Goal: Task Accomplishment & Management: Manage account settings

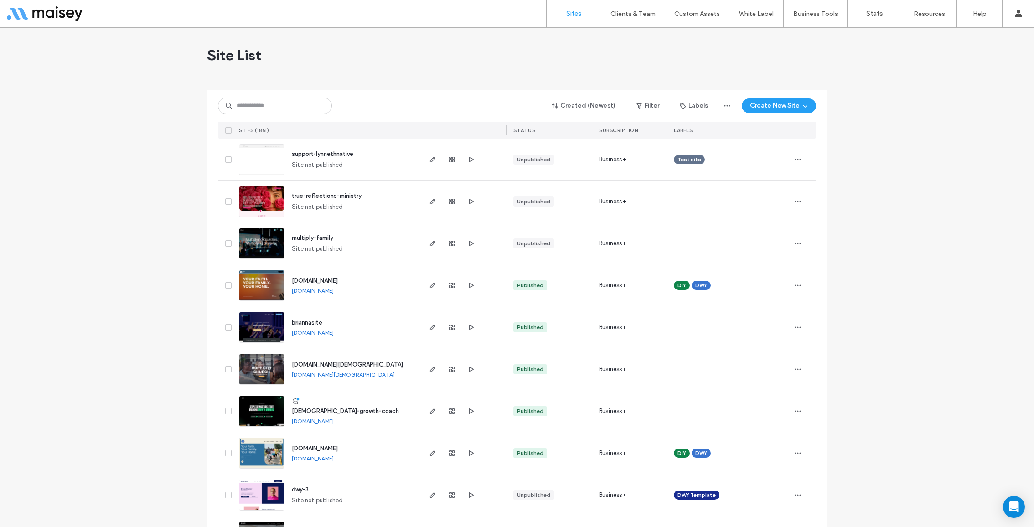
click at [260, 116] on div "Created (Newest) Filter Labels Create New Site SITES (1861) STATUS Subscription…" at bounding box center [517, 114] width 598 height 49
click at [257, 107] on input at bounding box center [275, 106] width 114 height 16
paste input "**********"
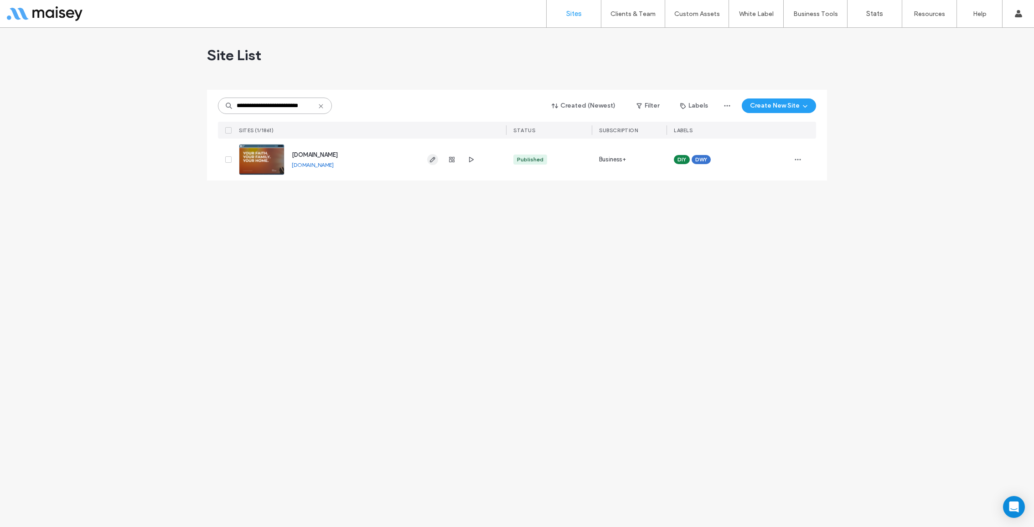
type input "**********"
click at [432, 158] on use "button" at bounding box center [432, 159] width 5 height 5
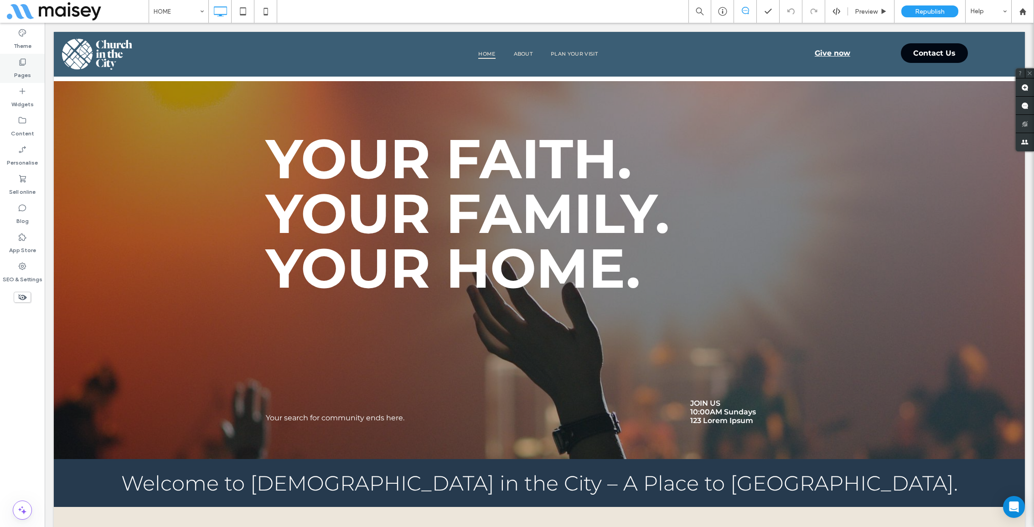
click at [21, 59] on use at bounding box center [23, 62] width 6 height 7
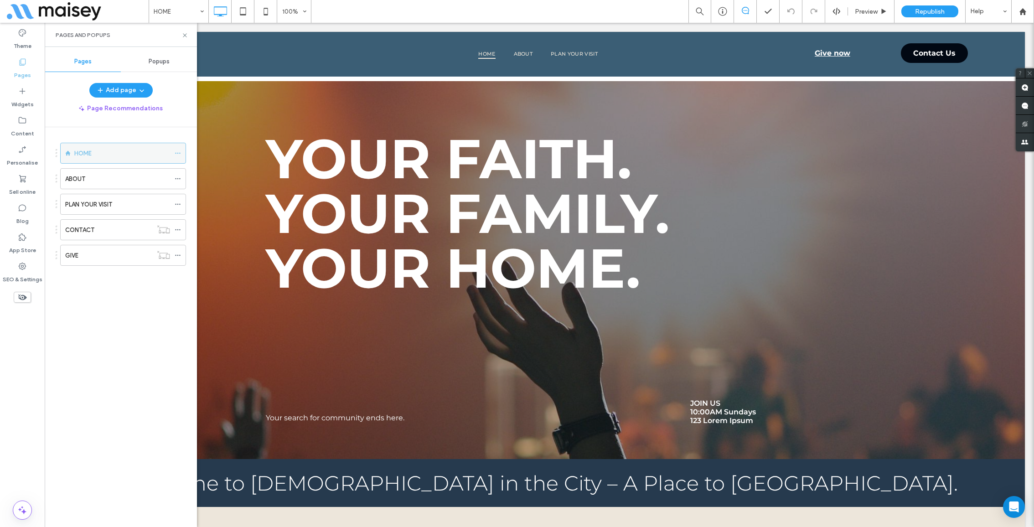
click at [180, 150] on icon at bounding box center [178, 153] width 6 height 6
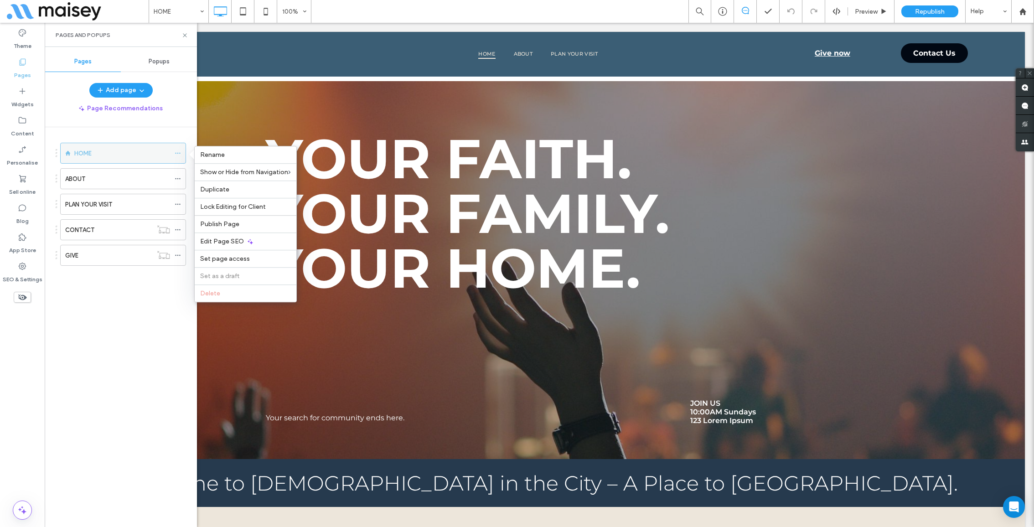
click at [180, 150] on icon at bounding box center [178, 153] width 6 height 6
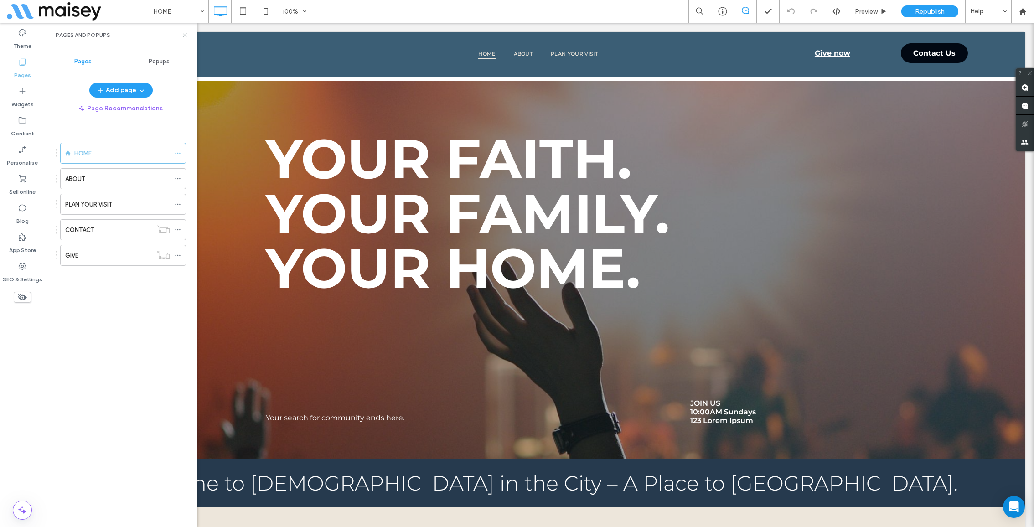
click at [186, 32] on icon at bounding box center [184, 35] width 7 height 7
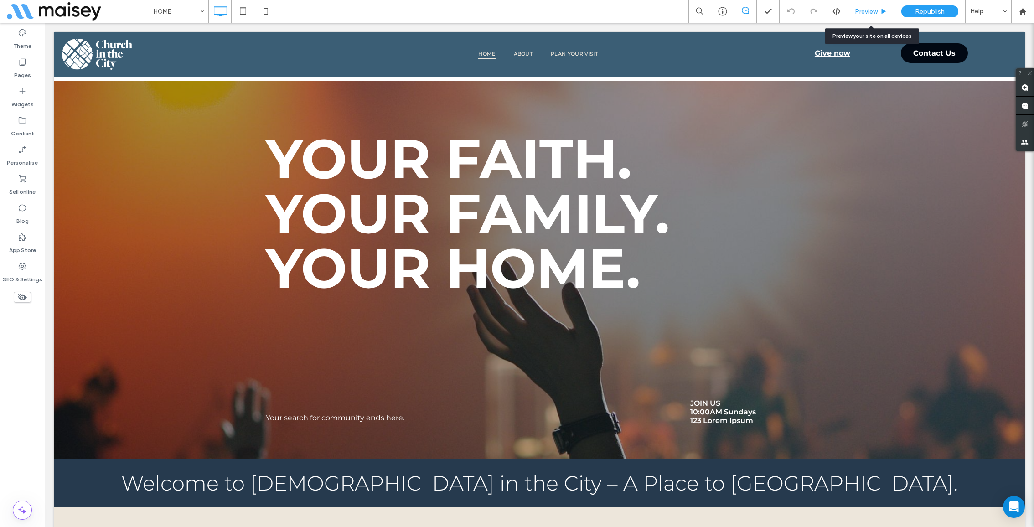
click at [866, 11] on span "Preview" at bounding box center [866, 12] width 23 height 8
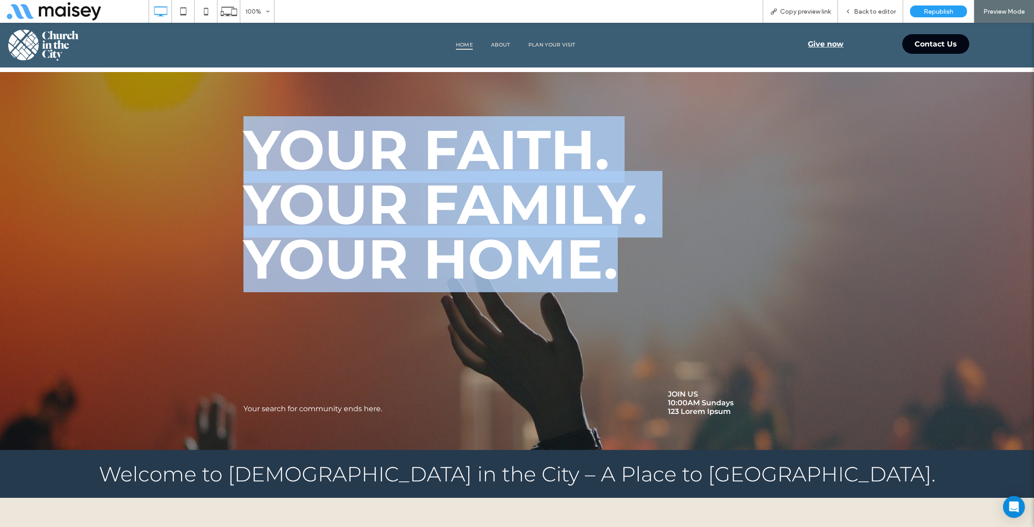
drag, startPoint x: 253, startPoint y: 132, endPoint x: 634, endPoint y: 257, distance: 400.8
click at [634, 257] on div "Your Faith. Your Family. Your Home." at bounding box center [457, 204] width 426 height 166
copy div "Your Faith. Your Family. Your Home."
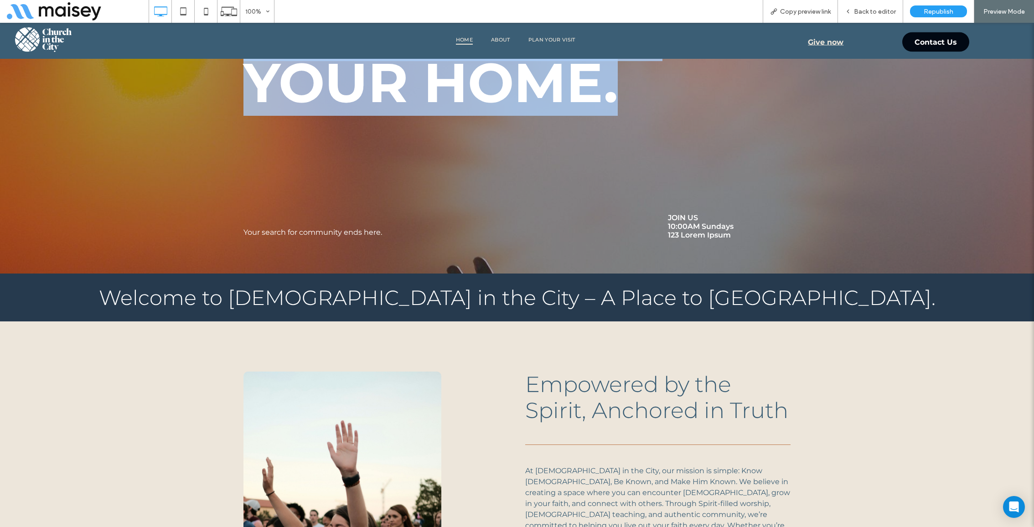
scroll to position [192, 0]
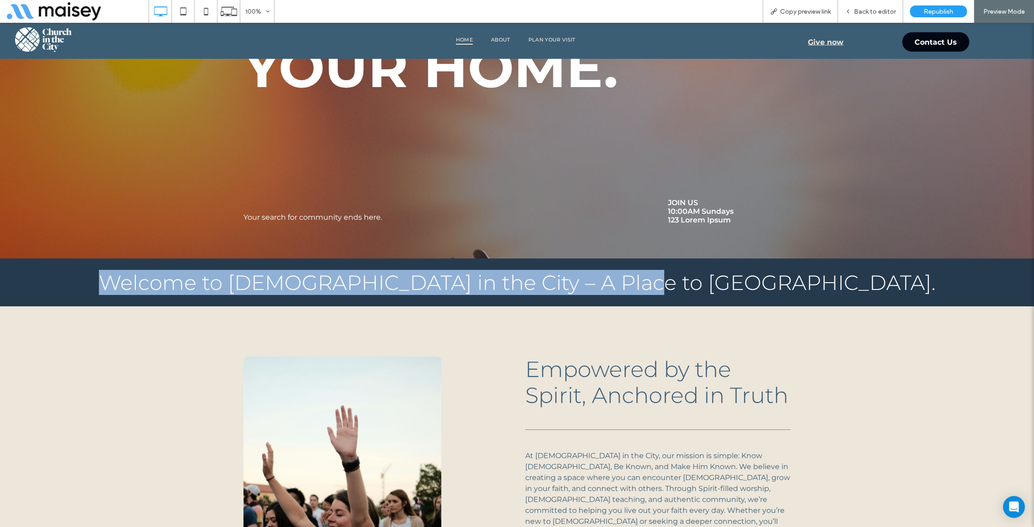
drag, startPoint x: 255, startPoint y: 280, endPoint x: 774, endPoint y: 287, distance: 519.5
click at [775, 287] on h3 "Welcome to Church in the City – A Place to Belong." at bounding box center [517, 282] width 998 height 25
copy span "Welcome to Church in the City – A Place to Belong."
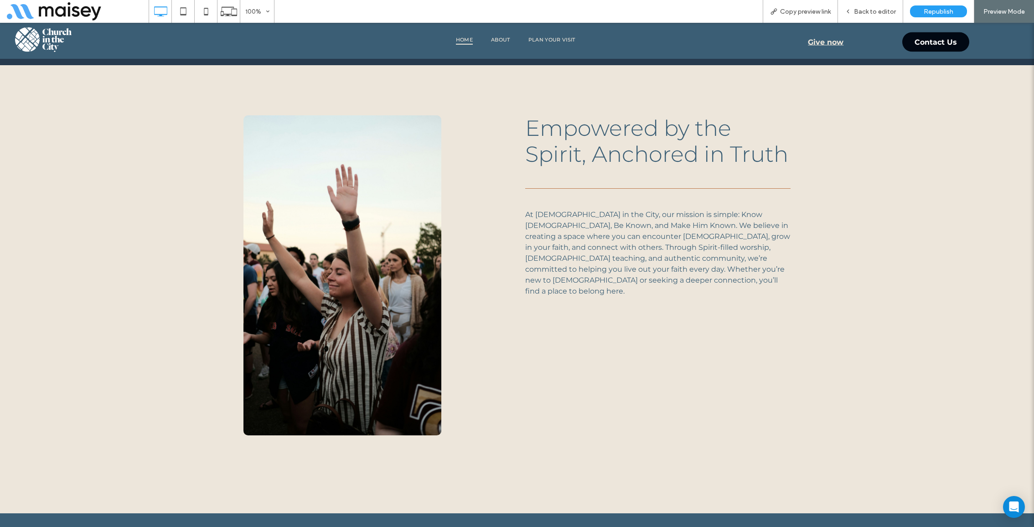
scroll to position [428, 0]
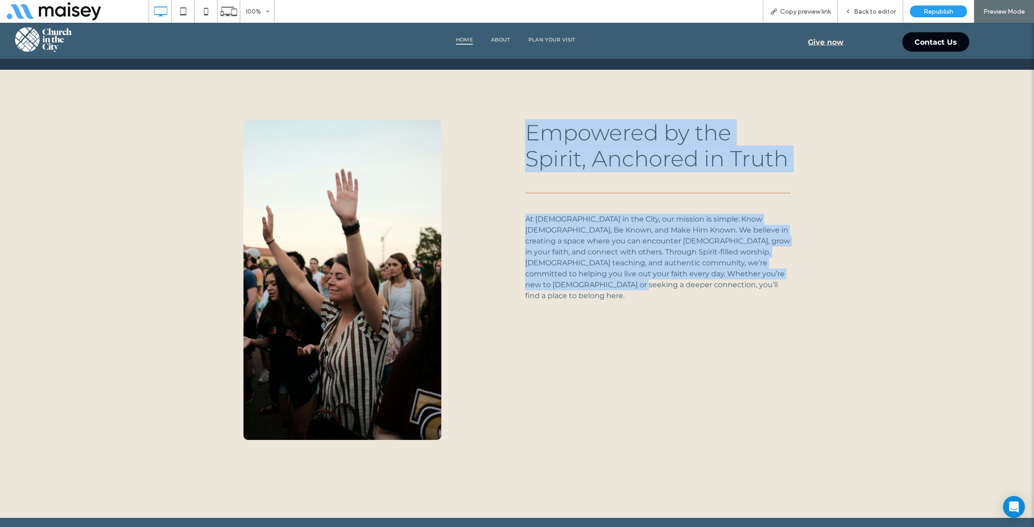
drag, startPoint x: 518, startPoint y: 126, endPoint x: 766, endPoint y: 321, distance: 315.1
click at [766, 321] on div "Empowered by the Spirit, Anchored in Truth At Church in the City, our mission i…" at bounding box center [654, 277] width 274 height 325
copy div "Empowered by the Spirit, Anchored in Truth At Church in the City, our mission i…"
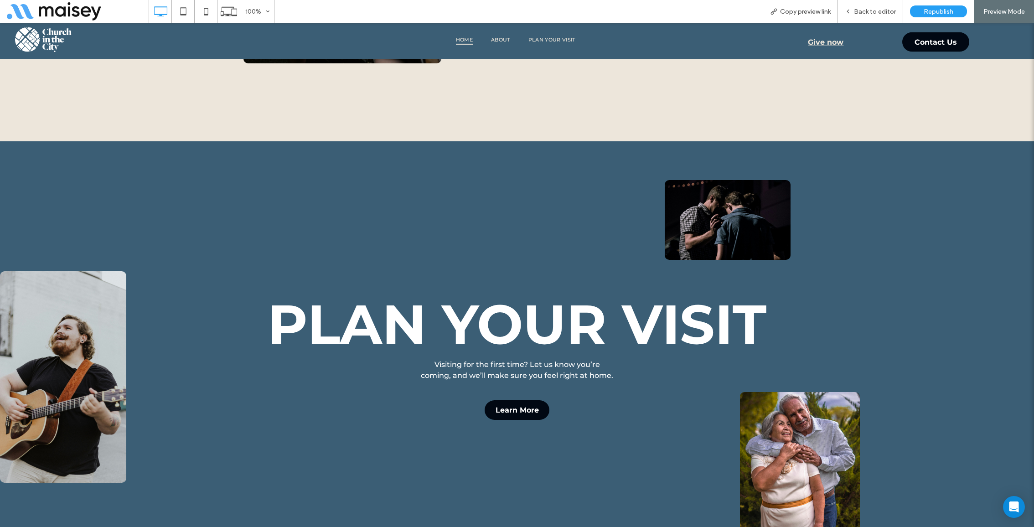
scroll to position [909, 0]
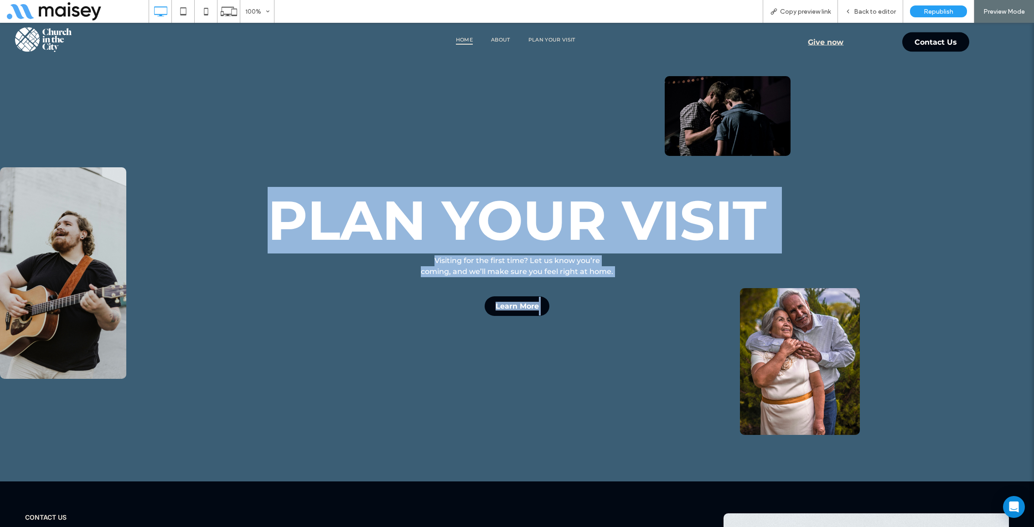
drag, startPoint x: 245, startPoint y: 217, endPoint x: 828, endPoint y: 211, distance: 582.4
click at [828, 211] on div "Click To Paste Plan Your Visit Visiting for the first time? Let us know you’re …" at bounding box center [517, 271] width 1034 height 217
copy div "Click To Paste Plan Your Visit Visiting for the first time? Let us know you’re …"
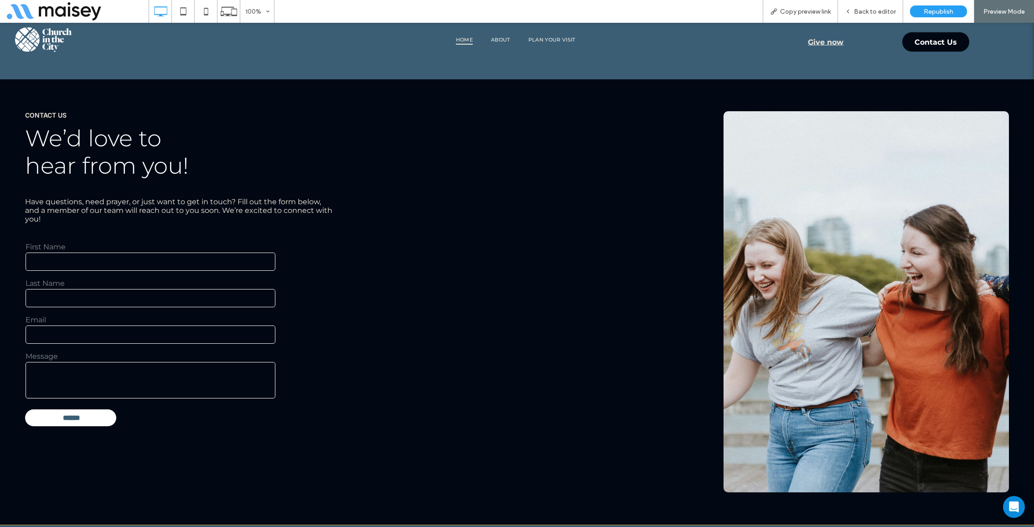
scroll to position [1304, 0]
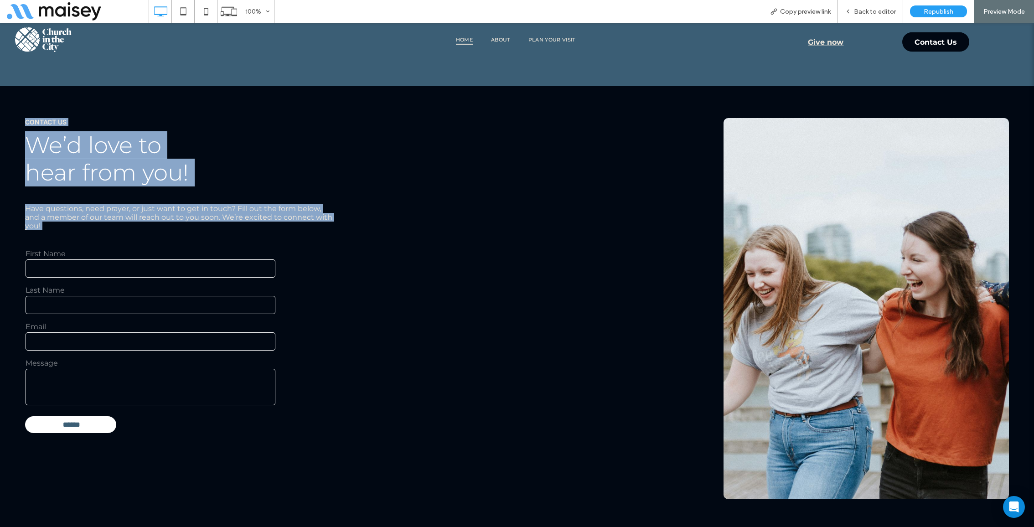
drag, startPoint x: 23, startPoint y: 118, endPoint x: 202, endPoint y: 247, distance: 220.5
click at [202, 247] on div "contact us We’d love to hear from you! Have questions, need prayer, or just wan…" at bounding box center [517, 309] width 1034 height 446
copy div "contact us We’d love to hear from you! Have questions, need prayer, or just wan…"
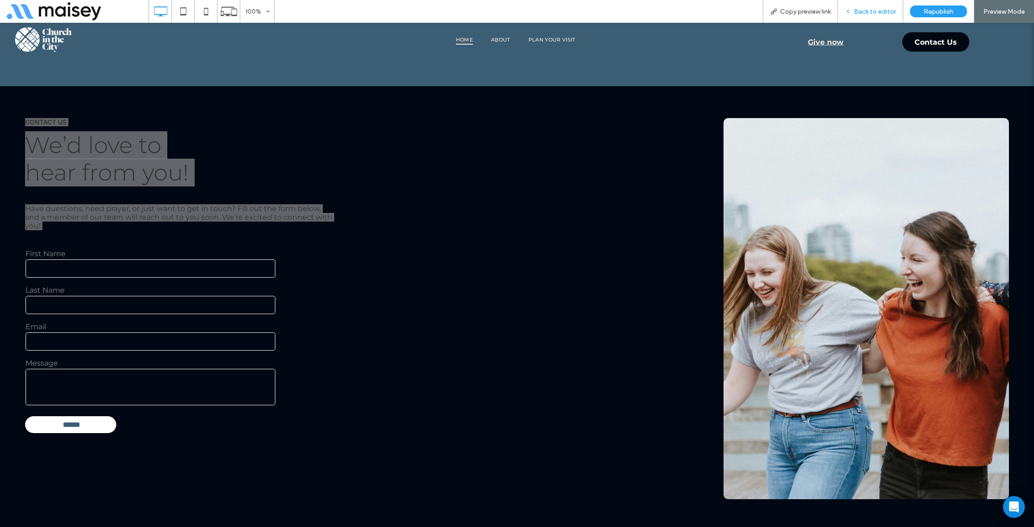
click at [865, 4] on div "Back to editor" at bounding box center [870, 11] width 65 height 23
click at [865, 14] on span "Back to editor" at bounding box center [875, 12] width 42 height 8
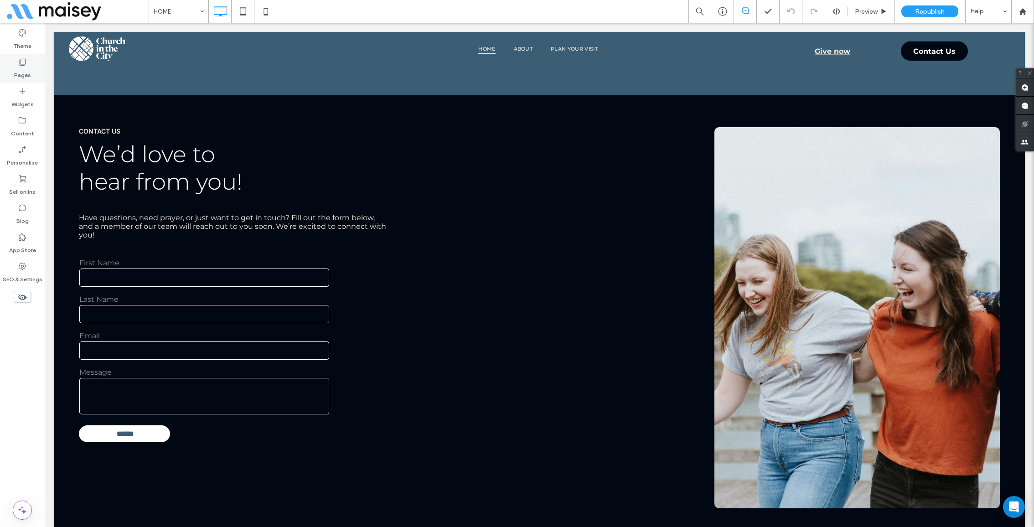
click at [17, 67] on label "Pages" at bounding box center [22, 73] width 17 height 13
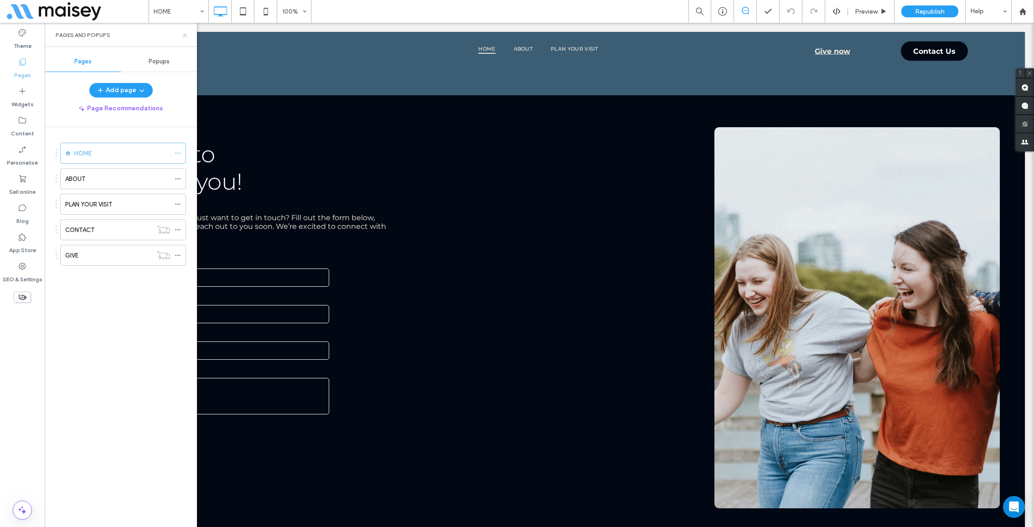
click at [185, 35] on use at bounding box center [185, 35] width 4 height 4
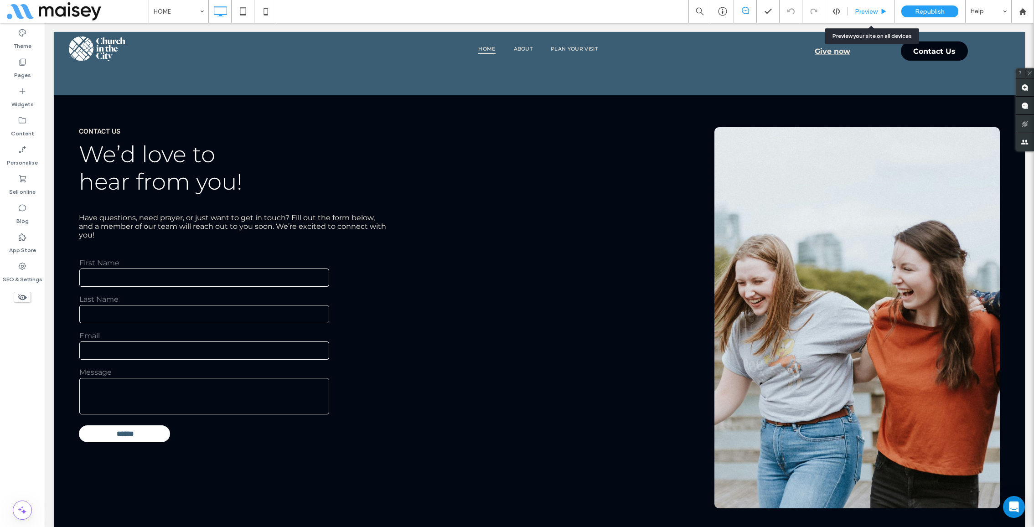
click at [873, 11] on span "Preview" at bounding box center [866, 12] width 23 height 8
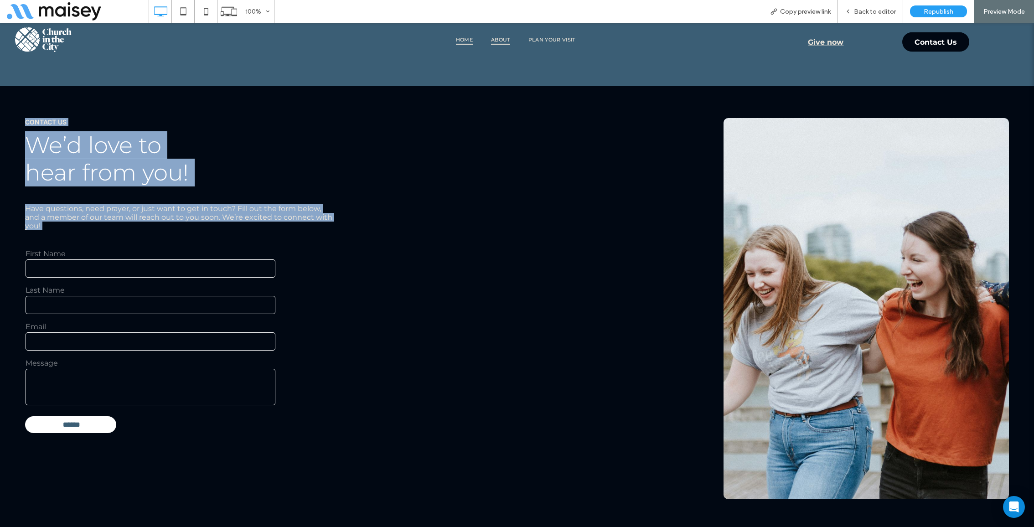
click at [503, 38] on span "ABOUT" at bounding box center [500, 40] width 19 height 10
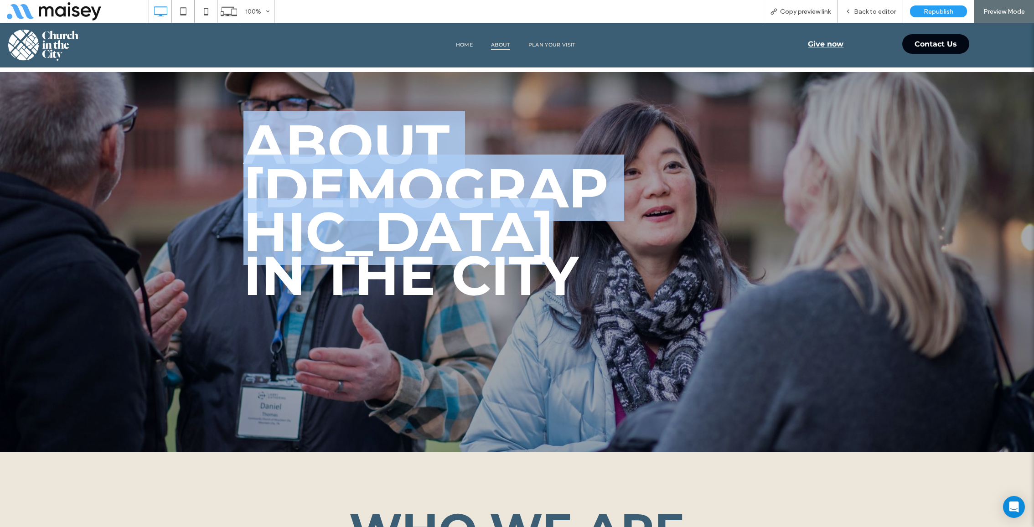
drag, startPoint x: 235, startPoint y: 131, endPoint x: 516, endPoint y: 248, distance: 304.8
click at [516, 248] on div "About Church in the city Click To Paste Row + Add Section" at bounding box center [517, 262] width 1034 height 380
copy div "About Church in the city"
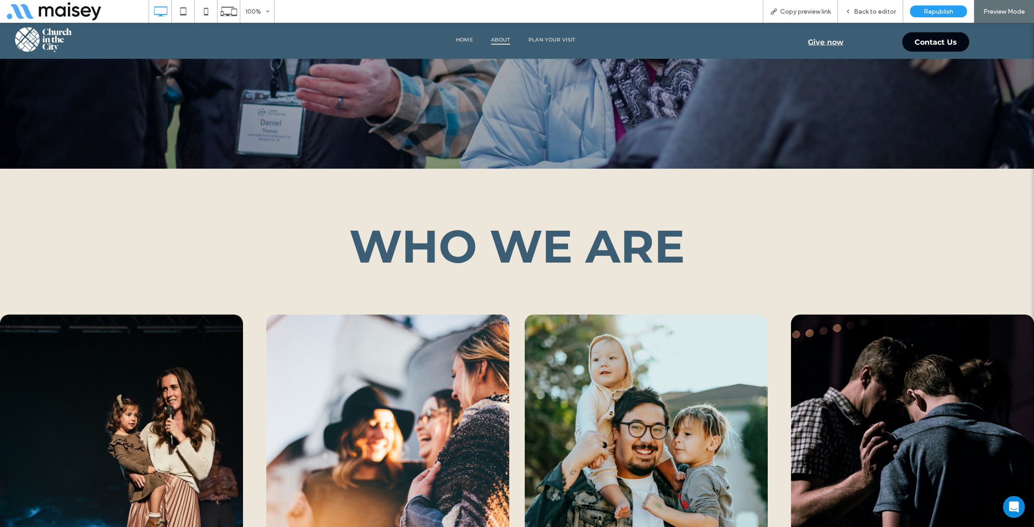
scroll to position [309, 0]
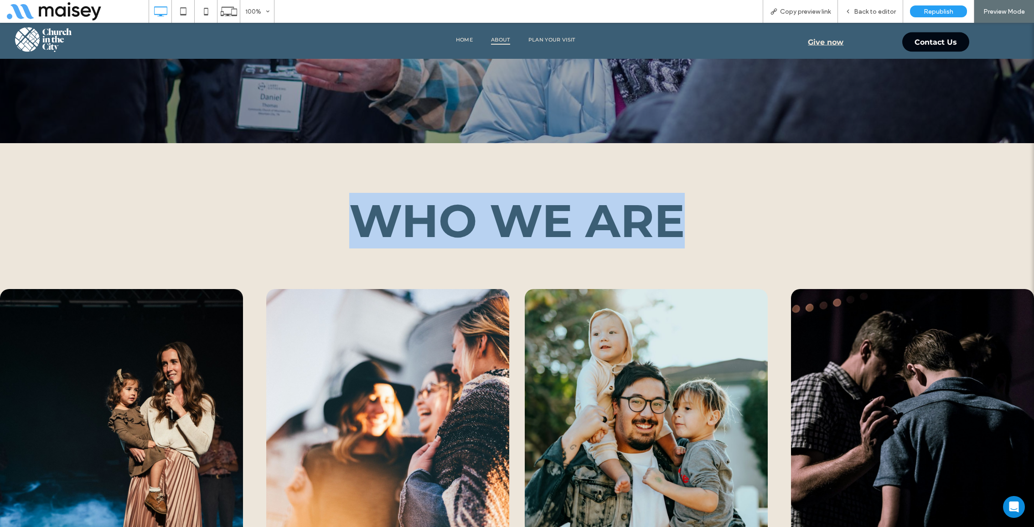
drag, startPoint x: 347, startPoint y: 161, endPoint x: 741, endPoint y: 169, distance: 394.1
click at [741, 193] on h2 "Who We Are" at bounding box center [517, 220] width 467 height 55
copy span "Who We Are"
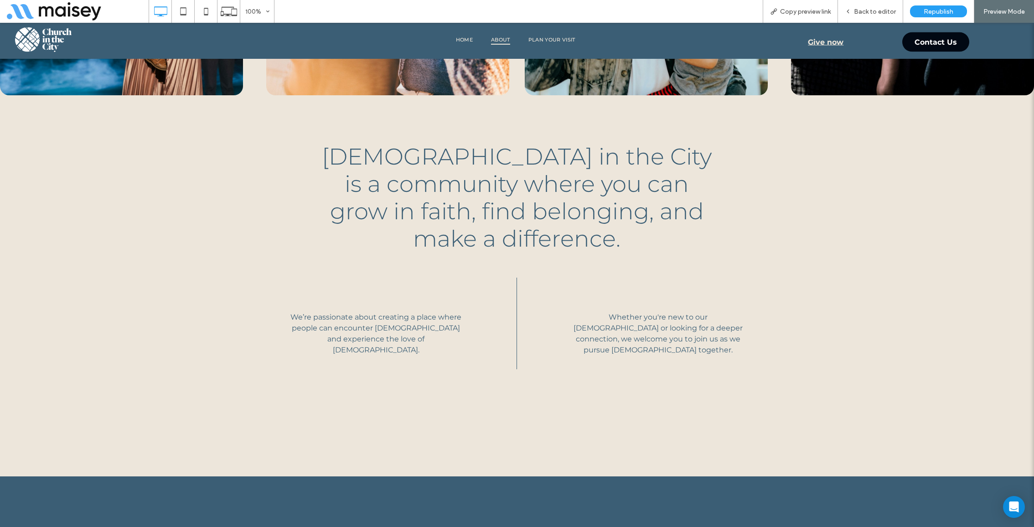
scroll to position [780, 0]
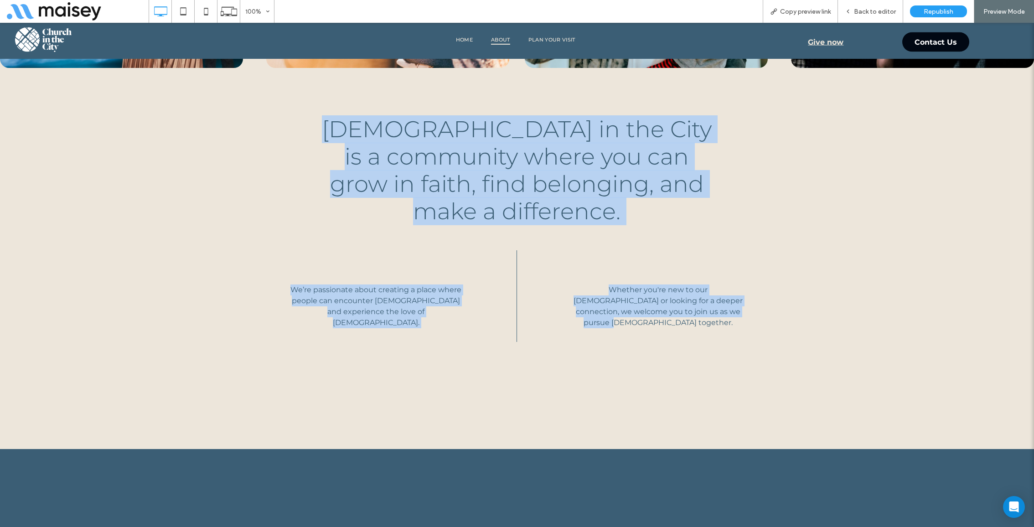
drag, startPoint x: 312, startPoint y: 79, endPoint x: 712, endPoint y: 267, distance: 442.3
click at [712, 267] on div "Who We Are Click To Paste Click To Paste Click To Paste Click To Paste Church i…" at bounding box center [517, 60] width 1034 height 777
copy div "Church in the City is a community where you can grow in faith, find belonging, …"
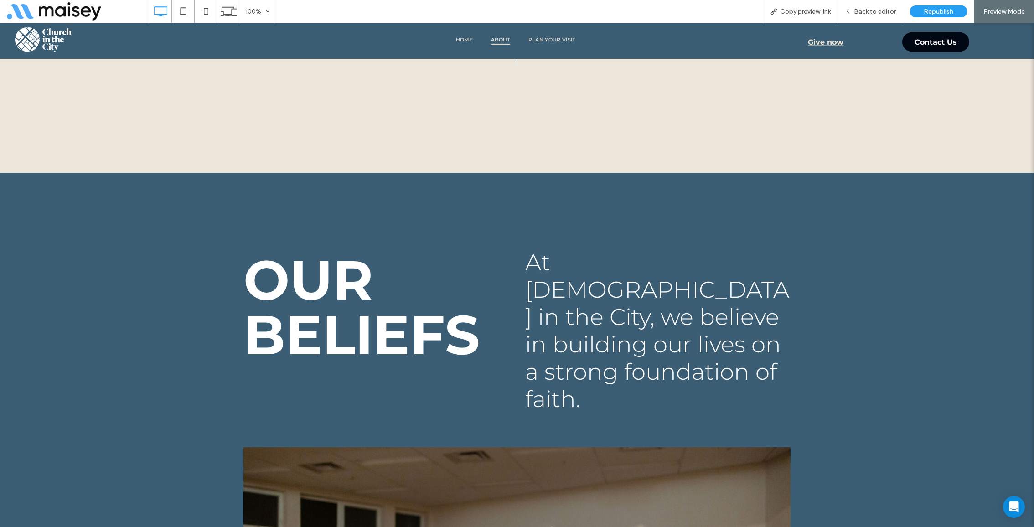
scroll to position [1063, 0]
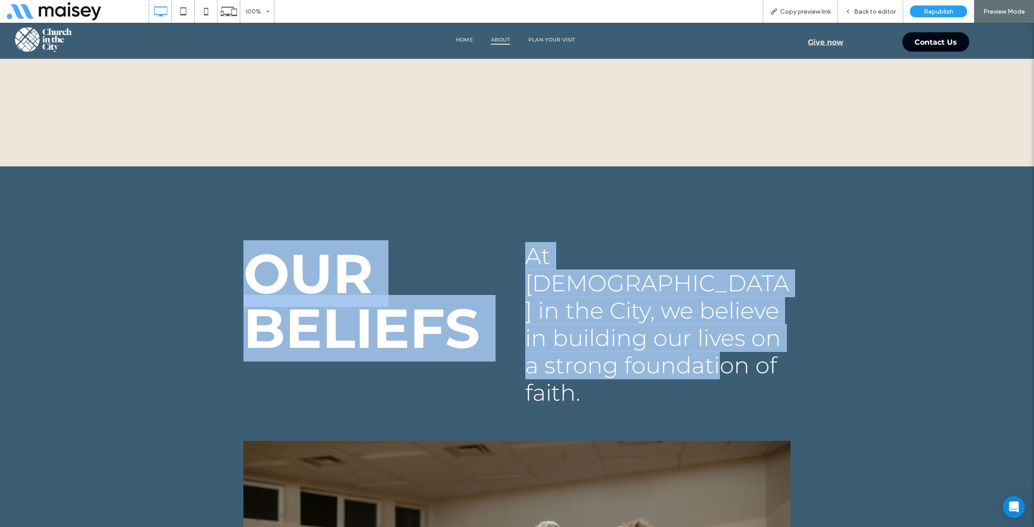
drag, startPoint x: 238, startPoint y: 159, endPoint x: 742, endPoint y: 269, distance: 516.6
click at [742, 269] on div "Our ﻿ Beliefs Click To Paste At Church in the City, we believe in building our …" at bounding box center [517, 326] width 1034 height 183
copy div "Our ﻿ Beliefs Click To Paste At Church in the City, we believe in building our …"
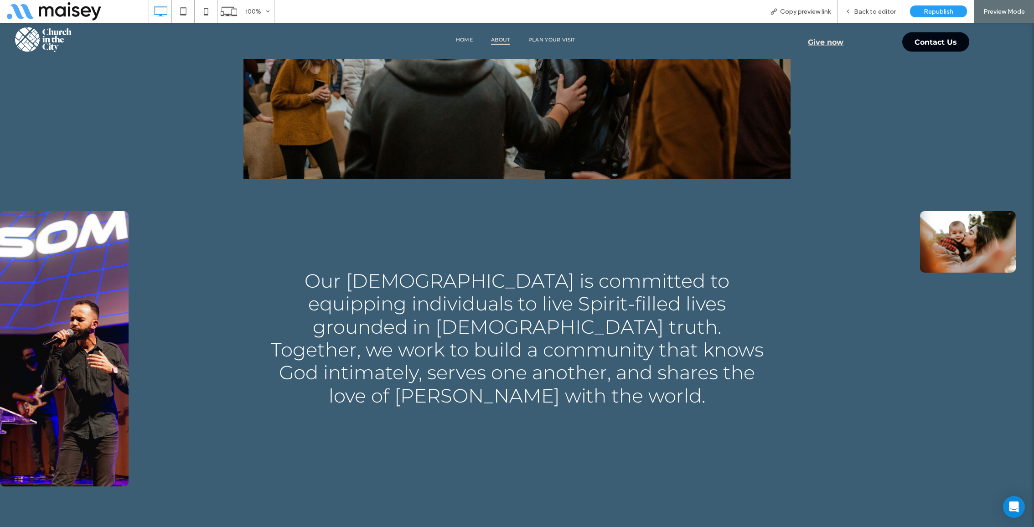
scroll to position [1651, 0]
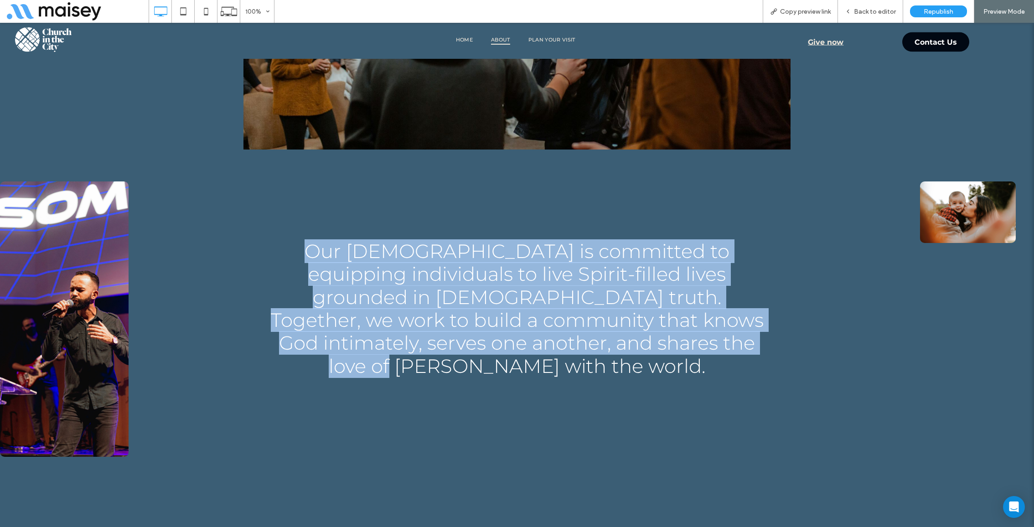
drag, startPoint x: 272, startPoint y: 112, endPoint x: 699, endPoint y: 212, distance: 438.4
click at [699, 240] on h3 "Our church is committed to equipping individuals to live Spirit-filled lives gr…" at bounding box center [517, 309] width 502 height 138
copy span "Our church is committed to equipping individuals to live Spirit-filled lives gr…"
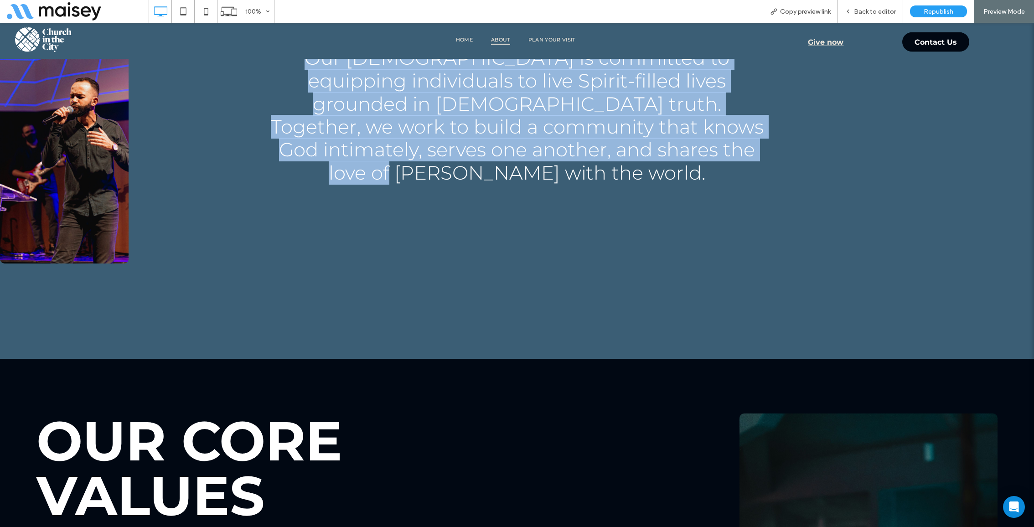
scroll to position [2042, 0]
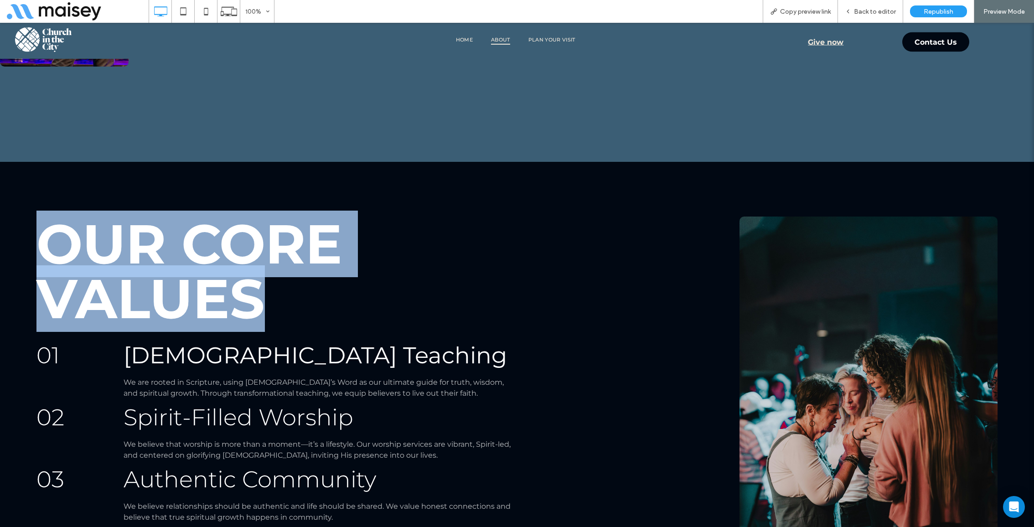
drag, startPoint x: 35, startPoint y: 99, endPoint x: 310, endPoint y: 178, distance: 286.3
click at [310, 178] on div "Our Core Values 01 Click To Paste Biblical Teaching We are rooted in Scripture,…" at bounding box center [517, 446] width 1034 height 569
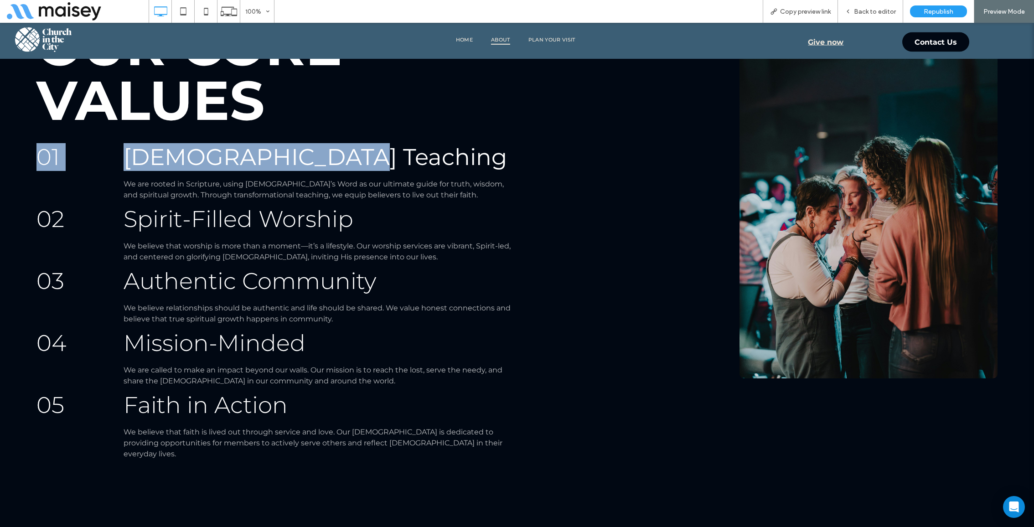
scroll to position [2213, 0]
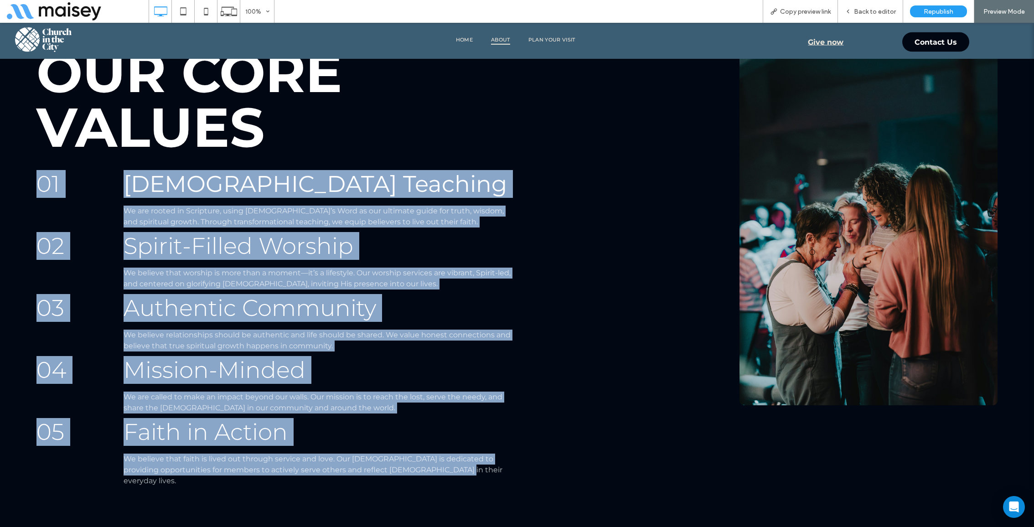
drag, startPoint x: 15, startPoint y: 214, endPoint x: 488, endPoint y: 337, distance: 488.9
click at [488, 337] on div "Our Core Values 01 Click To Paste Biblical Teaching We are rooted in Scripture,…" at bounding box center [517, 274] width 1034 height 569
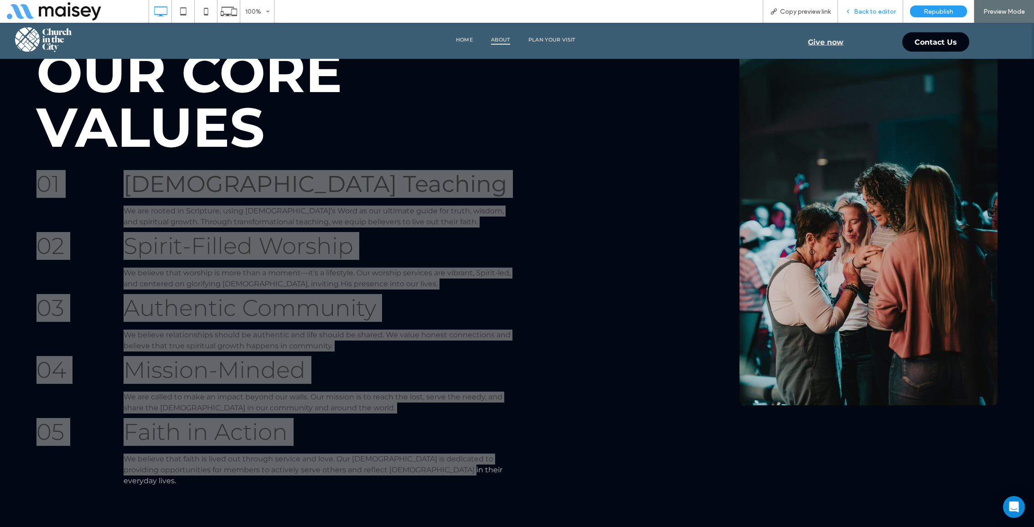
click at [855, 8] on div "Back to editor" at bounding box center [870, 12] width 65 height 8
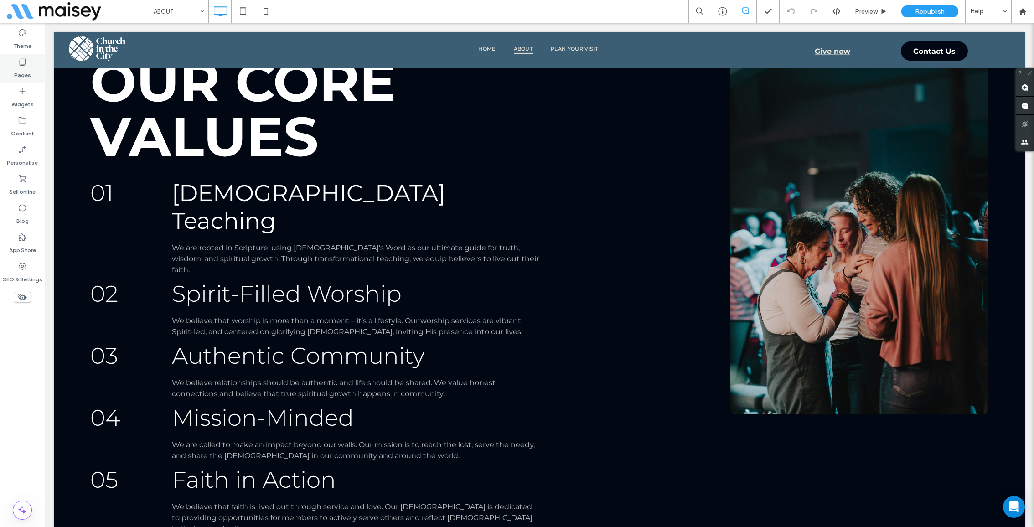
click at [30, 69] on div "Pages" at bounding box center [22, 68] width 45 height 29
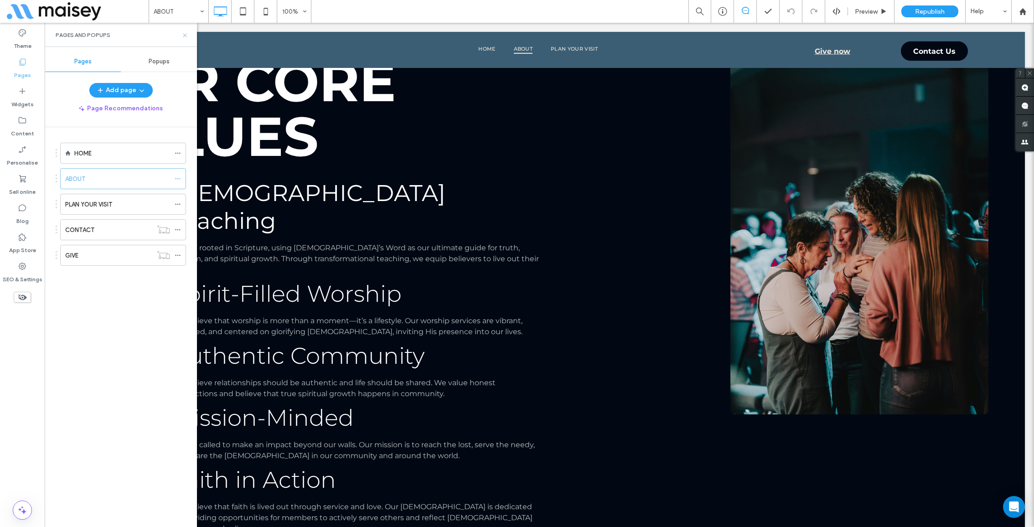
click at [186, 36] on use at bounding box center [185, 35] width 4 height 4
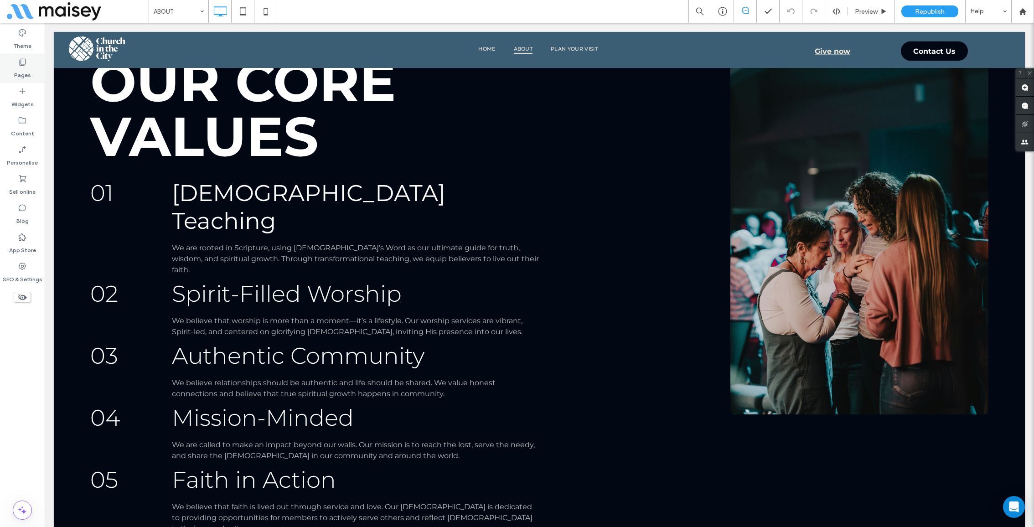
click at [10, 62] on div "Pages" at bounding box center [22, 68] width 45 height 29
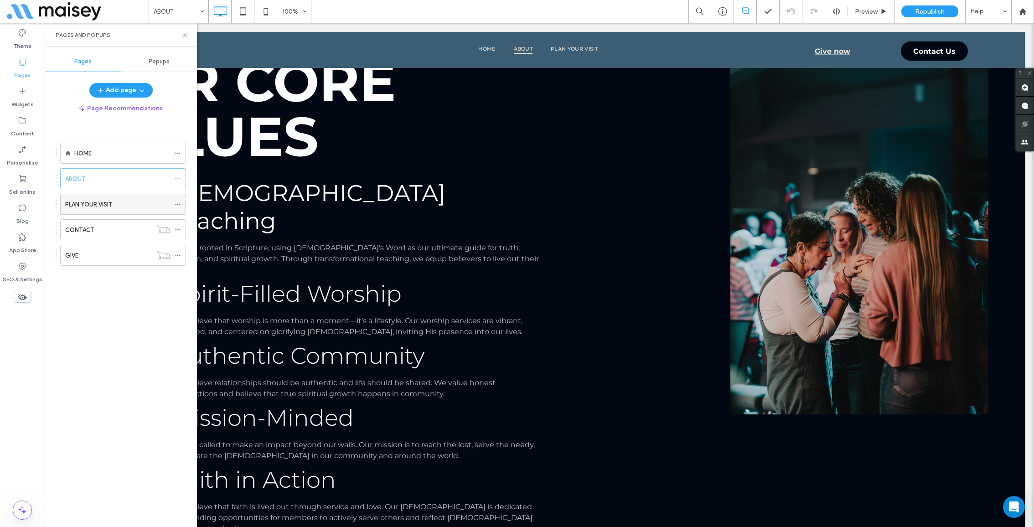
click at [101, 207] on label "PLAN YOUR VISIT" at bounding box center [88, 205] width 47 height 16
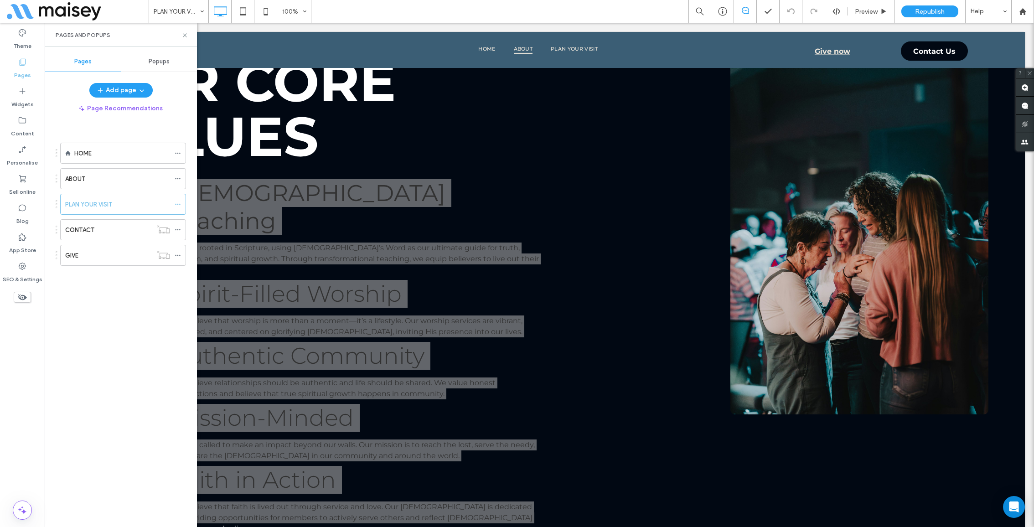
click at [105, 201] on div at bounding box center [517, 263] width 1034 height 527
click at [183, 34] on use at bounding box center [185, 35] width 4 height 4
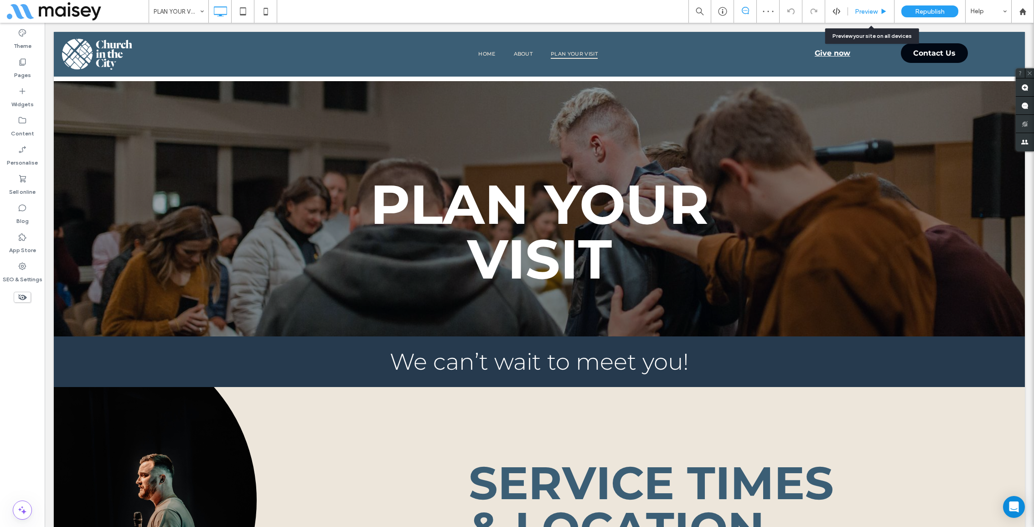
click at [865, 6] on div "Preview" at bounding box center [871, 11] width 47 height 23
click at [861, 9] on span "Preview" at bounding box center [866, 12] width 23 height 8
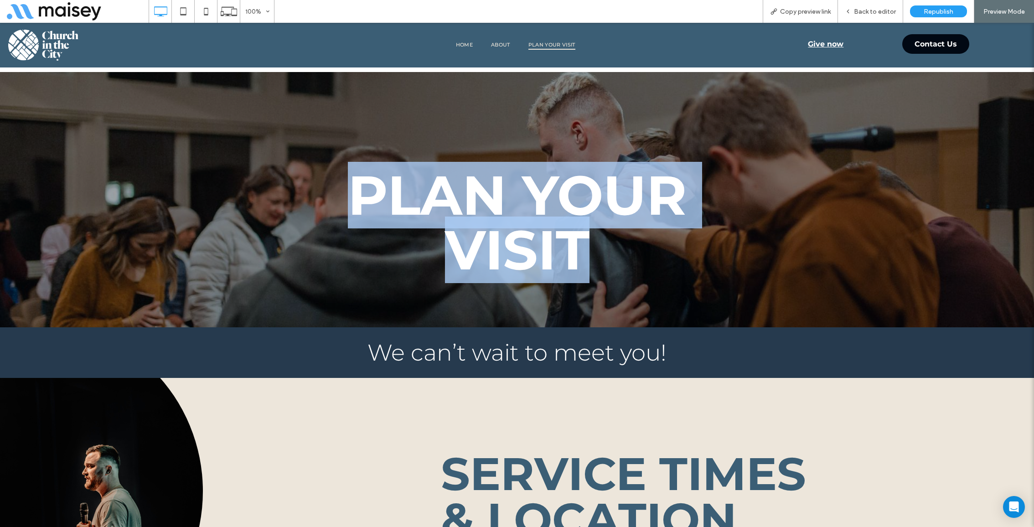
drag, startPoint x: 336, startPoint y: 174, endPoint x: 586, endPoint y: 257, distance: 263.9
click at [586, 257] on h1 "Plan Your Visit" at bounding box center [517, 222] width 418 height 109
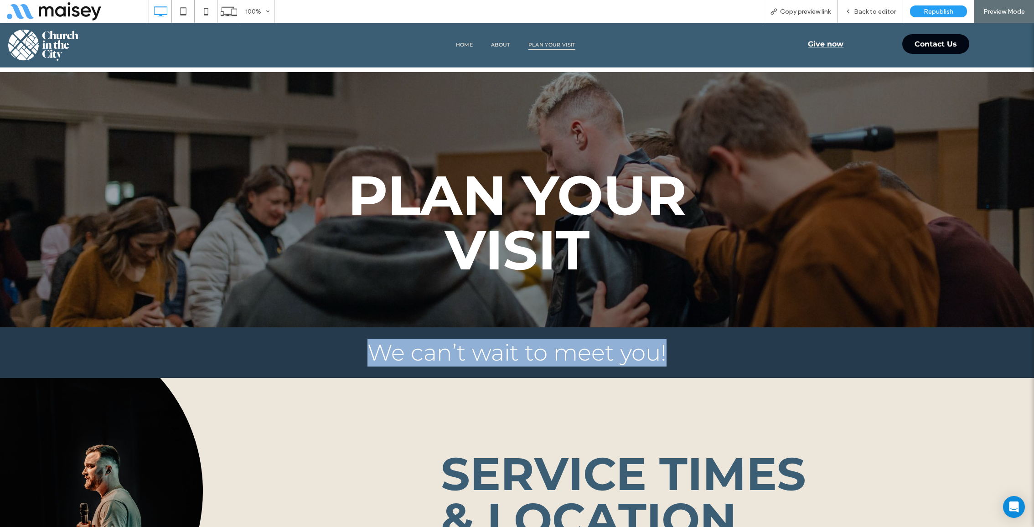
drag, startPoint x: 364, startPoint y: 346, endPoint x: 690, endPoint y: 345, distance: 325.2
click at [690, 345] on h3 "We can’t wait to meet you!" at bounding box center [517, 353] width 998 height 28
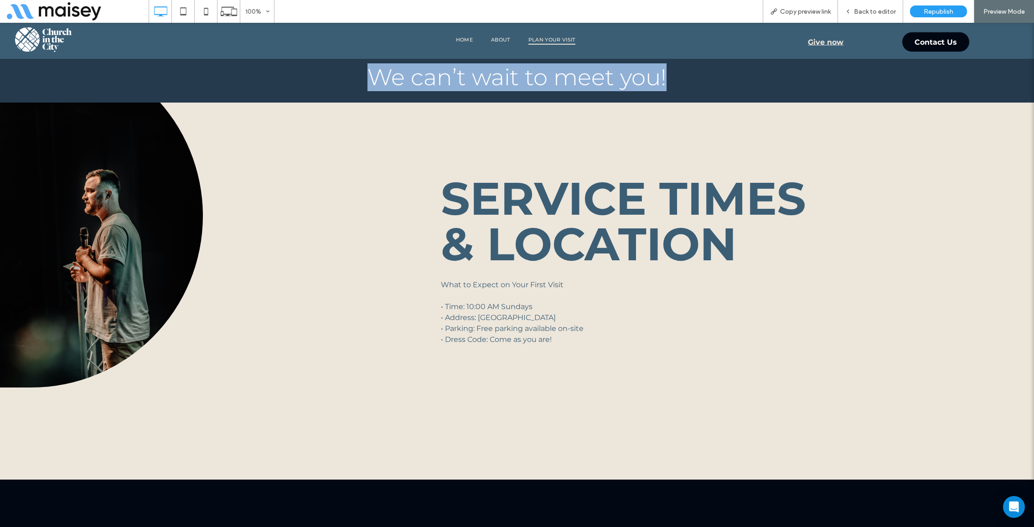
scroll to position [282, 0]
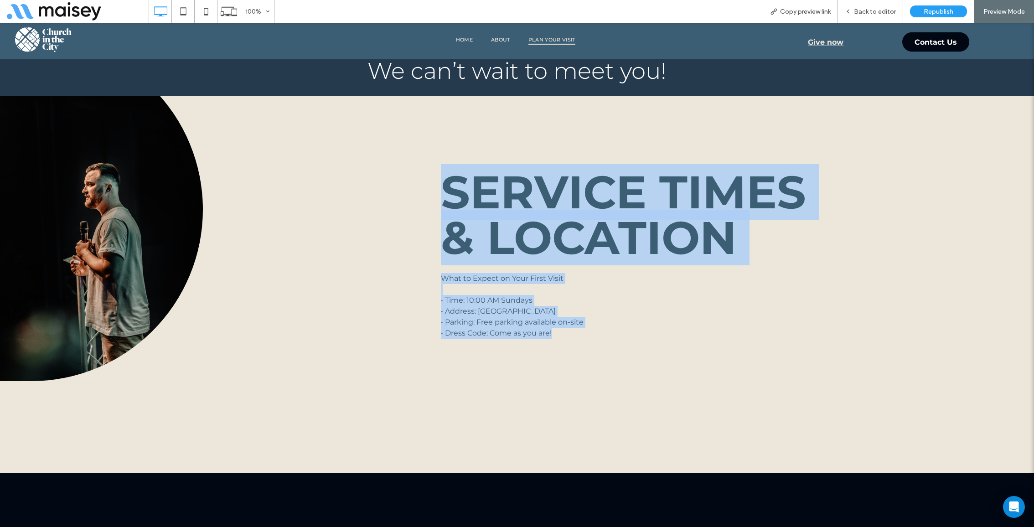
drag, startPoint x: 438, startPoint y: 166, endPoint x: 590, endPoint y: 367, distance: 251.9
click at [590, 367] on div "Service Times & Location What to Expect on Your First Visit • Time: 10:00 AM Su…" at bounding box center [732, 239] width 603 height 286
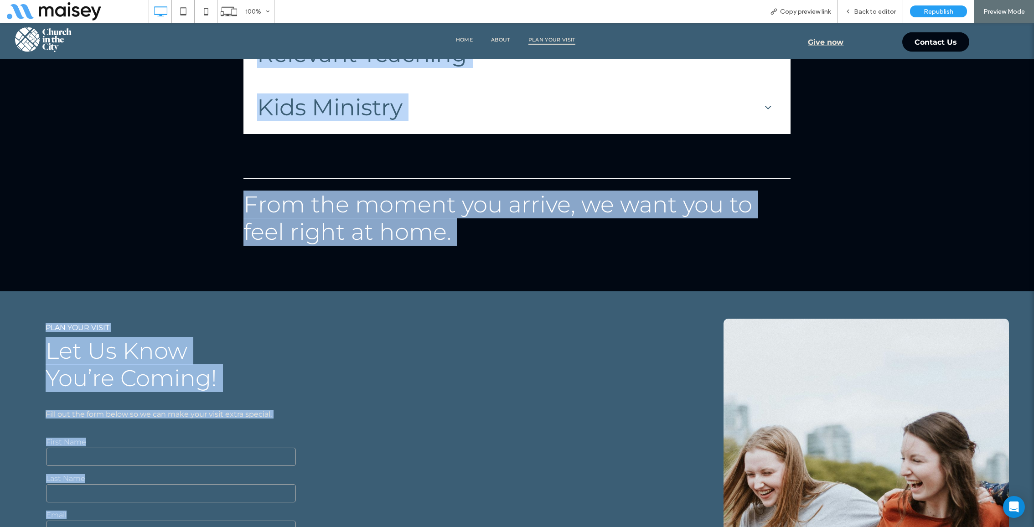
scroll to position [1009, 0]
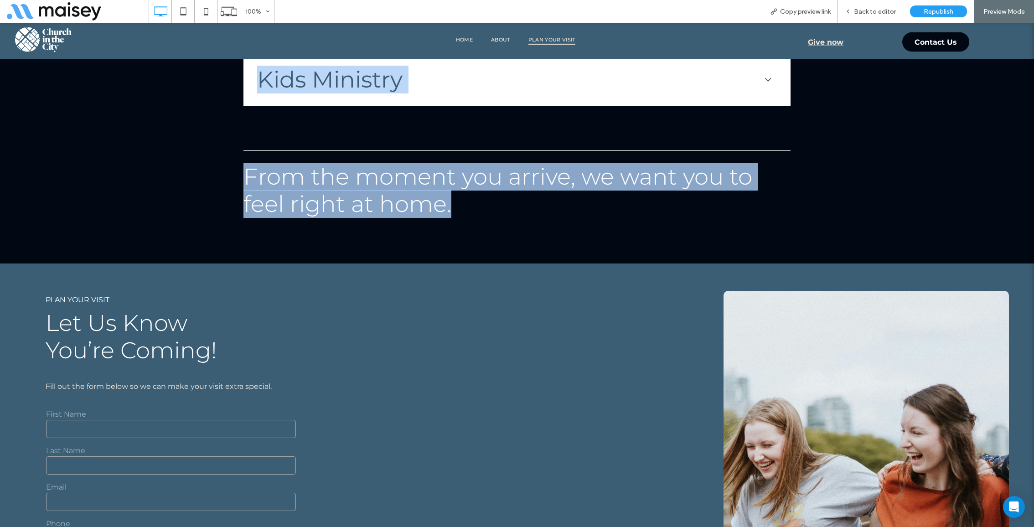
drag, startPoint x: 254, startPoint y: 120, endPoint x: 749, endPoint y: 228, distance: 506.8
click at [749, 228] on div "What to ExpecT Frequently Asked Questions Friendly Greeters Our team is here to…" at bounding box center [517, 4] width 1034 height 517
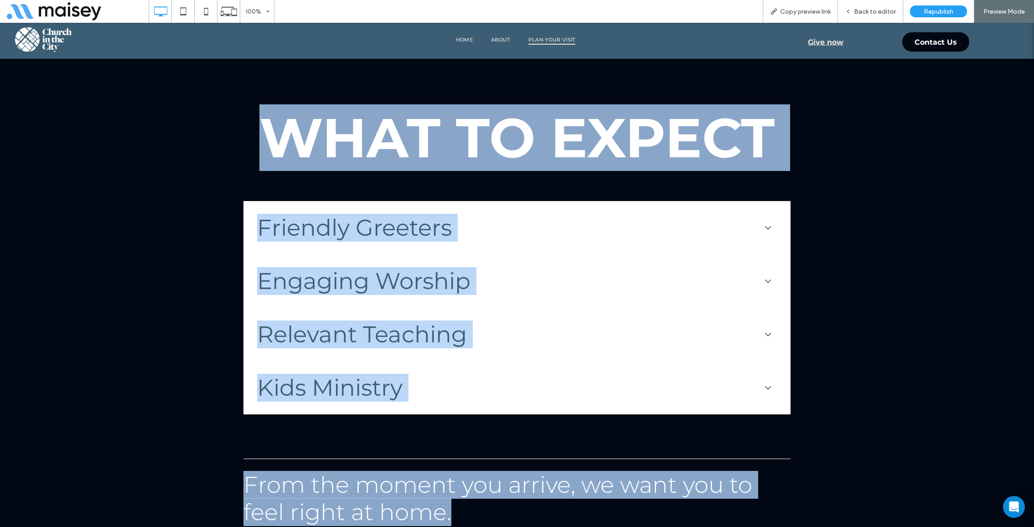
scroll to position [665, 0]
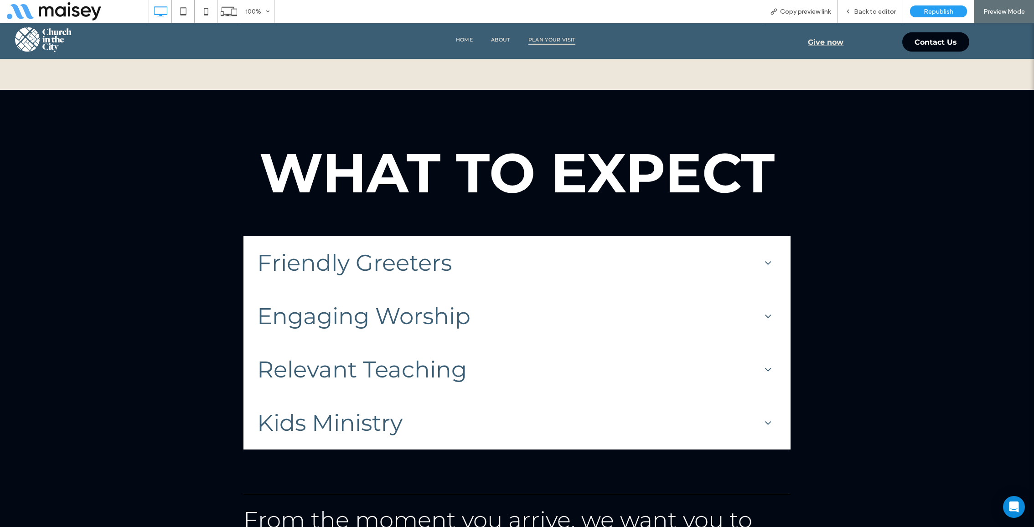
click at [497, 171] on span "What to ExpecT" at bounding box center [516, 173] width 515 height 67
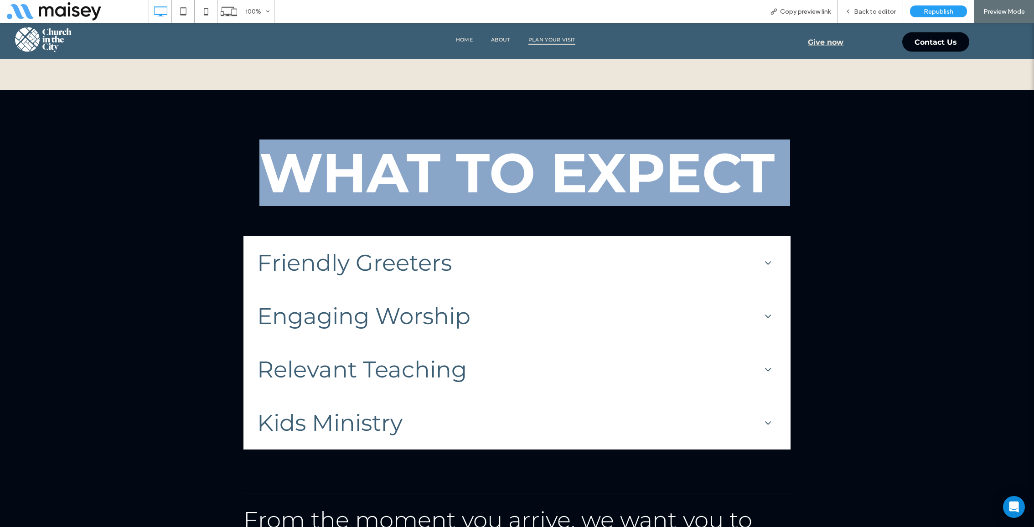
click at [497, 171] on span "What to ExpecT" at bounding box center [516, 173] width 515 height 67
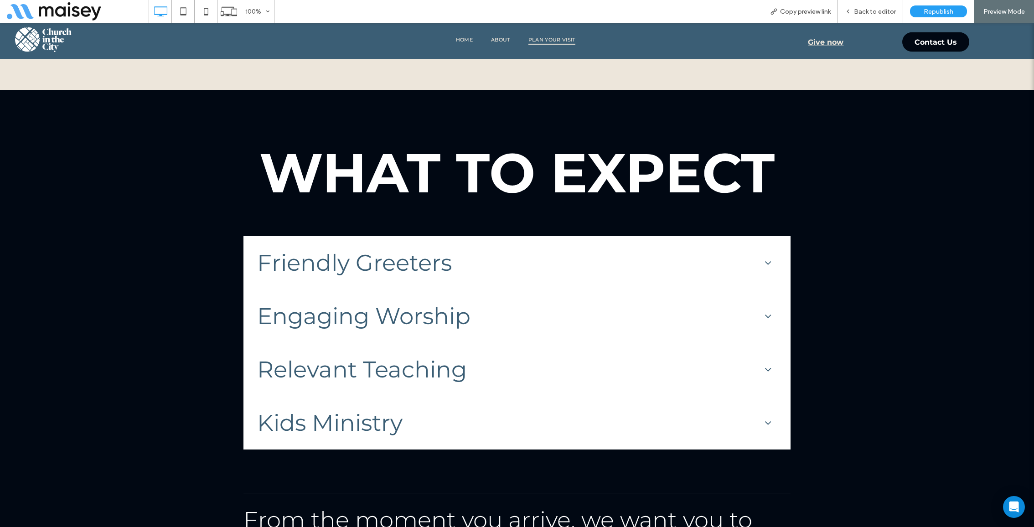
click at [530, 260] on div "Friendly Greeters" at bounding box center [505, 263] width 496 height 28
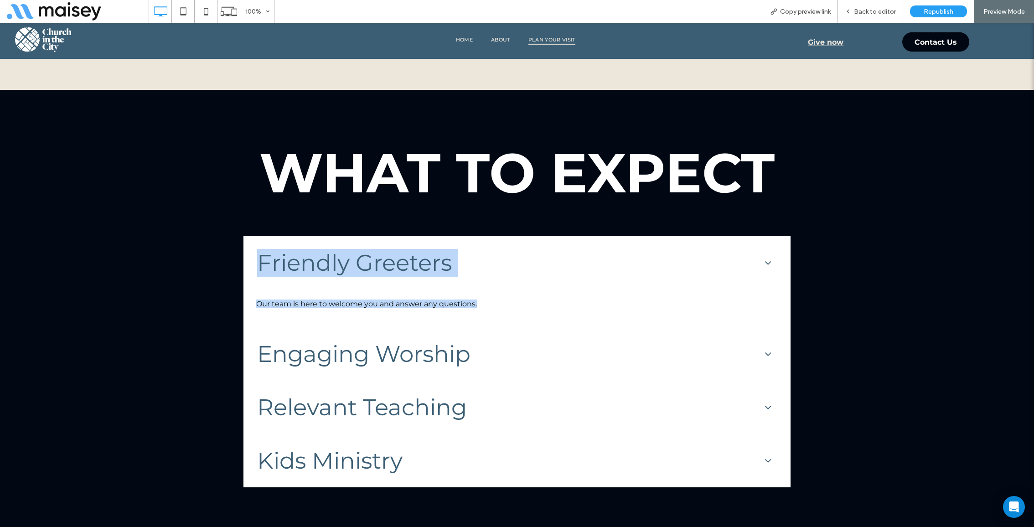
drag, startPoint x: 253, startPoint y: 258, endPoint x: 490, endPoint y: 309, distance: 242.9
click at [490, 309] on ol "Friendly Greeters Our team is here to welcome you and answer any questions." at bounding box center [517, 282] width 536 height 82
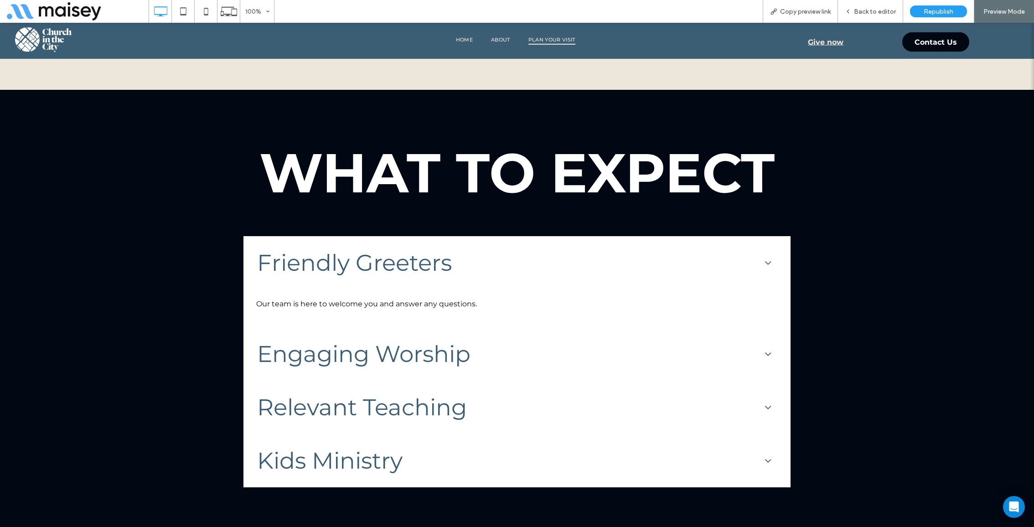
click at [765, 356] on span at bounding box center [768, 353] width 7 height 11
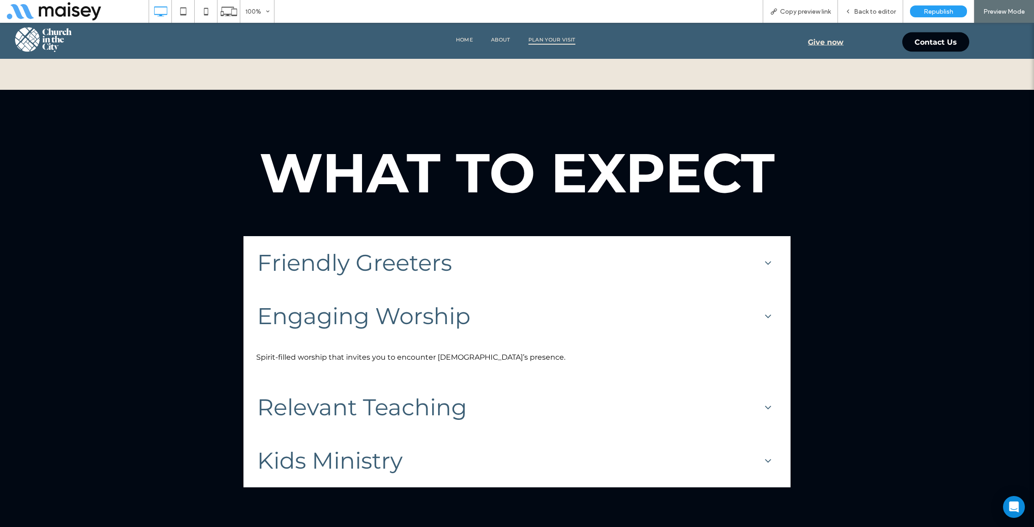
click at [773, 258] on div at bounding box center [773, 263] width 24 height 44
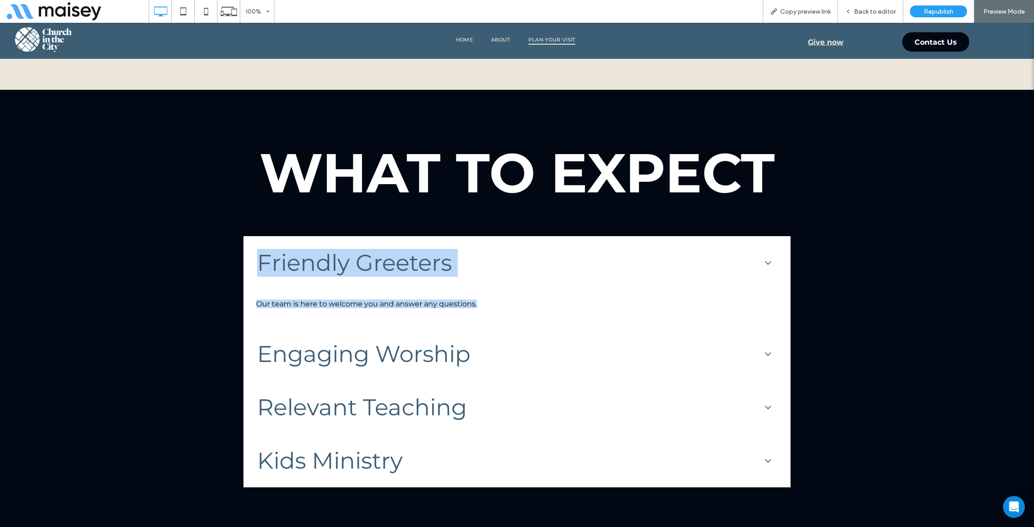
drag, startPoint x: 249, startPoint y: 259, endPoint x: 491, endPoint y: 322, distance: 249.6
click at [491, 322] on ol "Friendly Greeters Our team is here to welcome you and answer any questions." at bounding box center [517, 282] width 536 height 82
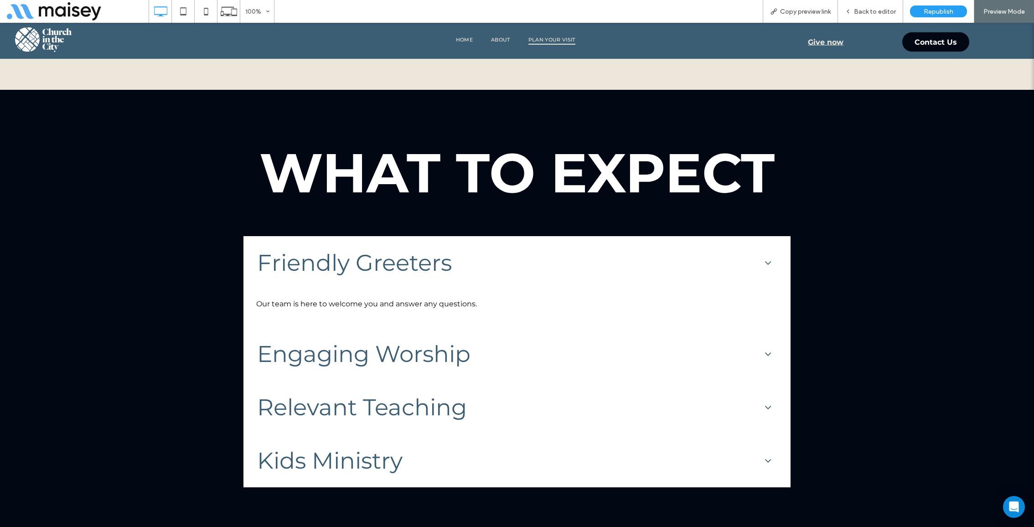
click at [365, 348] on div "Engaging Worship" at bounding box center [505, 354] width 496 height 28
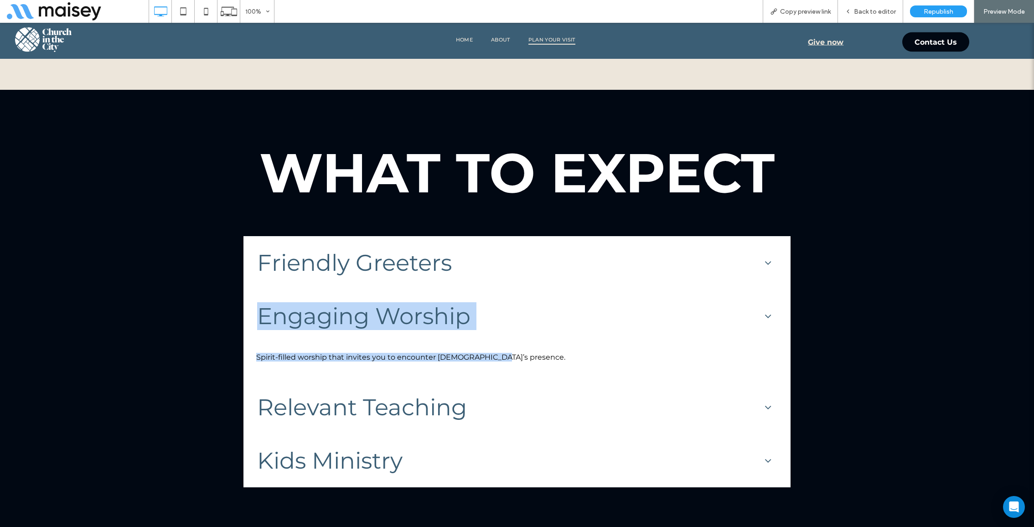
drag, startPoint x: 256, startPoint y: 309, endPoint x: 515, endPoint y: 355, distance: 263.1
click at [515, 355] on ol "Engaging Worship Spirit-filled worship that invites you to encounter God’s pres…" at bounding box center [517, 335] width 536 height 82
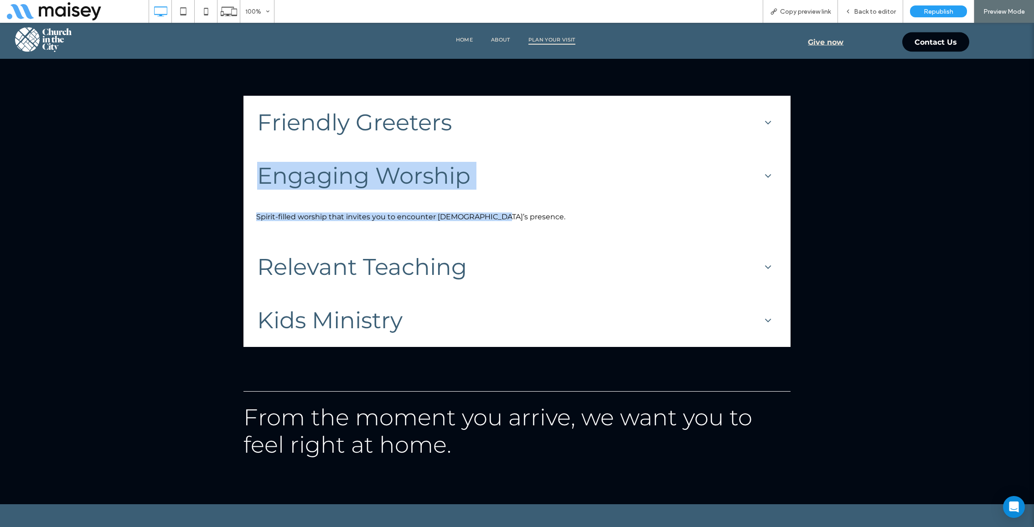
scroll to position [841, 0]
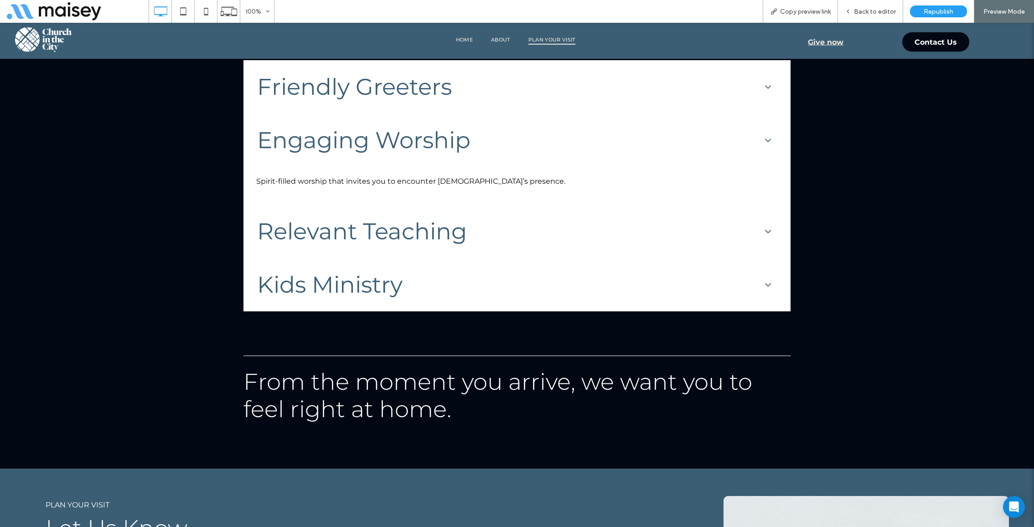
click at [565, 228] on div "Relevant Teaching" at bounding box center [505, 232] width 496 height 28
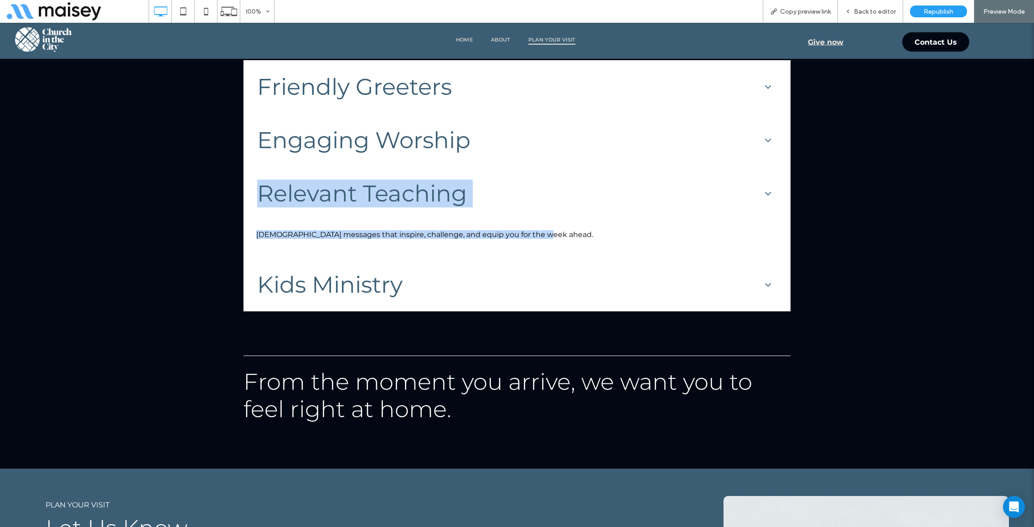
drag, startPoint x: 258, startPoint y: 191, endPoint x: 565, endPoint y: 245, distance: 312.6
click at [565, 245] on ol "Relevant Teaching Biblical messages that inspire, challenge, and equip you for …" at bounding box center [517, 212] width 536 height 82
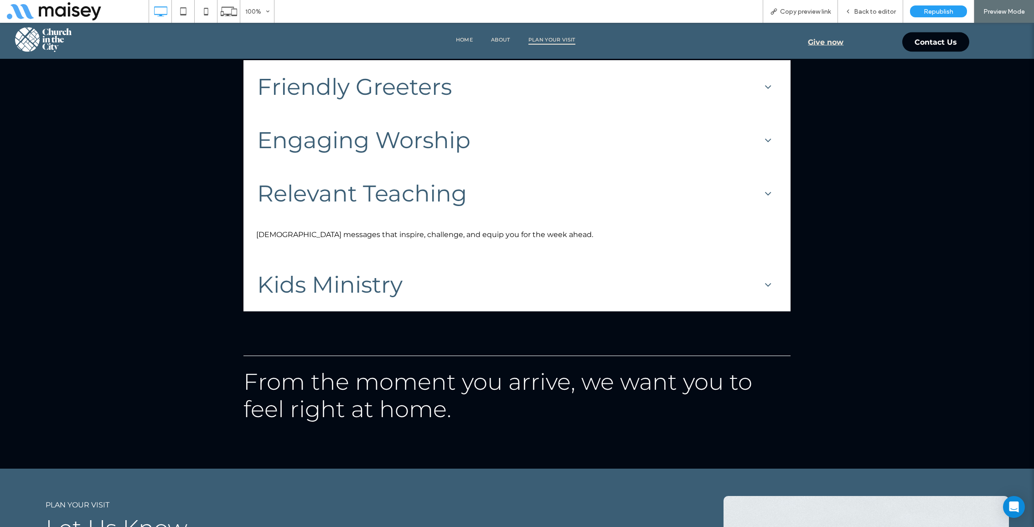
click at [603, 286] on div "Kids Ministry" at bounding box center [505, 285] width 496 height 28
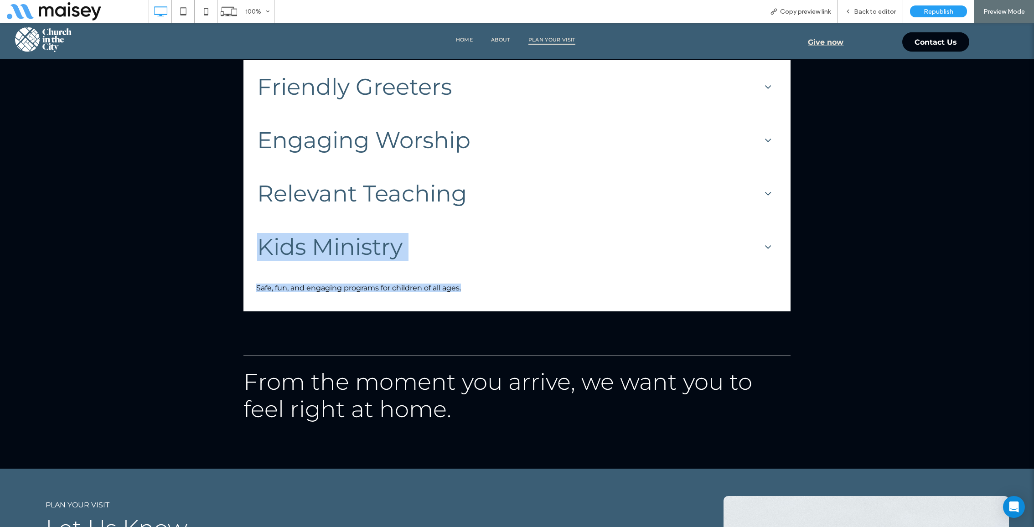
drag, startPoint x: 255, startPoint y: 241, endPoint x: 481, endPoint y: 296, distance: 232.3
click at [481, 296] on ol "Kids Ministry Safe, fun, and engaging programs for children of all ages." at bounding box center [517, 266] width 536 height 82
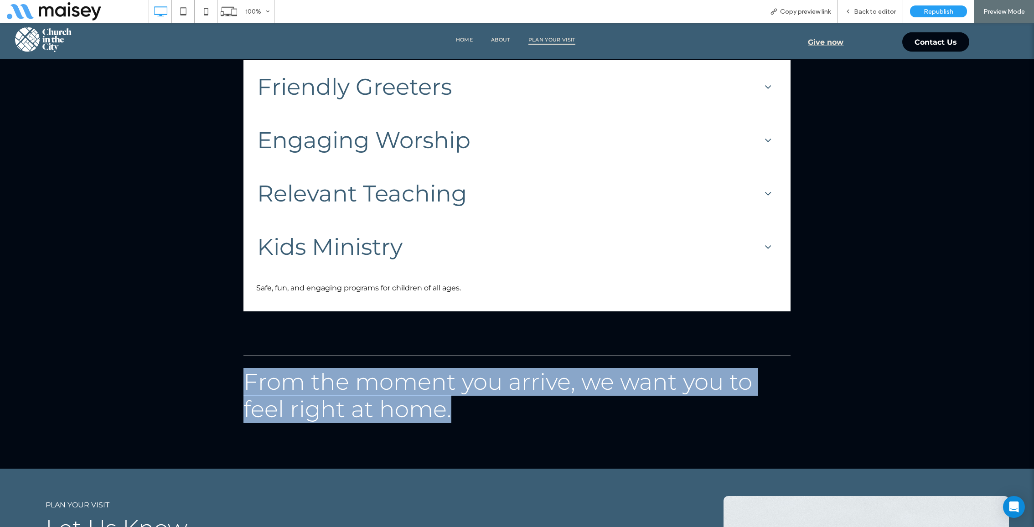
drag, startPoint x: 241, startPoint y: 379, endPoint x: 462, endPoint y: 419, distance: 224.9
click at [462, 419] on div "What to ExpecT Frequently Asked Questions Friendly Greeters Our team is here to…" at bounding box center [517, 191] width 1034 height 555
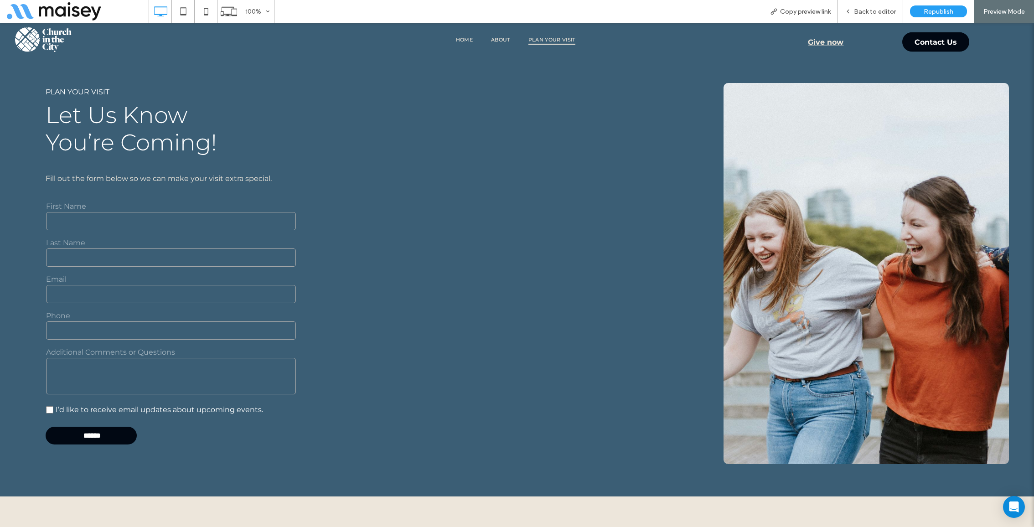
scroll to position [1250, 0]
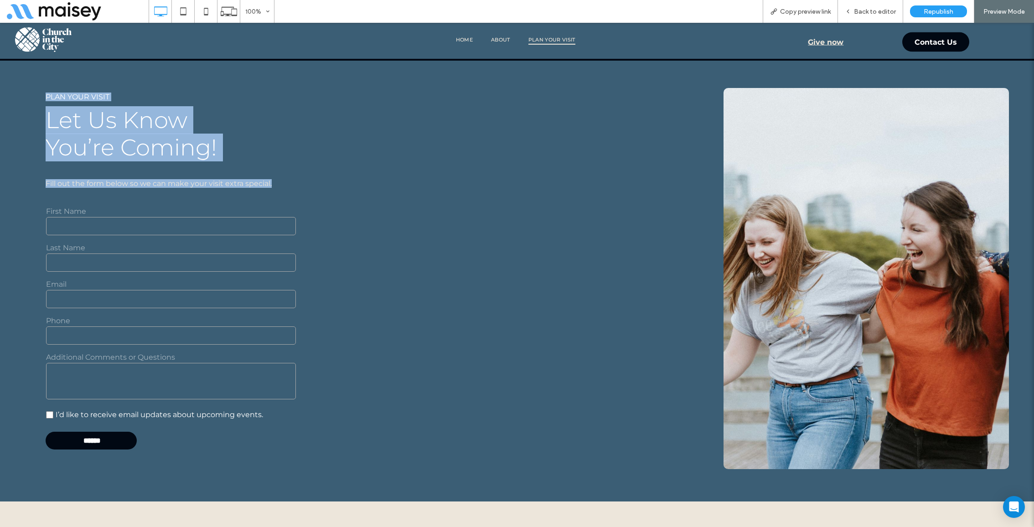
drag, startPoint x: 41, startPoint y: 94, endPoint x: 274, endPoint y: 189, distance: 251.2
click at [274, 189] on div "PLAN YOUR VISIT Let Us Know You’re Coming! Fill out the form below so we can ma…" at bounding box center [517, 281] width 1034 height 441
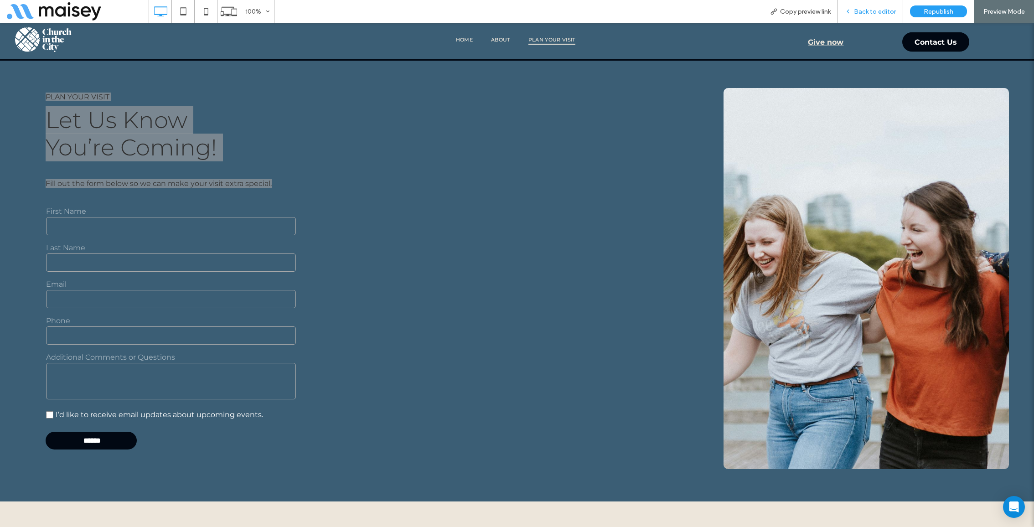
click at [862, 16] on div "Back to editor" at bounding box center [870, 11] width 65 height 23
click at [869, 14] on span "Back to editor" at bounding box center [875, 12] width 42 height 8
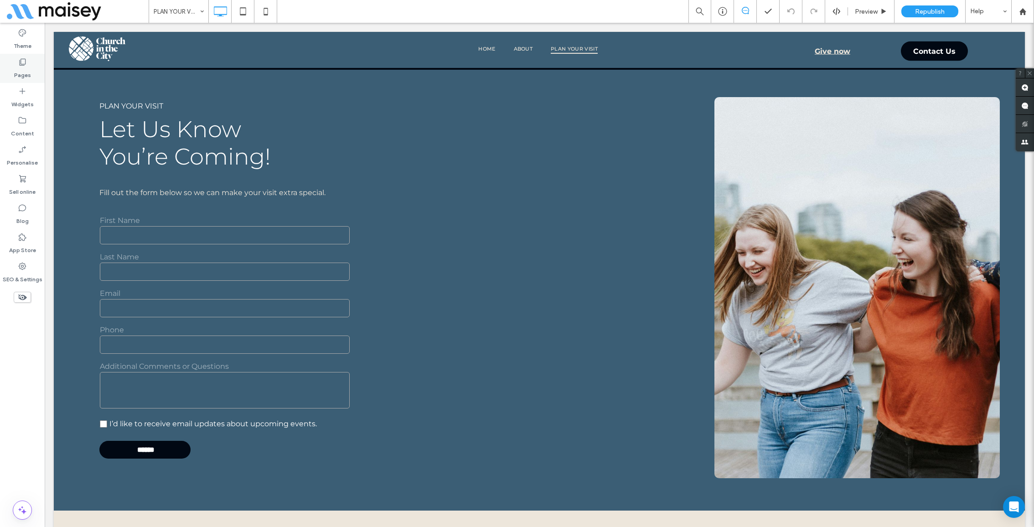
click at [11, 67] on div "Pages" at bounding box center [22, 68] width 45 height 29
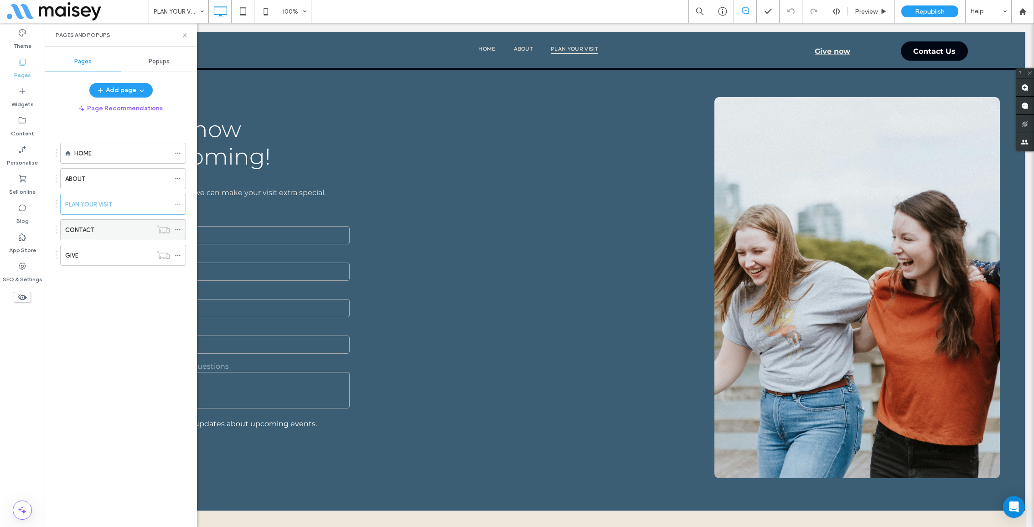
click at [178, 229] on icon at bounding box center [178, 230] width 6 height 6
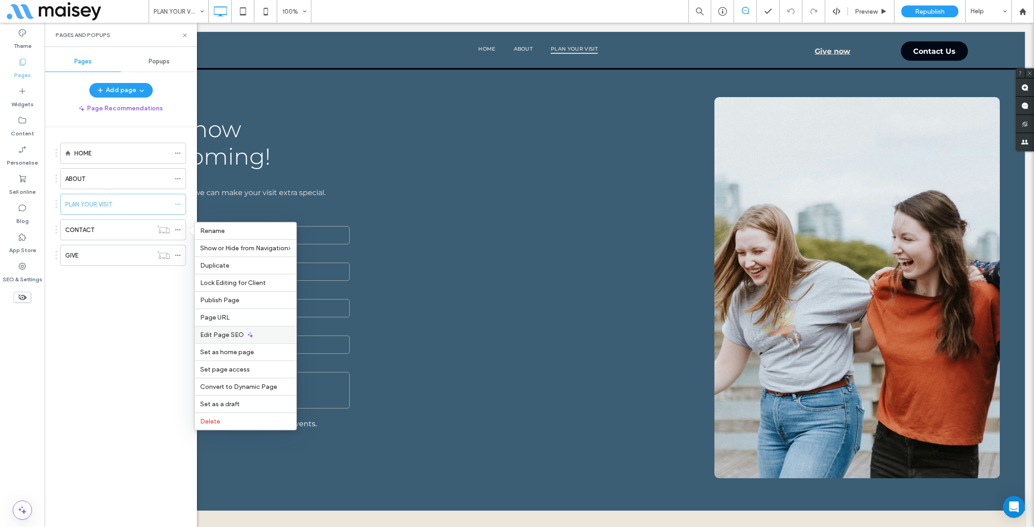
click at [242, 332] on div "Edit Page SEO" at bounding box center [246, 334] width 102 height 17
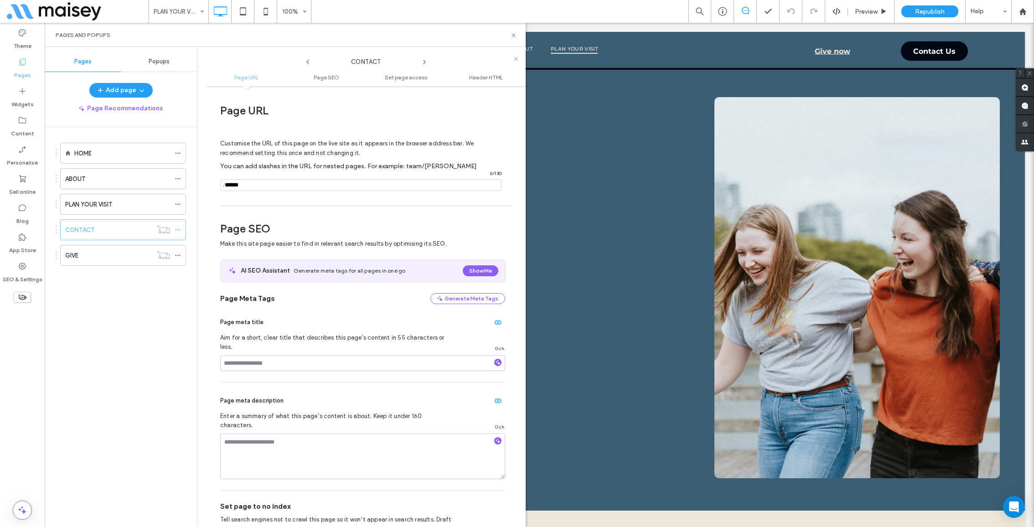
scroll to position [124, 0]
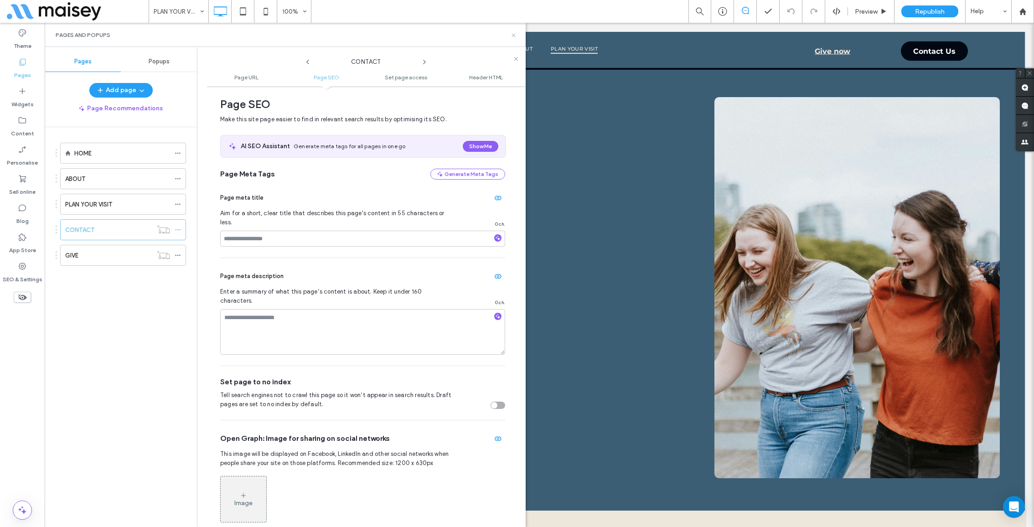
click at [512, 34] on use at bounding box center [514, 35] width 4 height 4
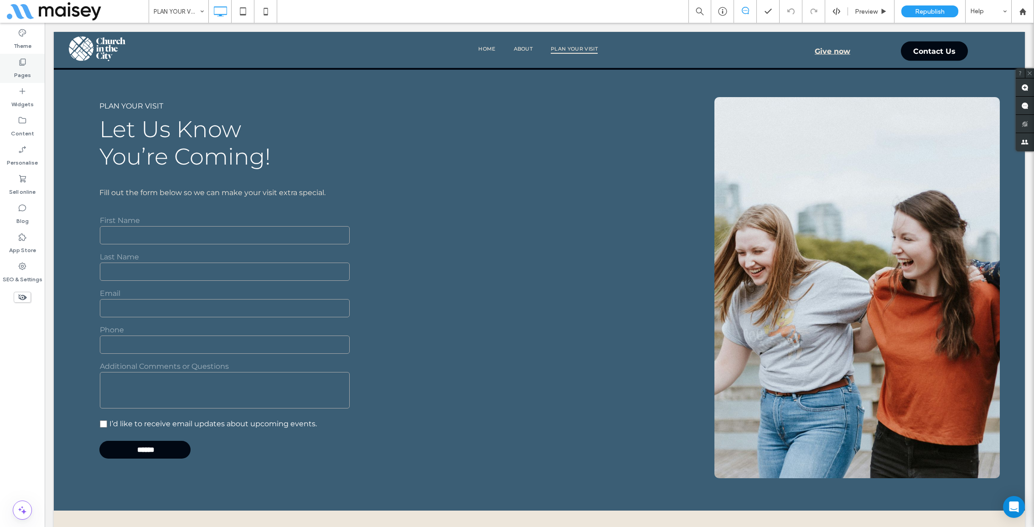
click at [10, 64] on div "Pages" at bounding box center [22, 68] width 45 height 29
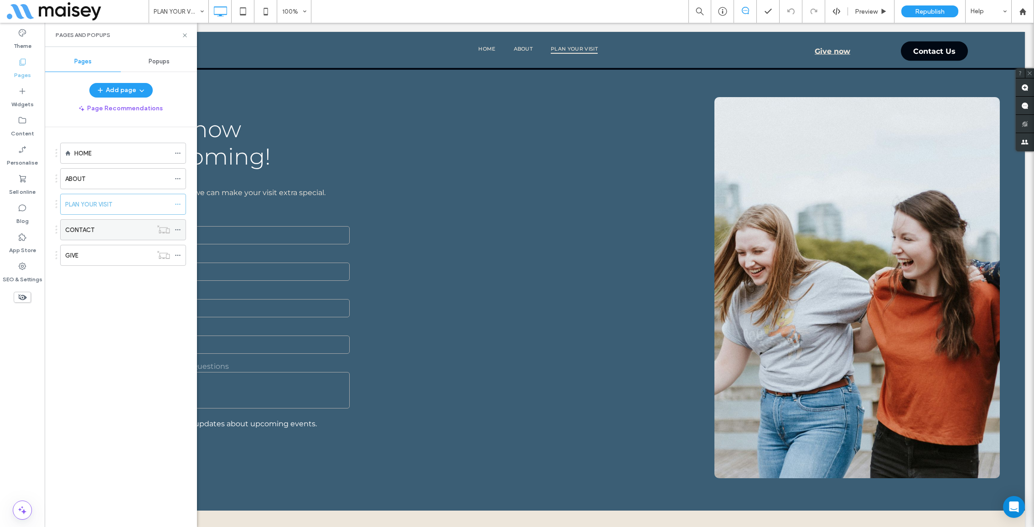
click at [94, 229] on div "CONTACT" at bounding box center [108, 230] width 87 height 10
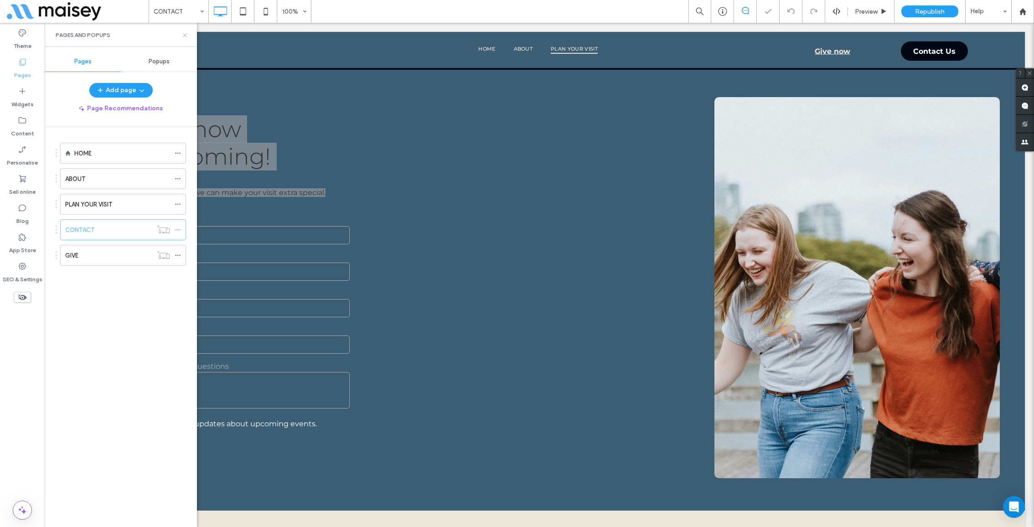
click at [184, 33] on icon at bounding box center [184, 35] width 7 height 7
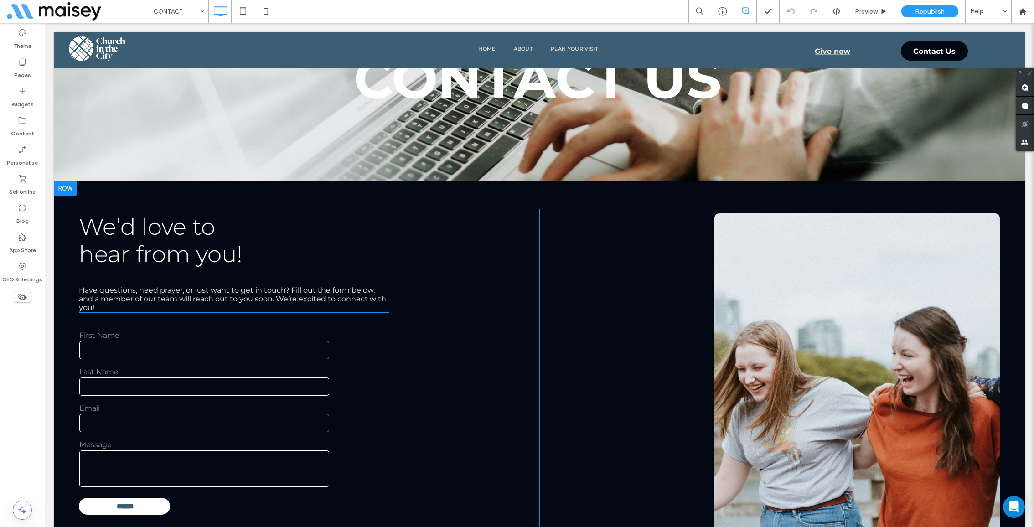
scroll to position [129, 0]
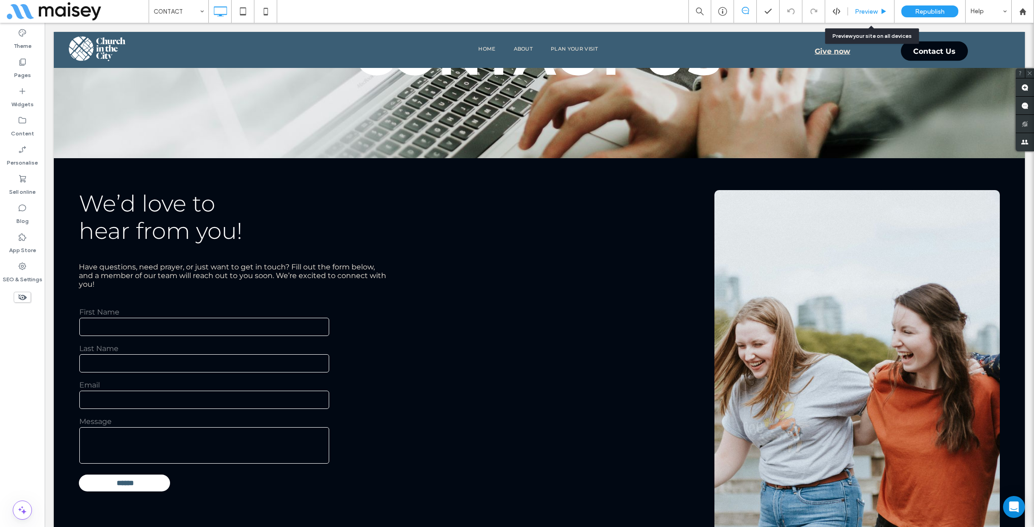
click at [868, 10] on span "Preview" at bounding box center [866, 12] width 23 height 8
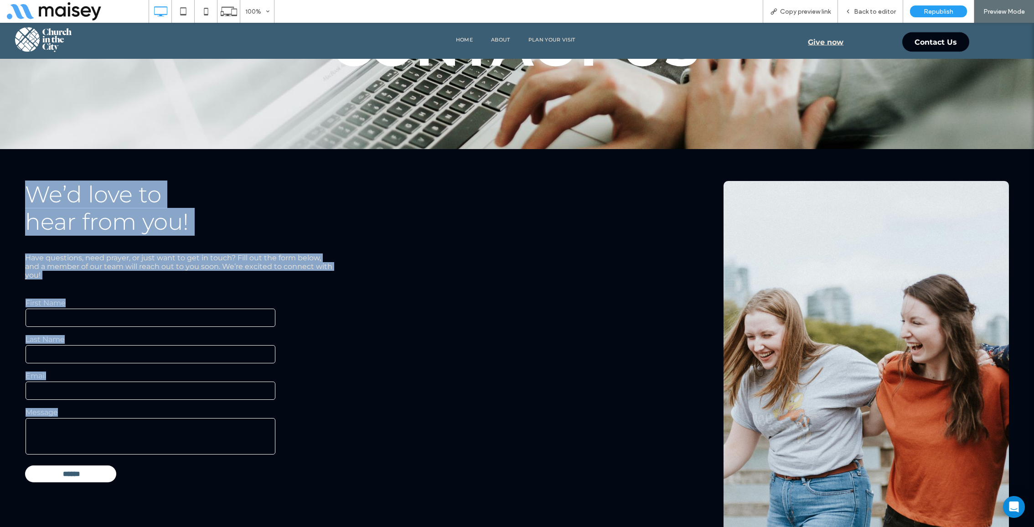
drag, startPoint x: 21, startPoint y: 183, endPoint x: 210, endPoint y: 411, distance: 296.4
click at [210, 411] on div "We’d love to hear from you! Have questions, need prayer, or just want to get in…" at bounding box center [517, 372] width 1034 height 446
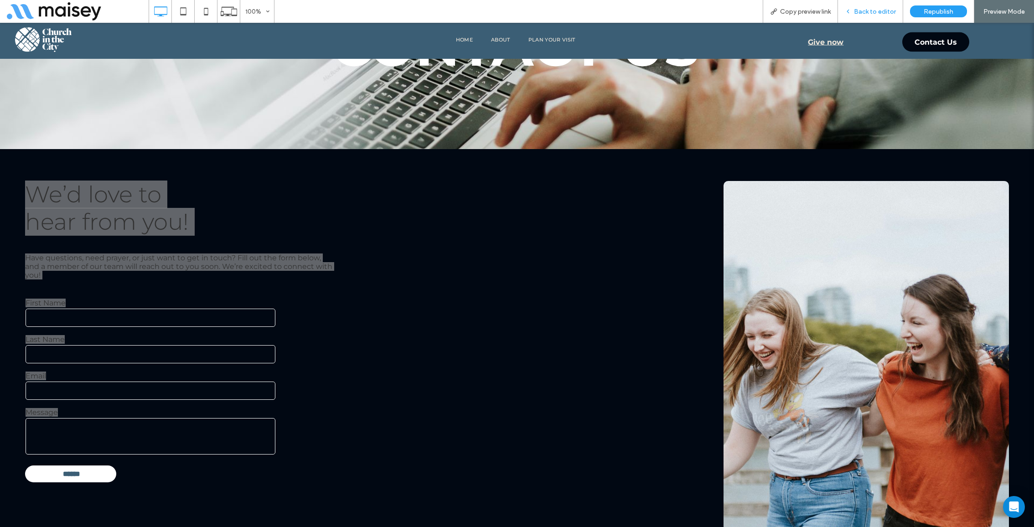
click at [869, 13] on span "Back to editor" at bounding box center [875, 12] width 42 height 8
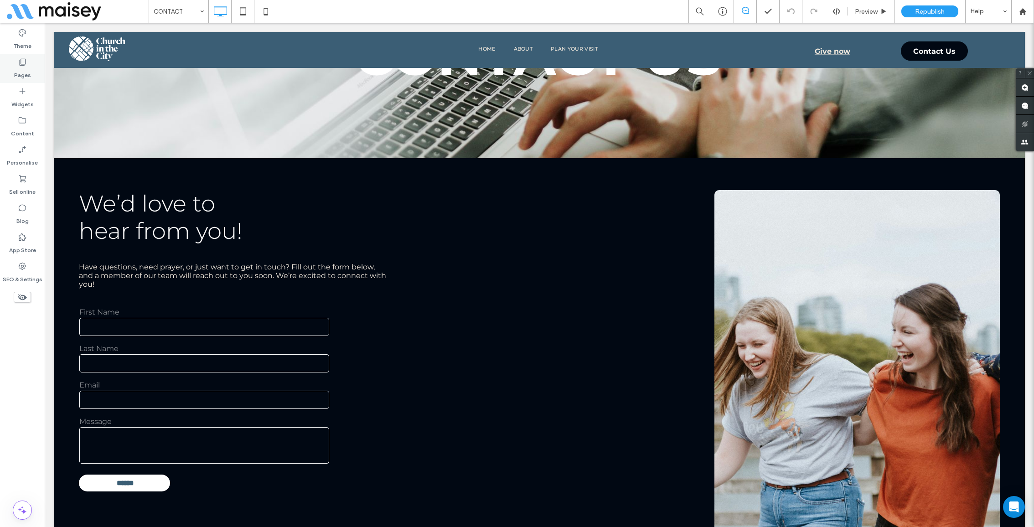
click at [26, 63] on icon at bounding box center [22, 61] width 9 height 9
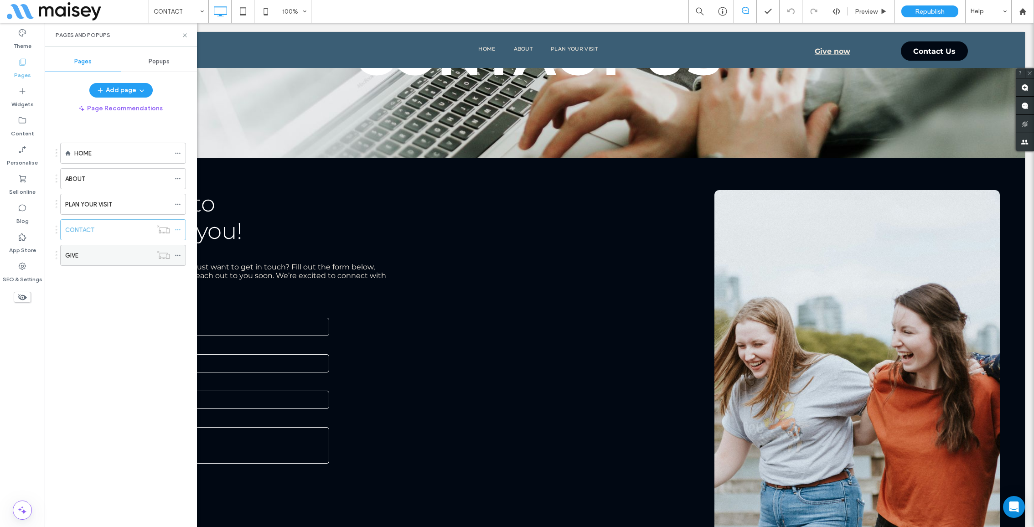
click at [179, 254] on icon at bounding box center [178, 255] width 6 height 6
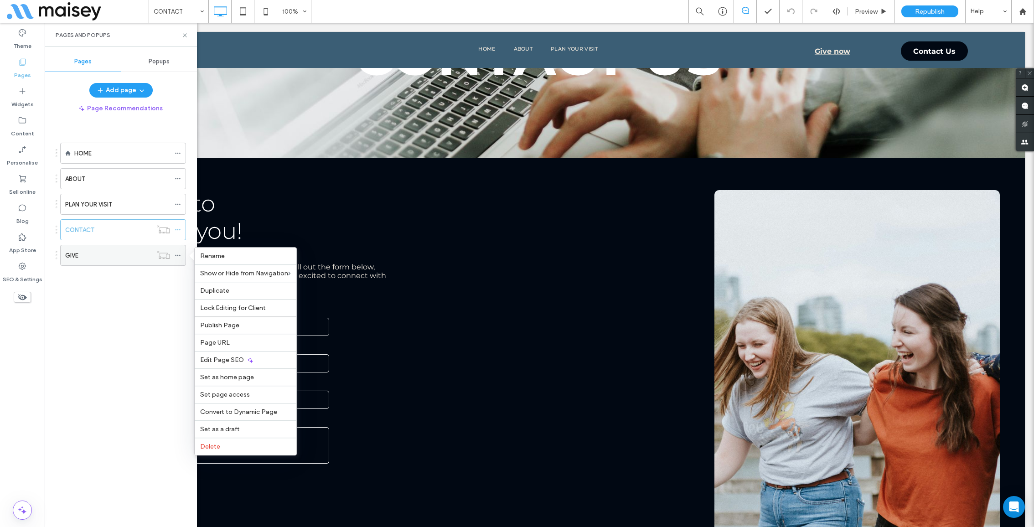
click at [152, 255] on div at bounding box center [163, 254] width 22 height 9
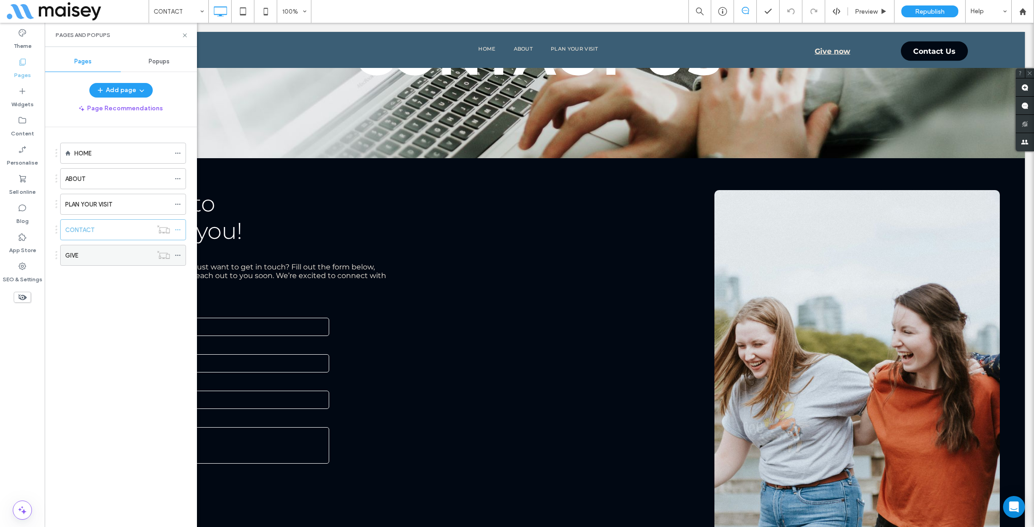
click at [146, 255] on div "GIVE" at bounding box center [108, 256] width 87 height 10
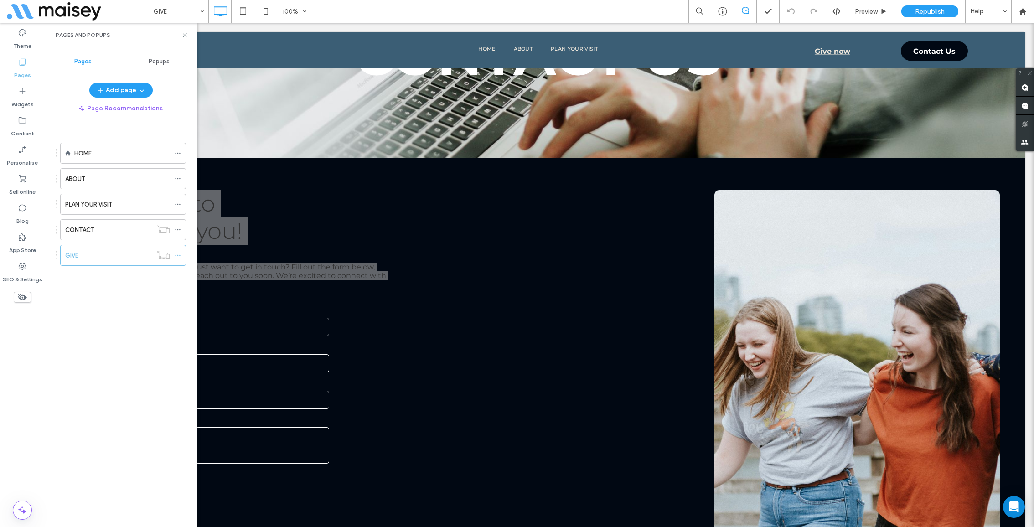
click at [132, 255] on div at bounding box center [517, 263] width 1034 height 527
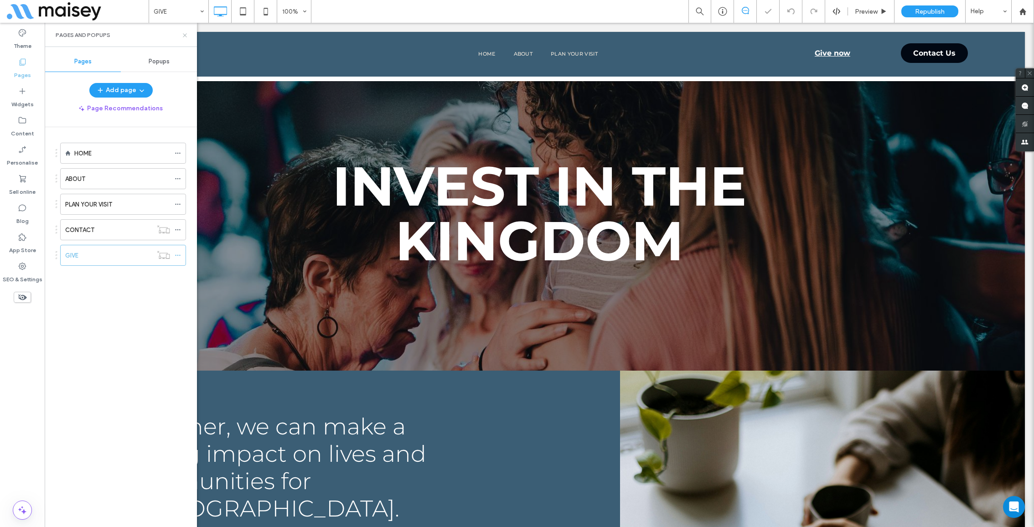
click at [184, 33] on icon at bounding box center [184, 35] width 7 height 7
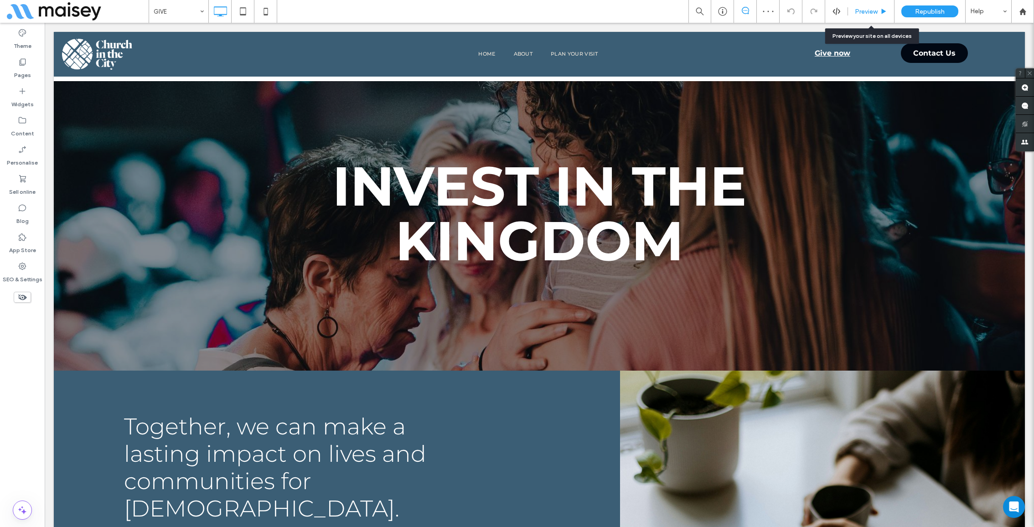
click at [861, 9] on span "Preview" at bounding box center [866, 12] width 23 height 8
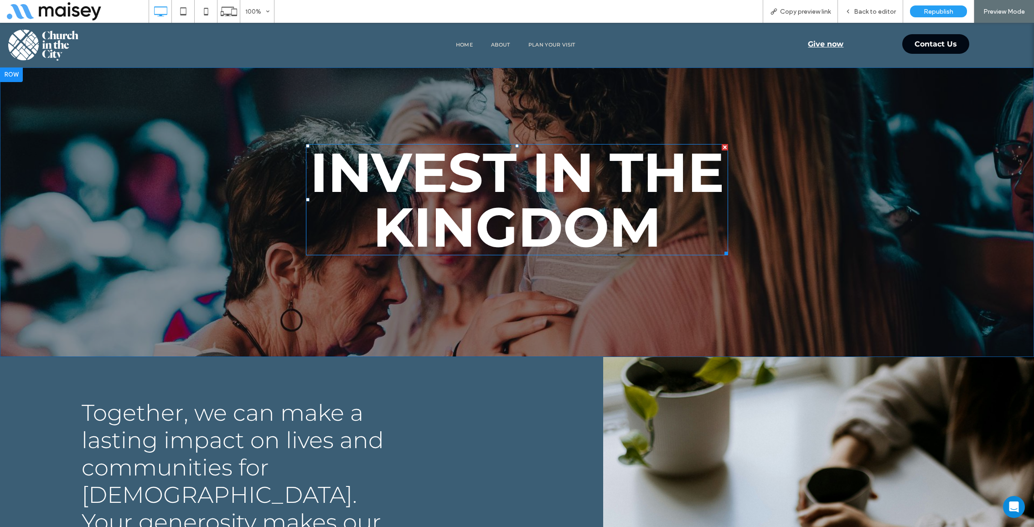
drag, startPoint x: 294, startPoint y: 132, endPoint x: 644, endPoint y: 222, distance: 361.6
click at [644, 222] on div "Invest in the Kingdom Click To Paste Row" at bounding box center [517, 212] width 1034 height 290
click at [810, 159] on div "Invest in the Kingdom Click To Paste Row" at bounding box center [517, 212] width 1034 height 290
click at [866, 15] on span "Back to editor" at bounding box center [875, 12] width 42 height 8
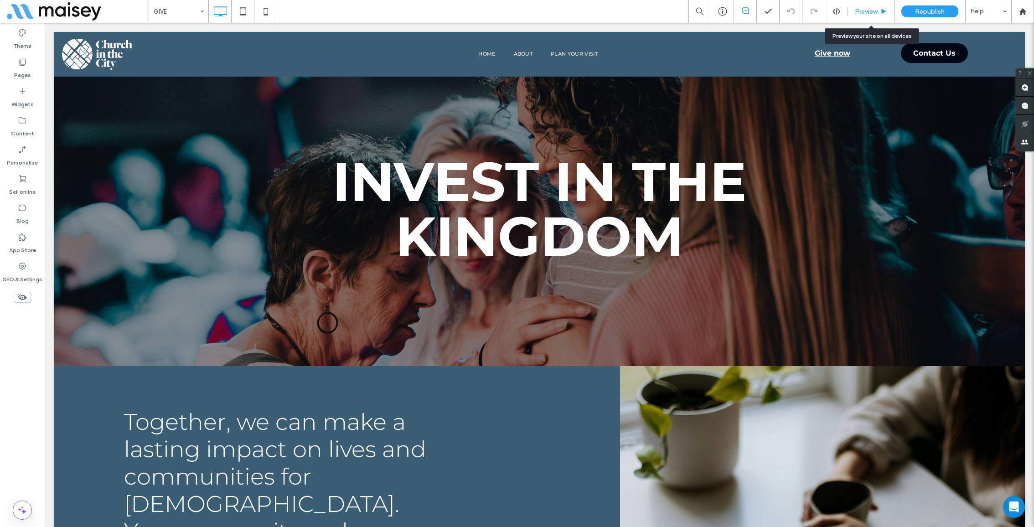
click at [863, 13] on span "Preview" at bounding box center [866, 12] width 23 height 8
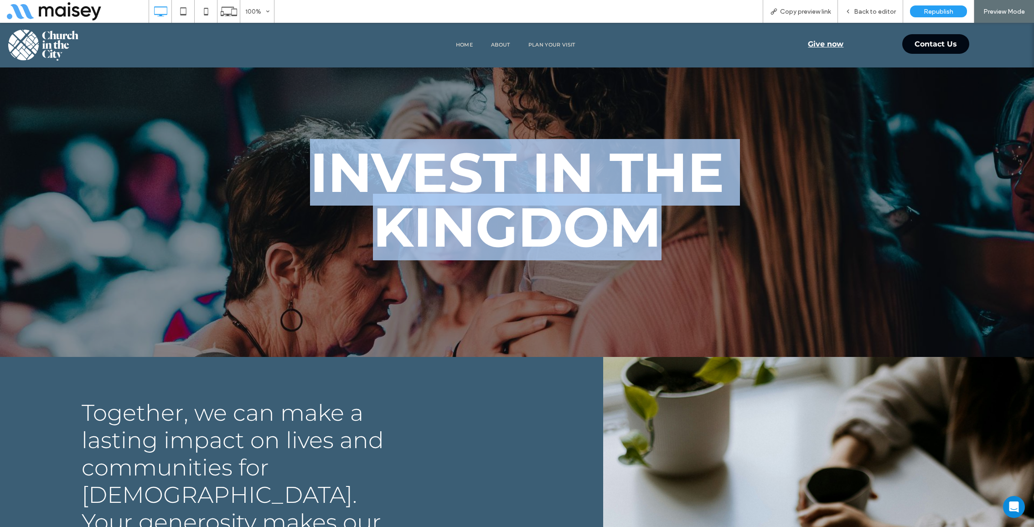
drag, startPoint x: 295, startPoint y: 142, endPoint x: 730, endPoint y: 222, distance: 441.8
click at [730, 222] on div "Invest in the Kingdom Click To Paste" at bounding box center [517, 199] width 547 height 119
copy span "Invest in the Kingdom"
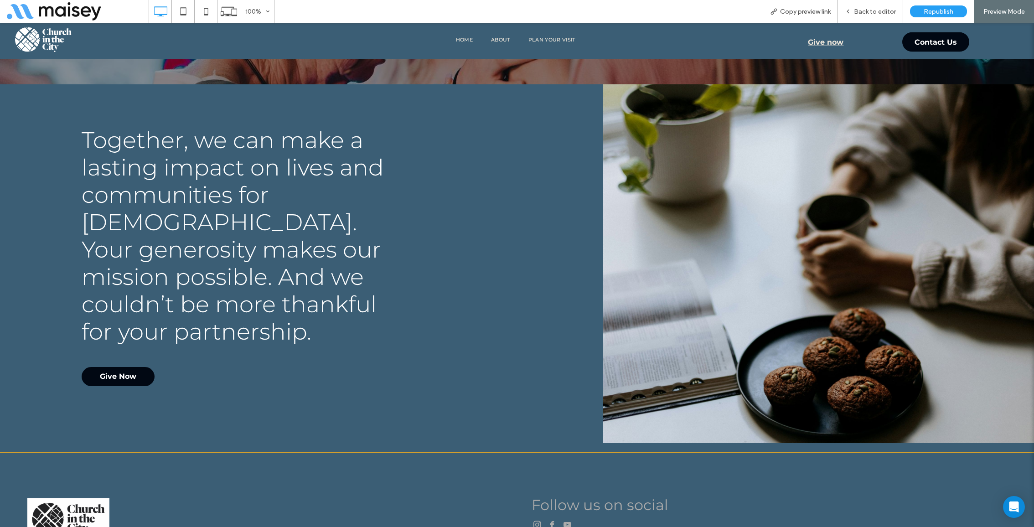
scroll to position [300, 0]
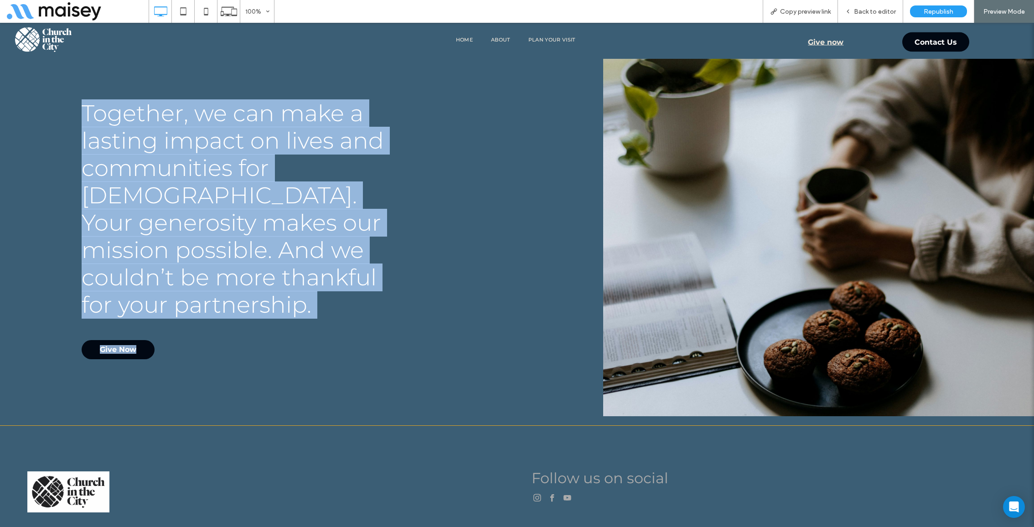
drag, startPoint x: 73, startPoint y: 95, endPoint x: 350, endPoint y: 338, distance: 369.0
click at [350, 338] on div "Click To Paste Together, we can make a lasting impact on lives and communities …" at bounding box center [301, 229] width 603 height 281
copy div "Click To Paste Together, we can make a lasting impact on lives and communities …"
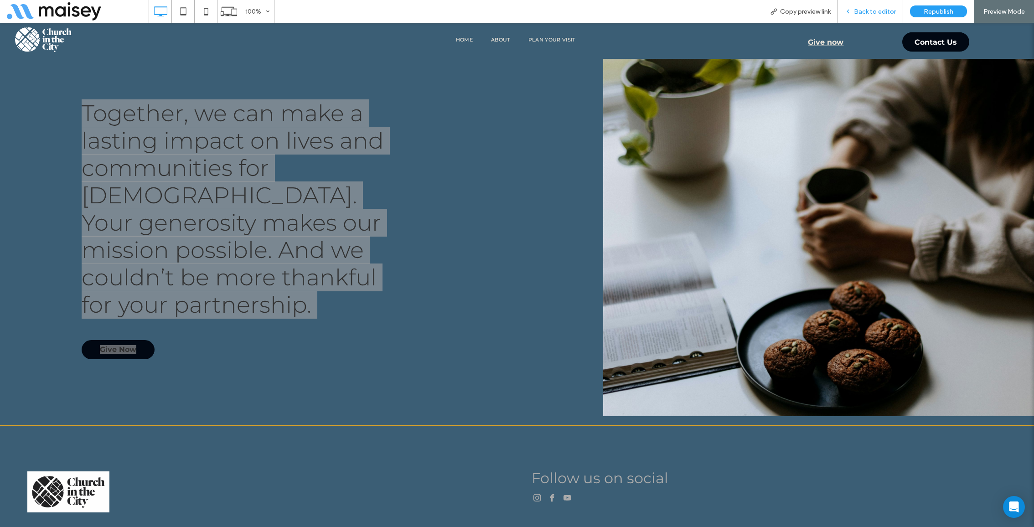
click at [876, 9] on span "Back to editor" at bounding box center [875, 12] width 42 height 8
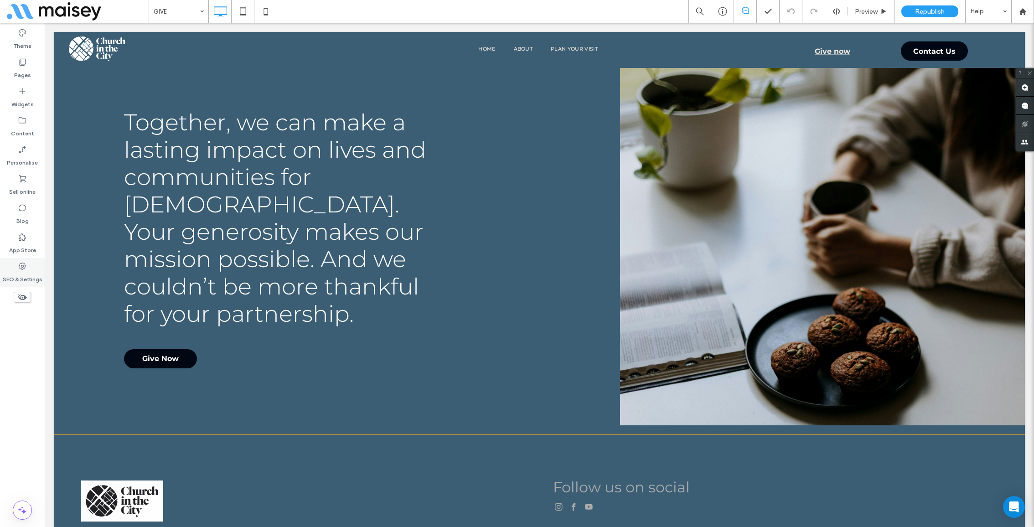
click at [15, 274] on label "SEO & Settings" at bounding box center [23, 277] width 40 height 13
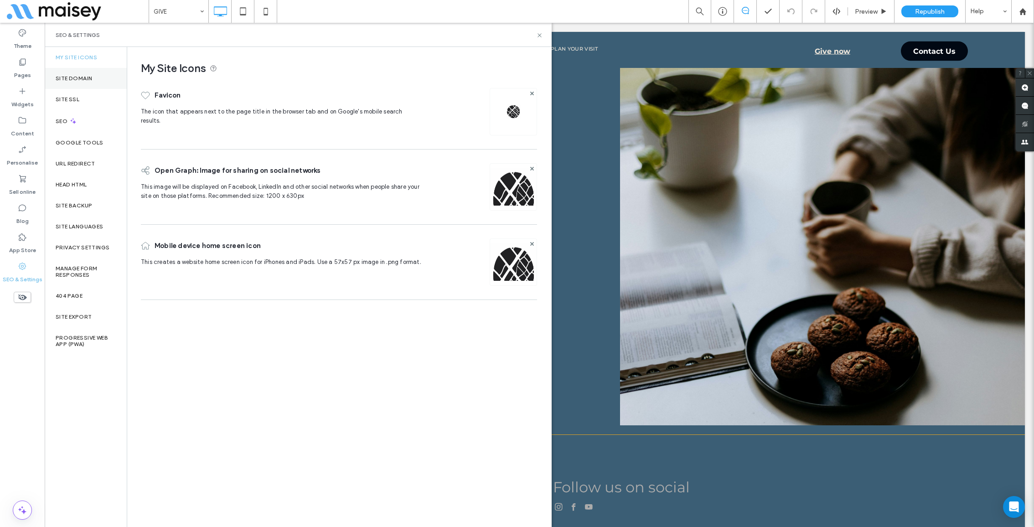
click at [89, 78] on label "Site Domain" at bounding box center [74, 78] width 36 height 6
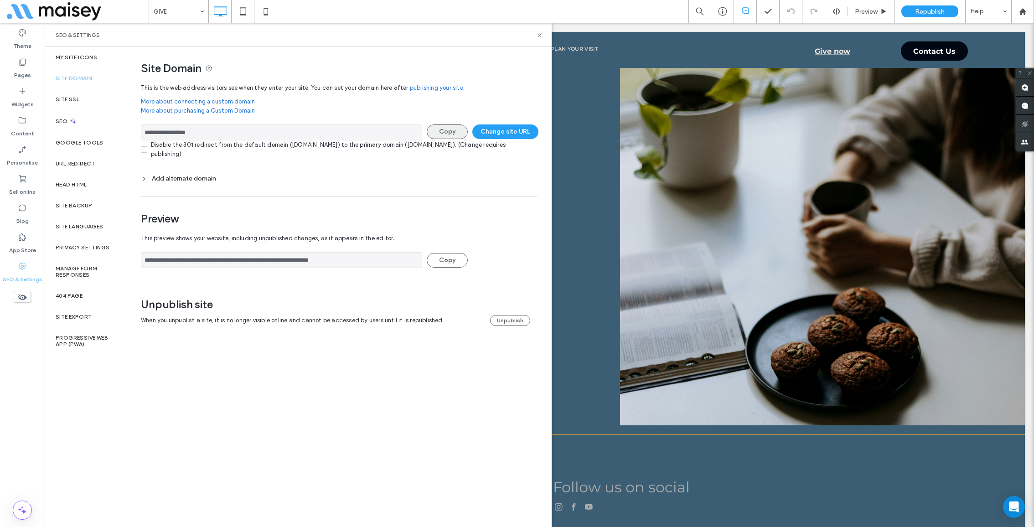
click at [446, 129] on button "Copy" at bounding box center [447, 131] width 41 height 15
click at [273, 129] on input "**********" at bounding box center [281, 132] width 281 height 16
click at [540, 33] on icon at bounding box center [539, 35] width 7 height 7
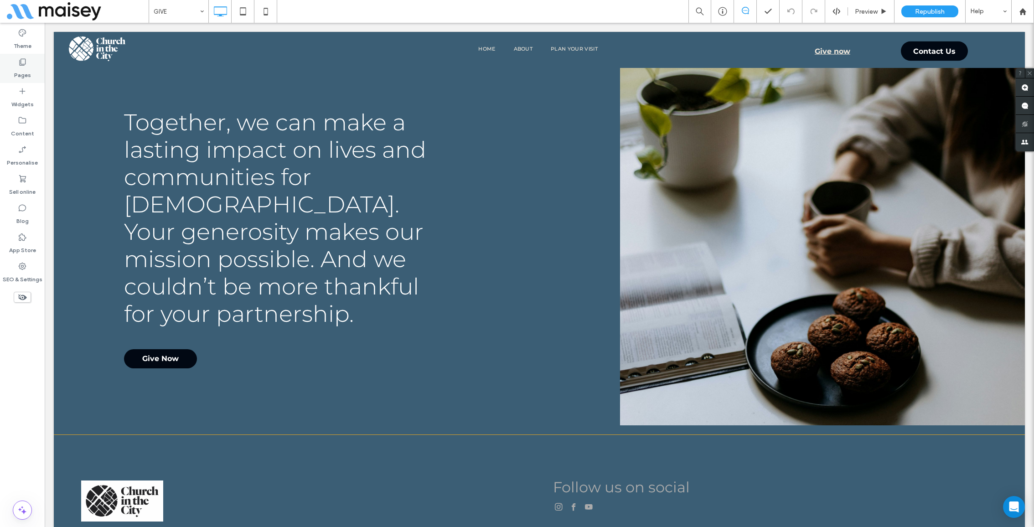
click at [19, 67] on label "Pages" at bounding box center [22, 73] width 17 height 13
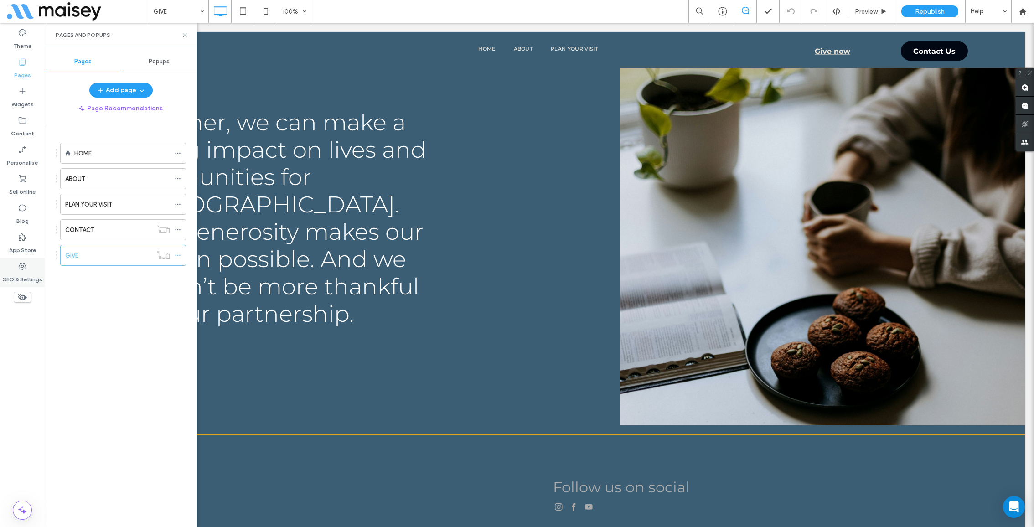
click at [29, 263] on div "SEO & Settings" at bounding box center [22, 272] width 45 height 29
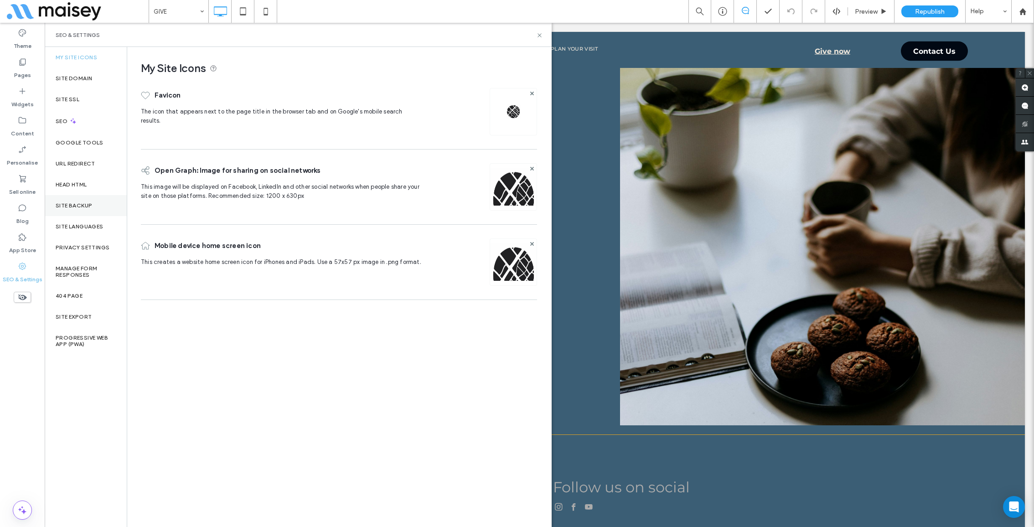
click at [79, 207] on label "Site backup" at bounding box center [74, 205] width 36 height 6
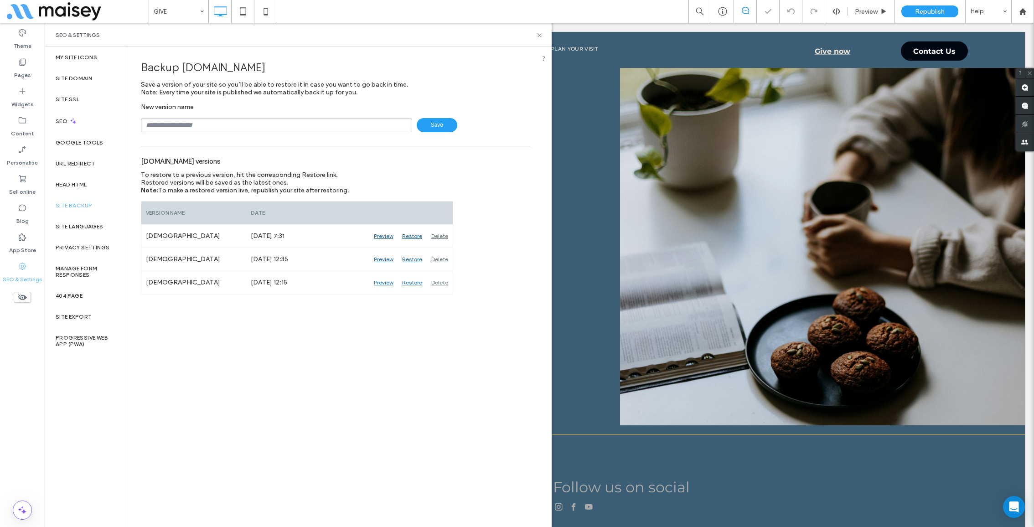
click at [210, 126] on input "text" at bounding box center [276, 125] width 271 height 14
type input "***"
click at [433, 124] on span "Save" at bounding box center [437, 125] width 41 height 14
click at [538, 33] on use at bounding box center [540, 35] width 4 height 4
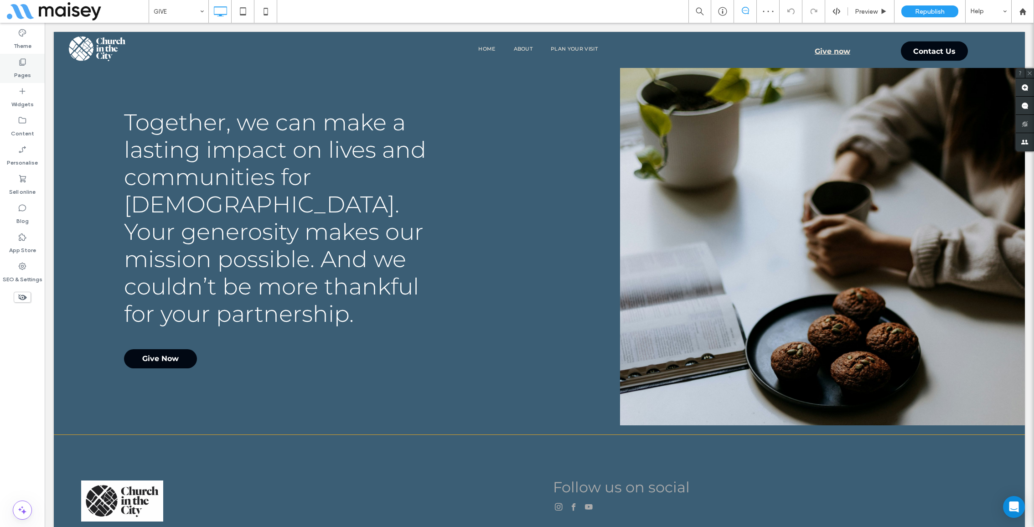
click at [28, 71] on label "Pages" at bounding box center [22, 73] width 17 height 13
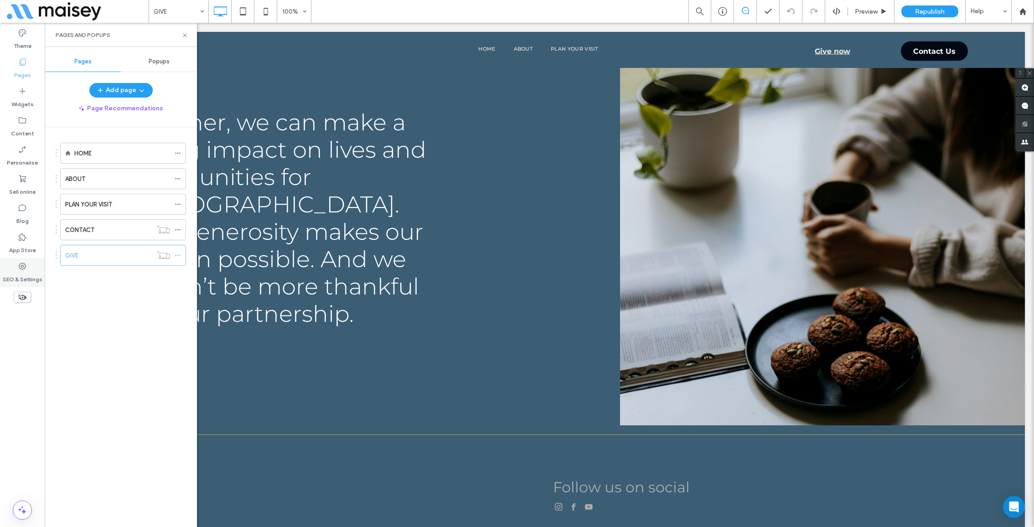
click at [17, 272] on label "SEO & Settings" at bounding box center [23, 277] width 40 height 13
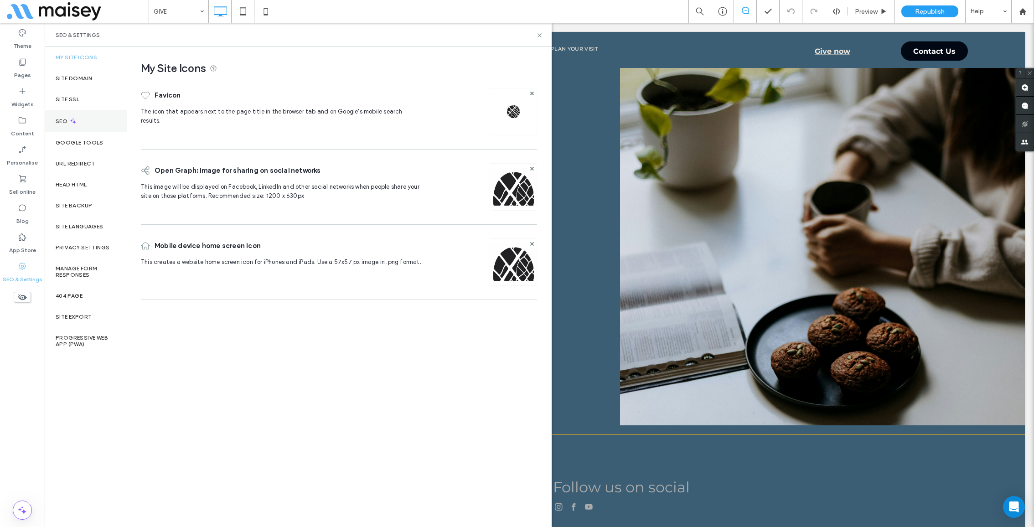
click at [83, 111] on div "SEO" at bounding box center [86, 121] width 82 height 22
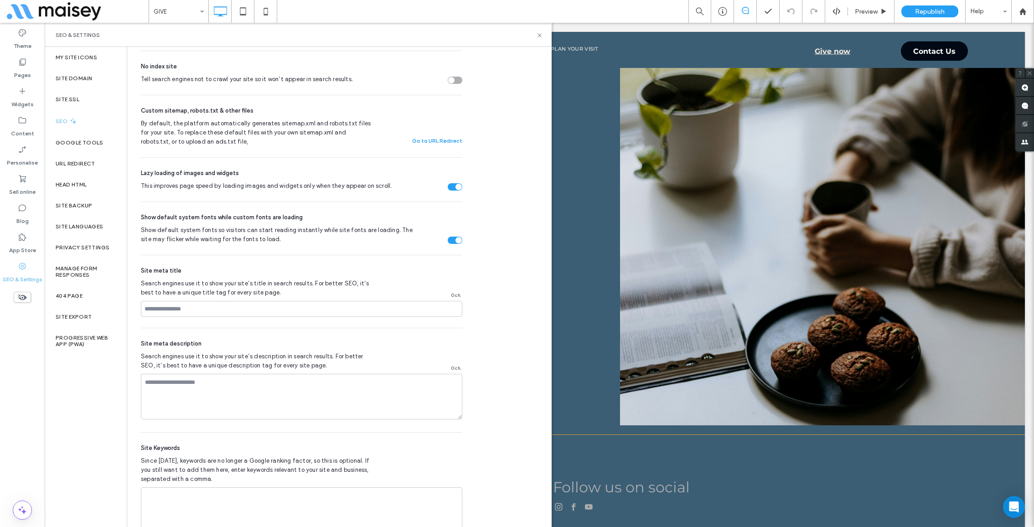
scroll to position [373, 0]
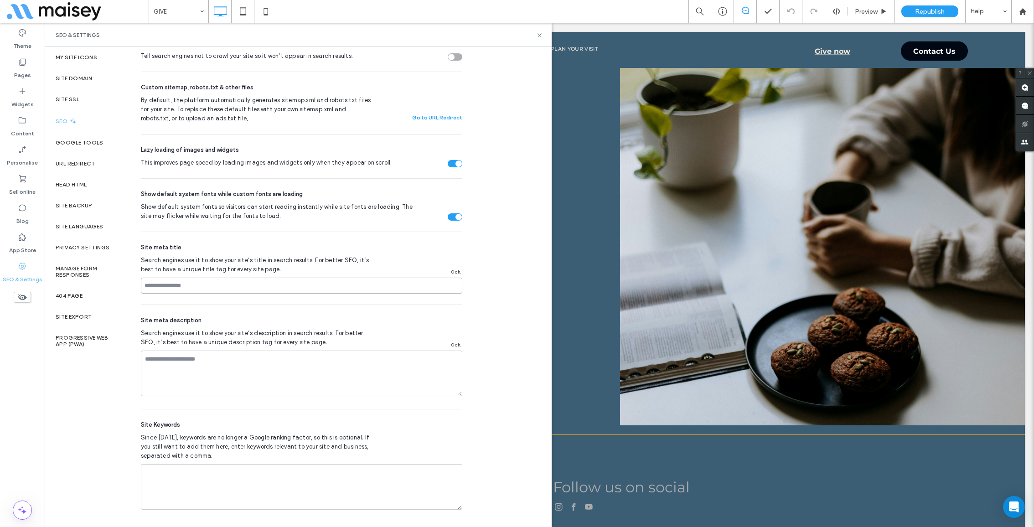
click at [218, 281] on input at bounding box center [302, 286] width 322 height 16
paste input "**********"
type input "**********"
click at [252, 347] on div "Site meta description Search engines use it to show your site’s description in …" at bounding box center [302, 357] width 322 height 104
click at [242, 373] on textarea at bounding box center [302, 374] width 322 height 46
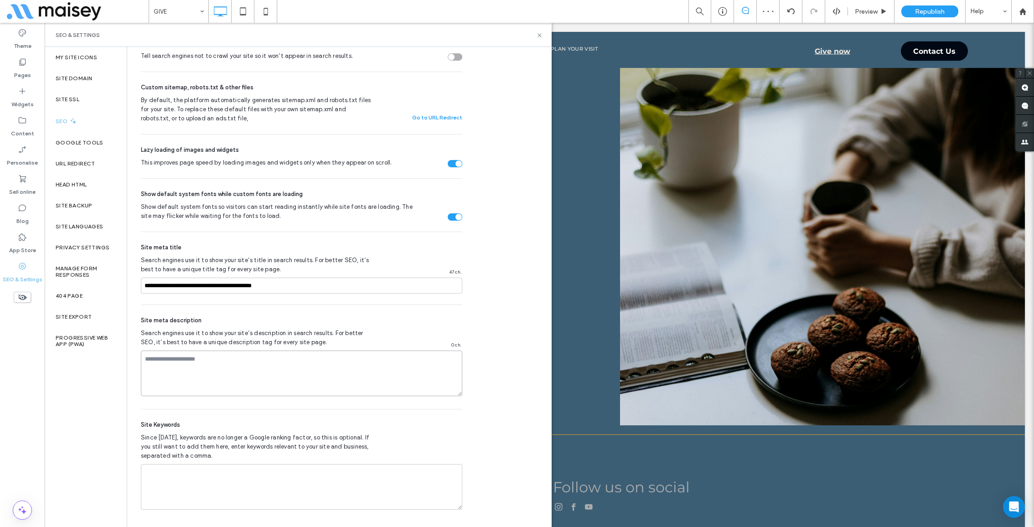
paste textarea "**********"
type textarea "**********"
click at [231, 473] on textarea at bounding box center [302, 487] width 322 height 46
paste textarea "**********"
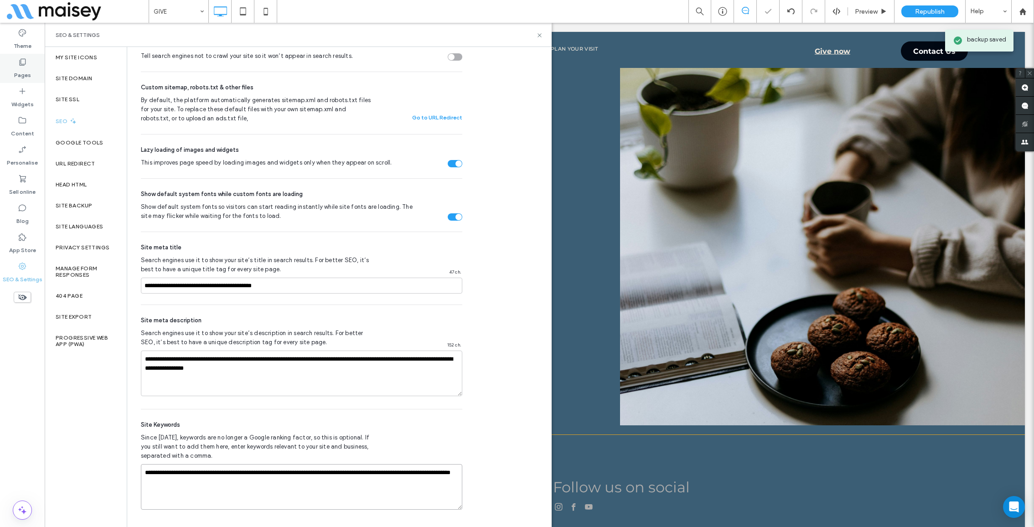
type textarea "**********"
click at [28, 65] on div "Pages" at bounding box center [22, 68] width 45 height 29
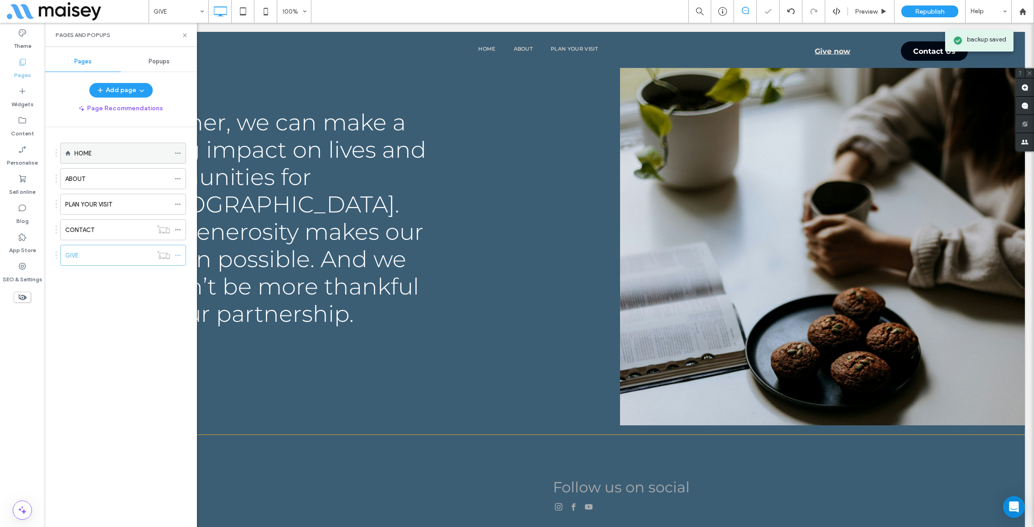
click at [176, 153] on use at bounding box center [177, 153] width 5 height 1
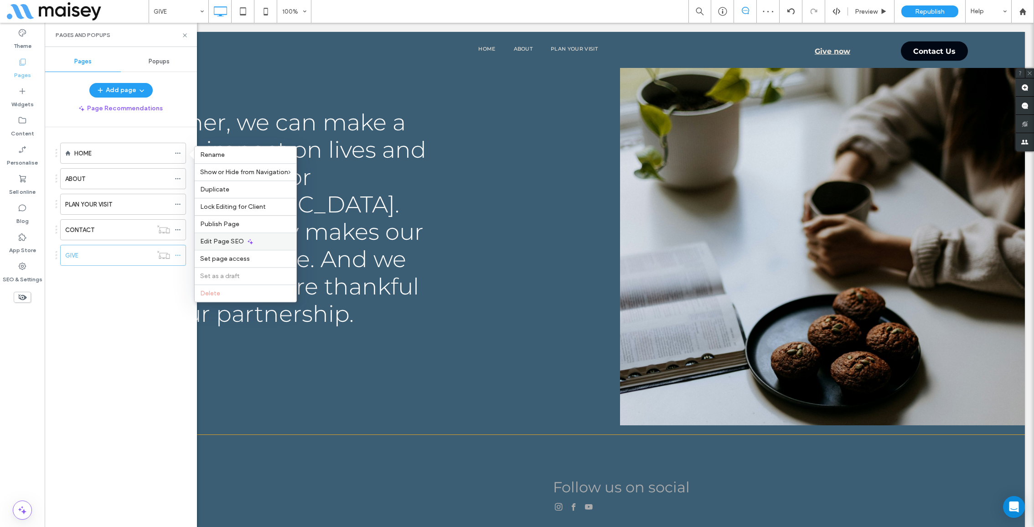
click at [254, 239] on div "Edit Page SEO" at bounding box center [246, 241] width 102 height 17
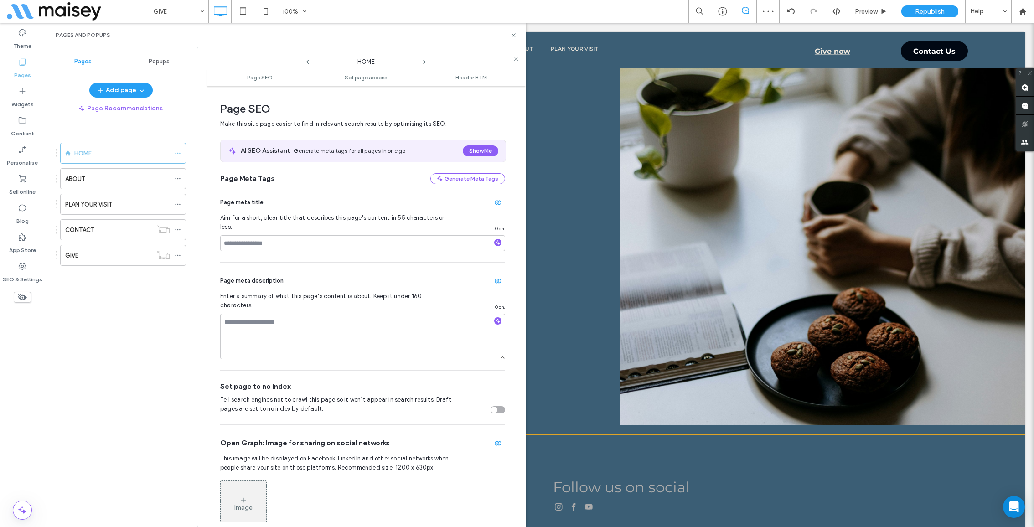
scroll to position [4, 0]
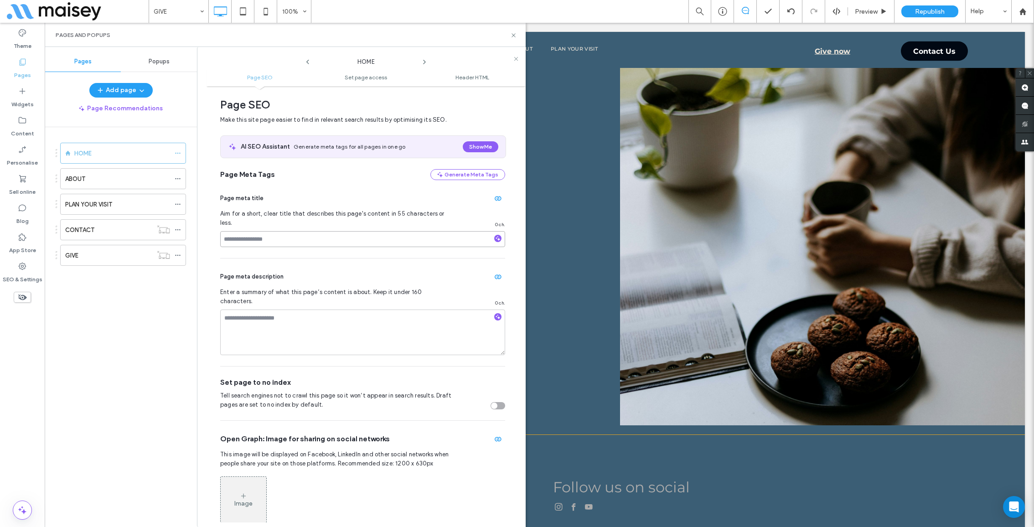
click at [292, 231] on input at bounding box center [362, 239] width 285 height 16
paste input "**********"
type input "**********"
click at [299, 315] on textarea at bounding box center [362, 333] width 285 height 46
paste textarea "**********"
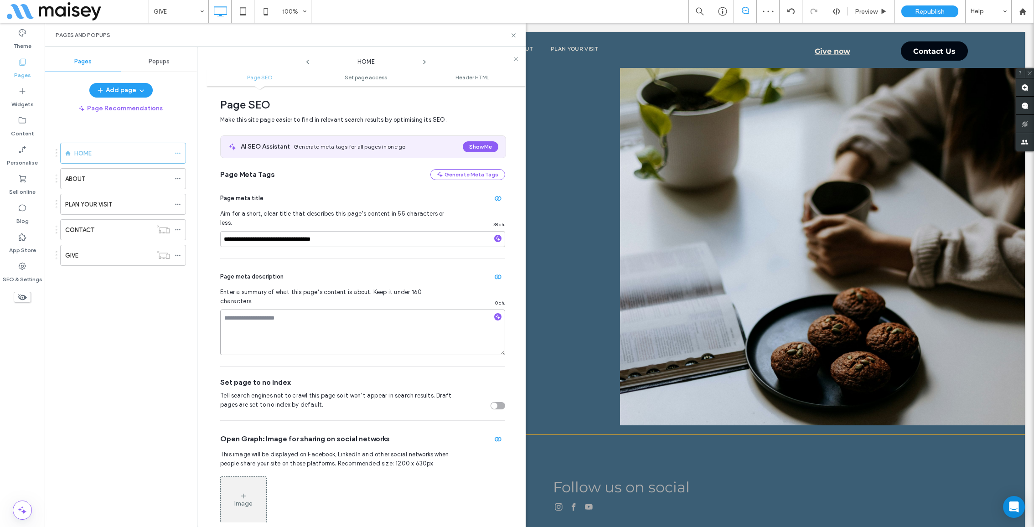
type textarea "**********"
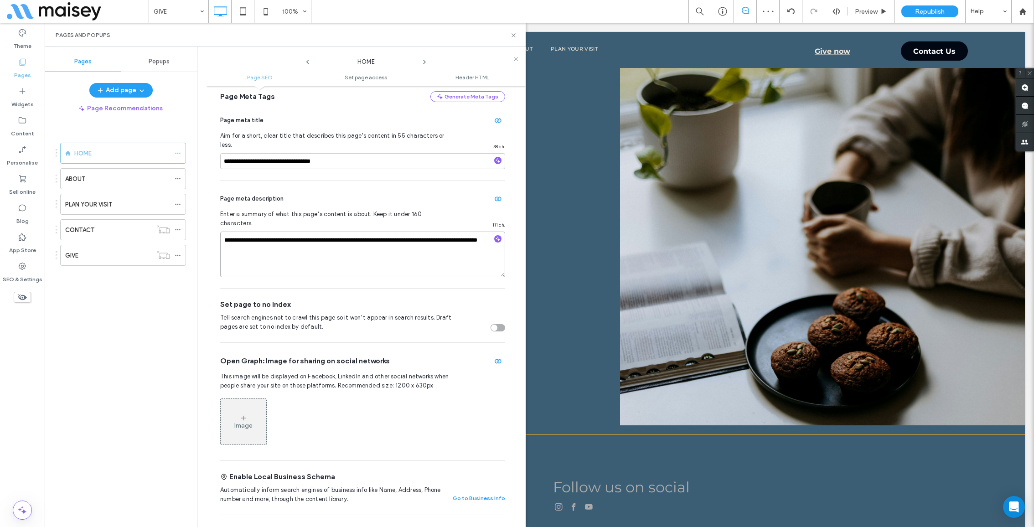
scroll to position [168, 0]
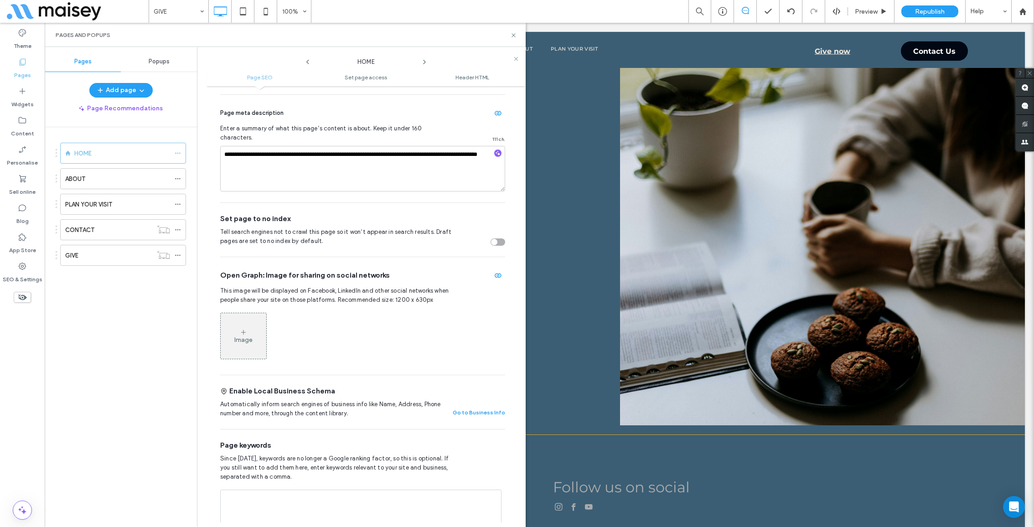
click at [256, 314] on div "Image" at bounding box center [244, 336] width 46 height 44
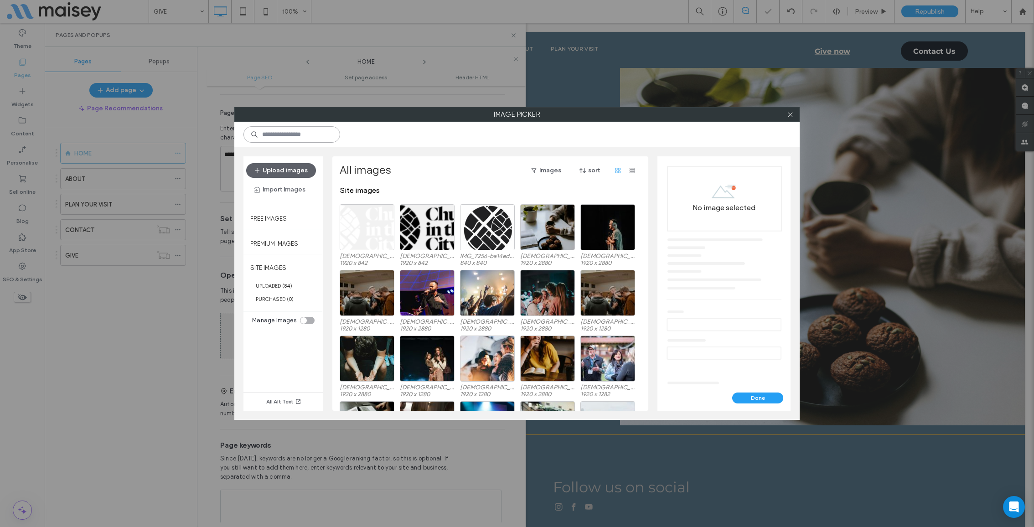
click at [294, 136] on input at bounding box center [292, 134] width 97 height 16
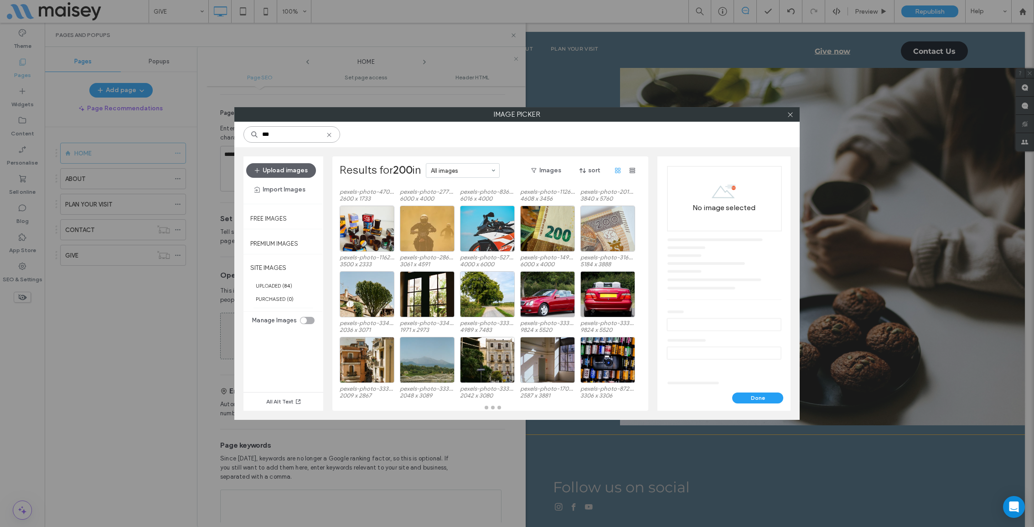
scroll to position [0, 0]
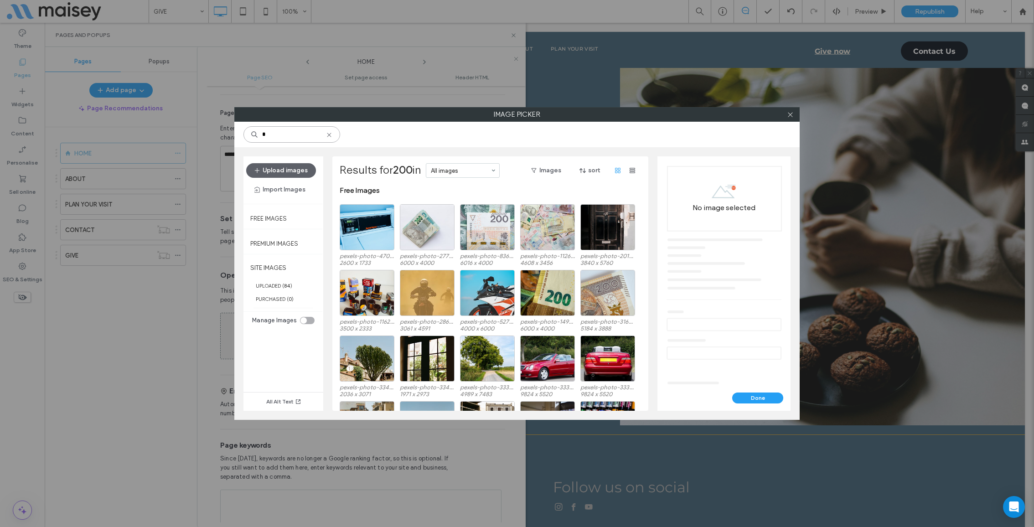
type input "*"
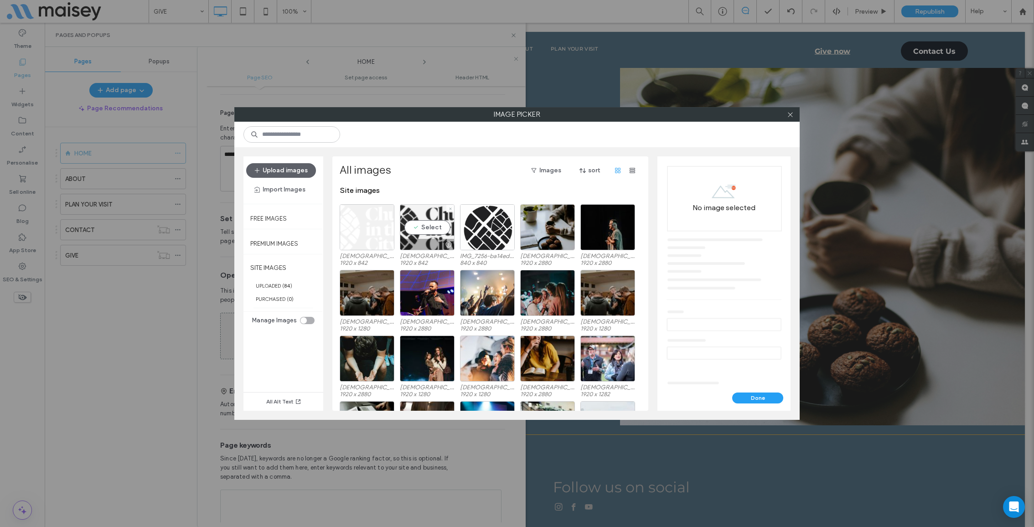
click at [428, 225] on div "Select" at bounding box center [427, 227] width 55 height 46
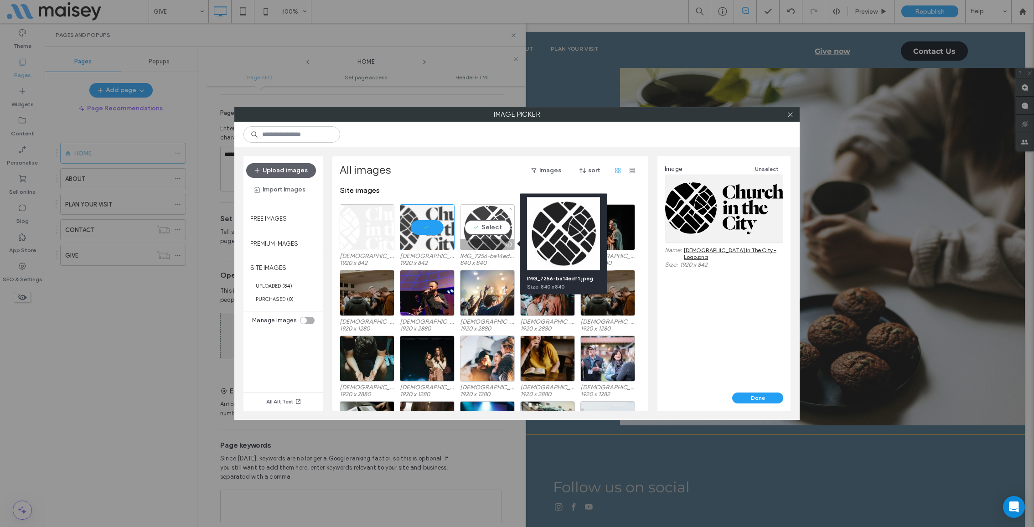
click at [507, 244] on div at bounding box center [508, 244] width 11 height 7
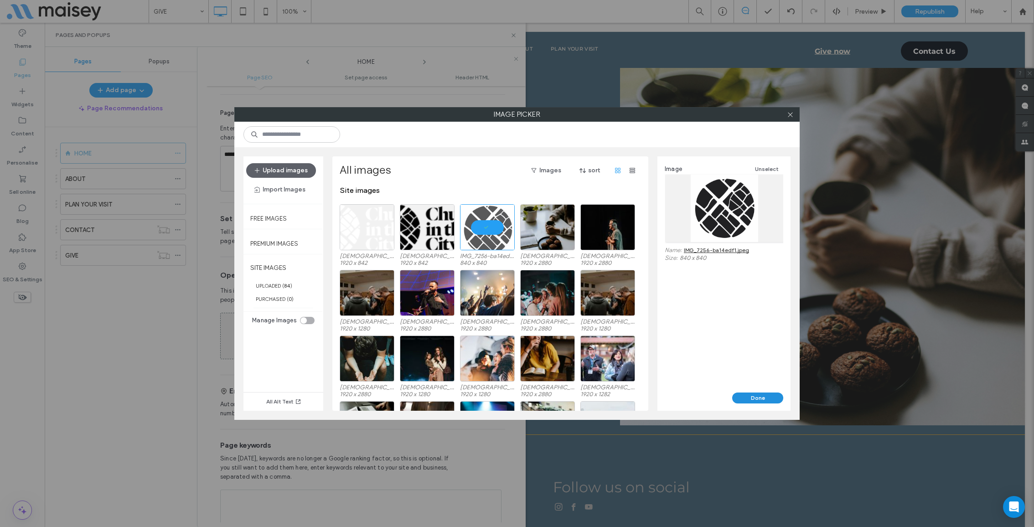
click at [758, 397] on button "Done" at bounding box center [757, 398] width 51 height 11
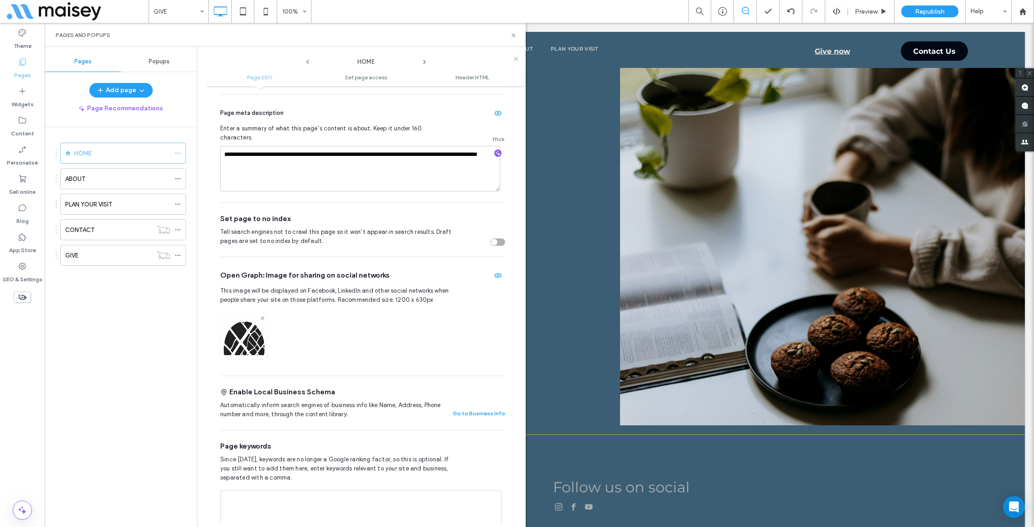
click at [263, 316] on icon at bounding box center [263, 318] width 4 height 4
click at [247, 316] on div "Image" at bounding box center [244, 336] width 46 height 44
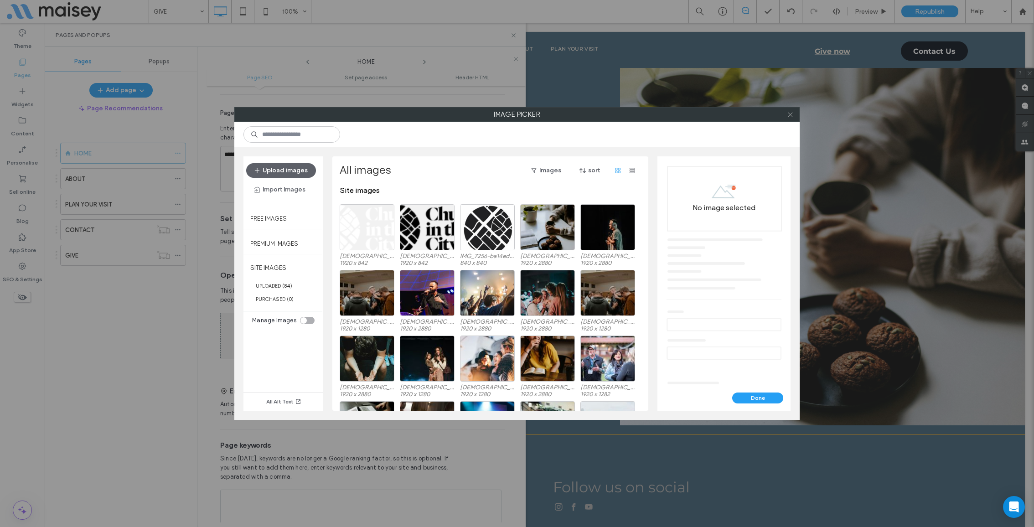
click at [791, 114] on use at bounding box center [790, 114] width 5 height 5
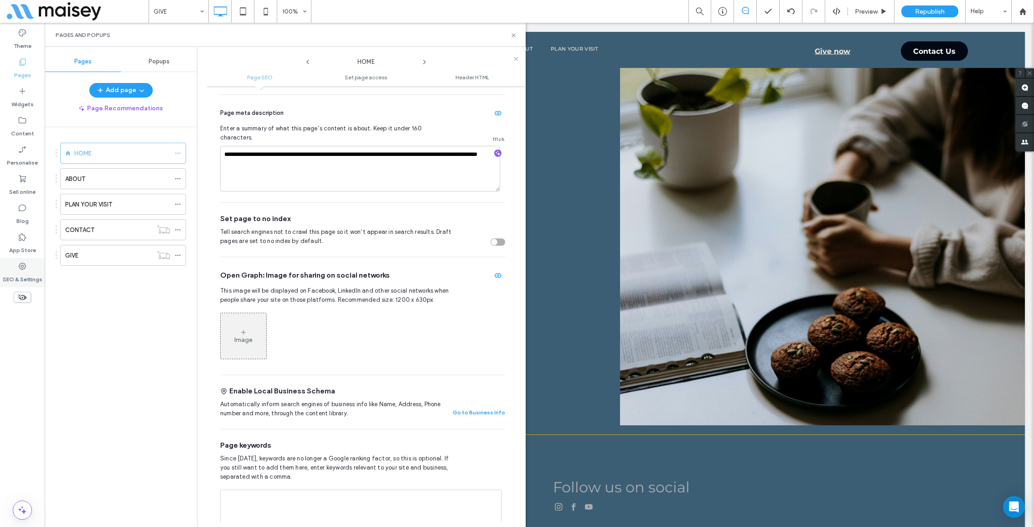
click at [24, 266] on icon at bounding box center [22, 266] width 9 height 9
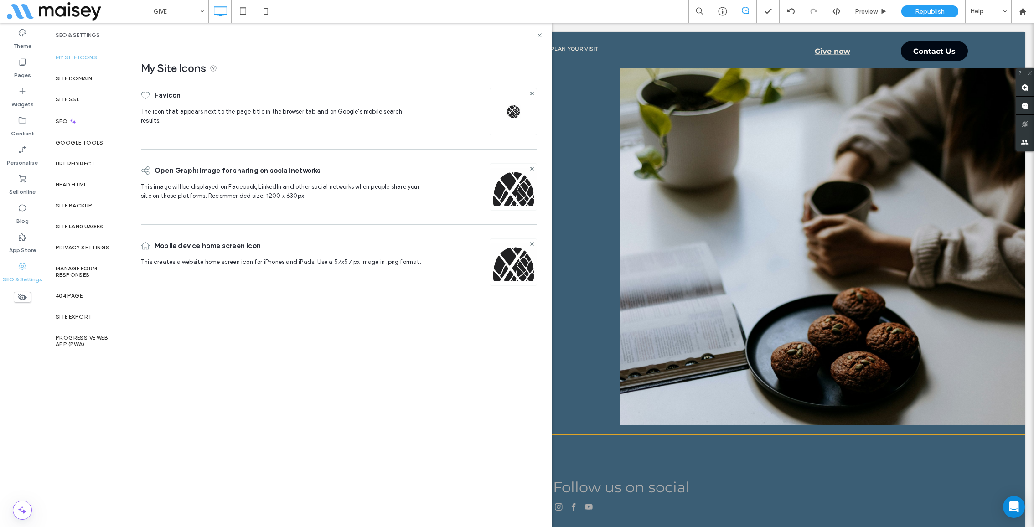
click at [513, 191] on img at bounding box center [513, 199] width 47 height 62
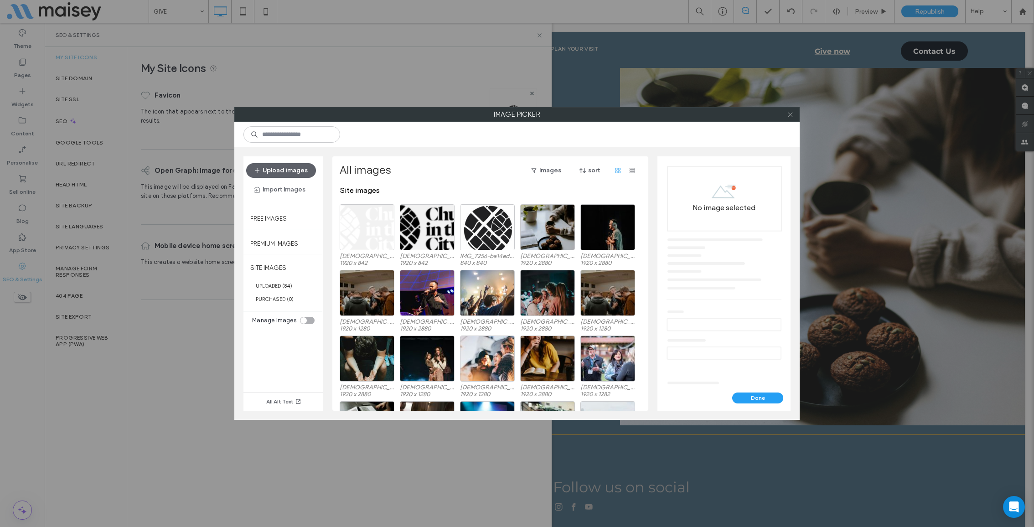
click at [791, 115] on icon at bounding box center [790, 114] width 7 height 7
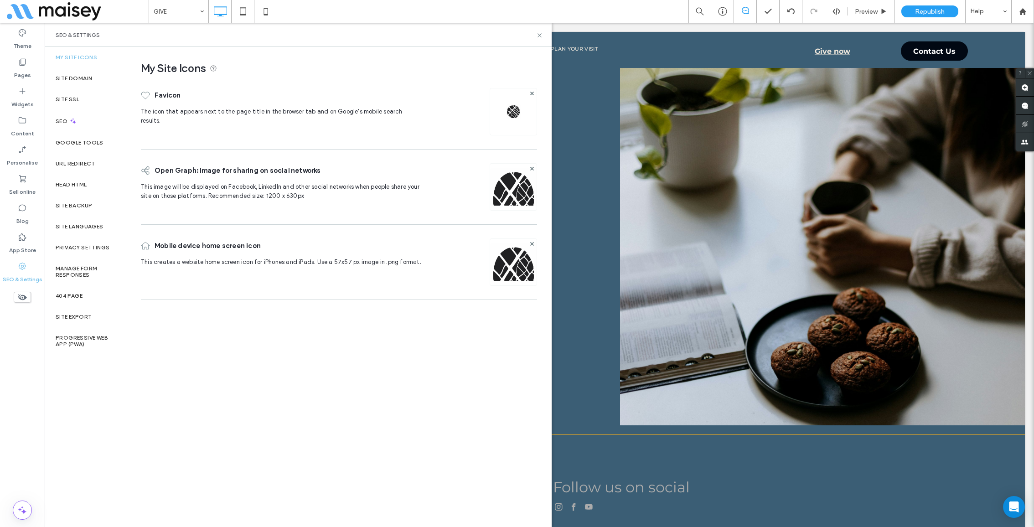
click at [519, 192] on img at bounding box center [513, 199] width 47 height 62
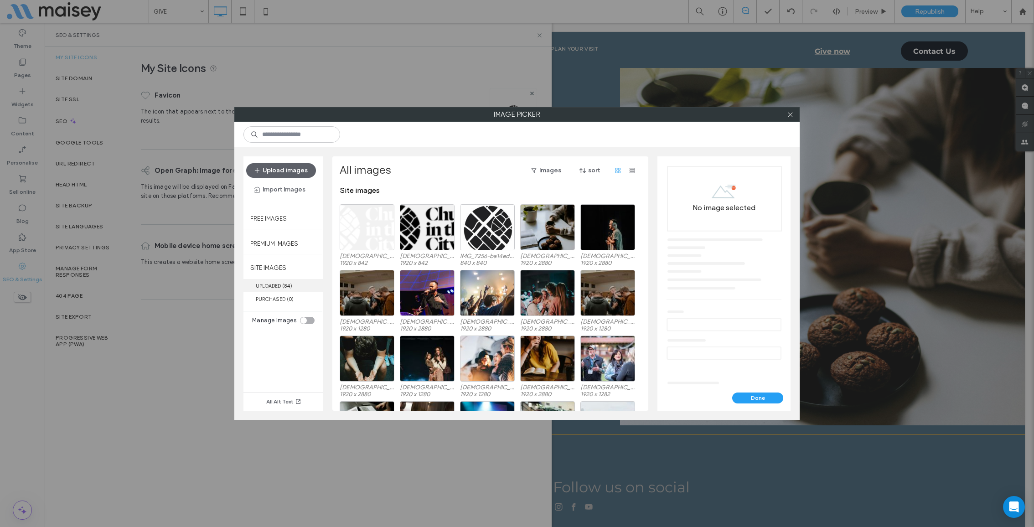
click at [287, 279] on label "UPLOADED ( 84 )" at bounding box center [284, 285] width 80 height 13
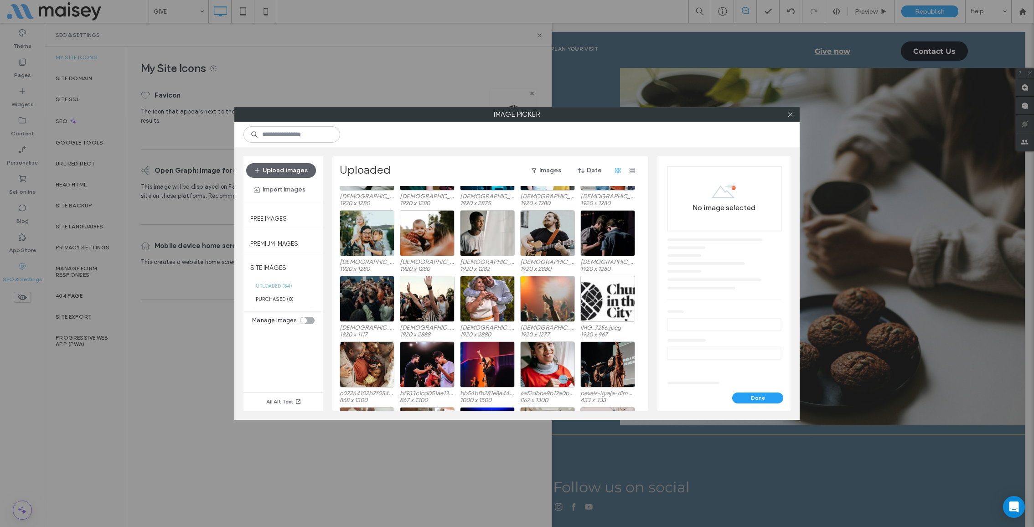
scroll to position [703, 0]
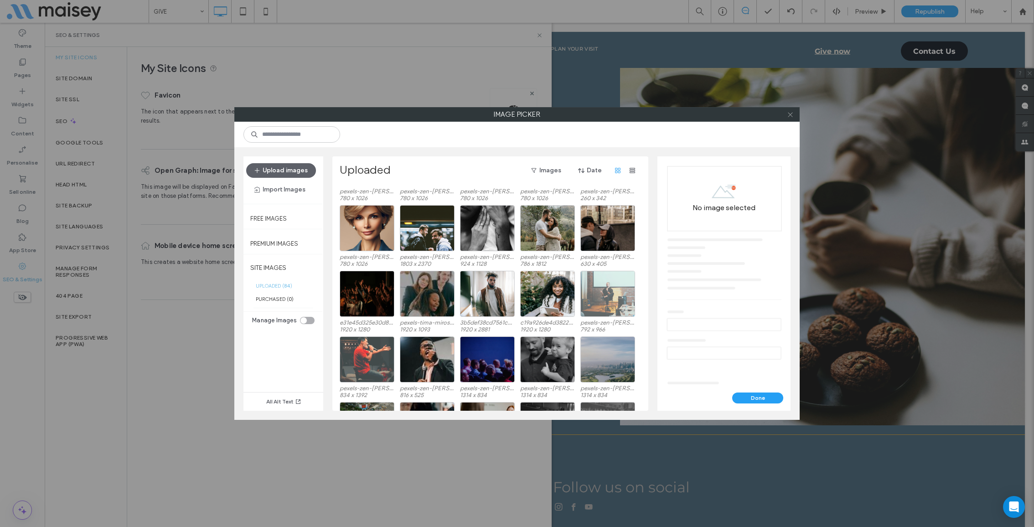
click at [789, 114] on use at bounding box center [790, 114] width 5 height 5
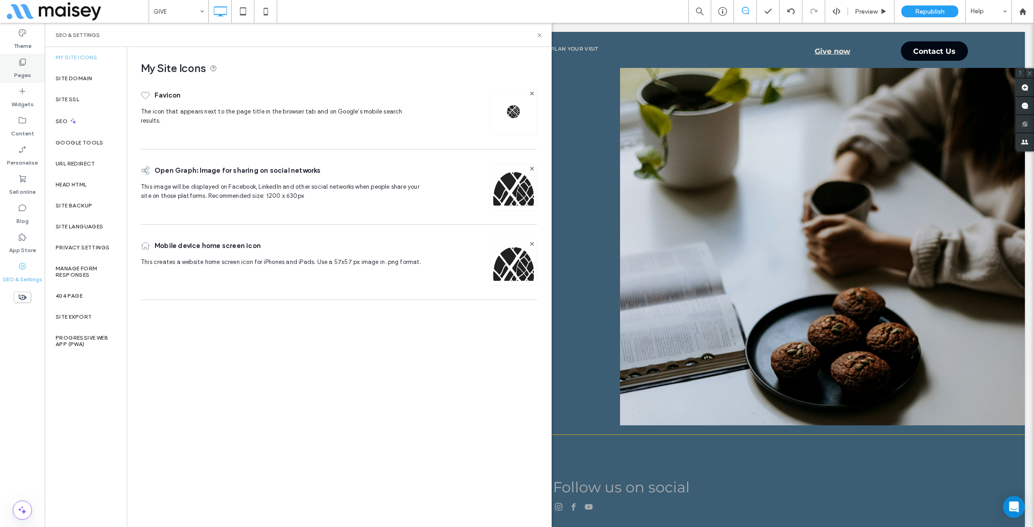
click at [17, 66] on div "Pages" at bounding box center [22, 68] width 45 height 29
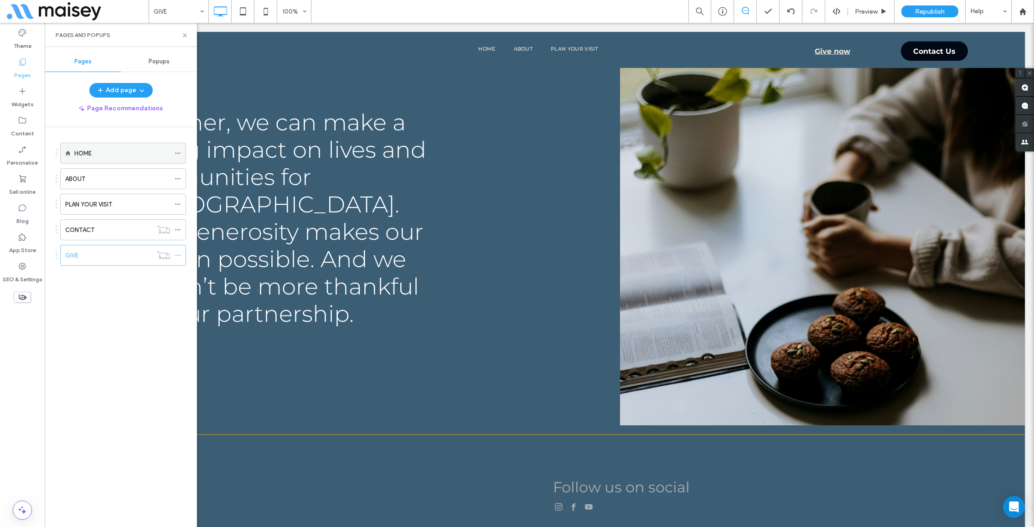
click at [177, 153] on icon at bounding box center [178, 153] width 6 height 6
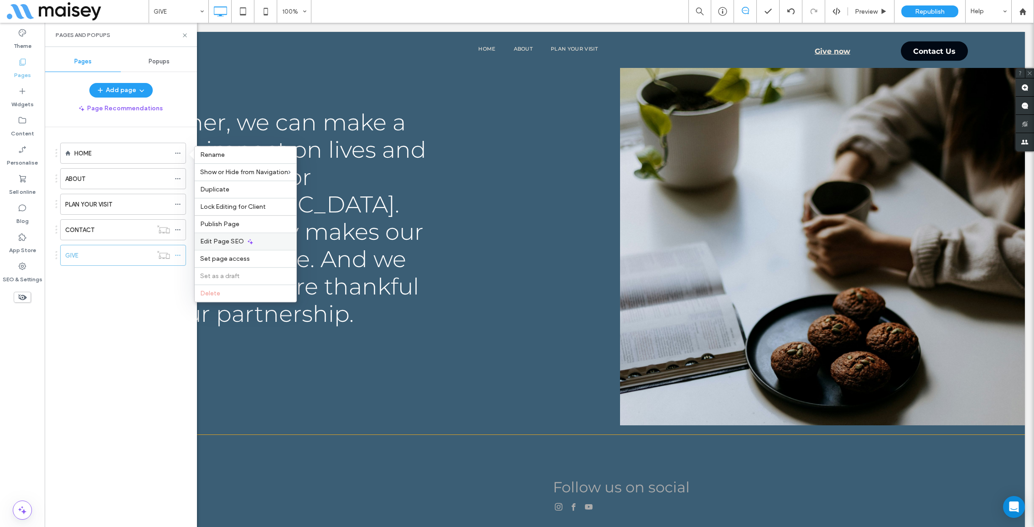
click at [247, 240] on icon at bounding box center [250, 241] width 7 height 7
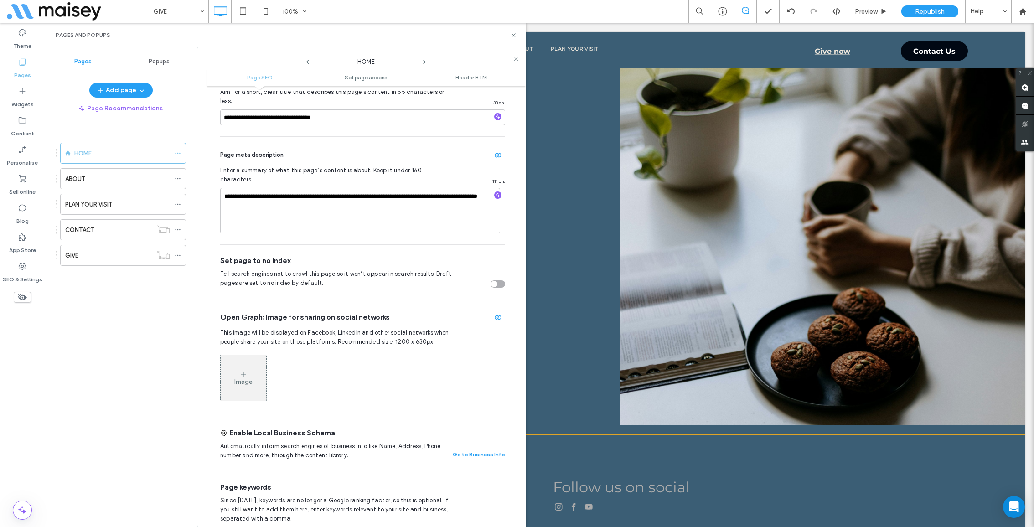
scroll to position [162, 0]
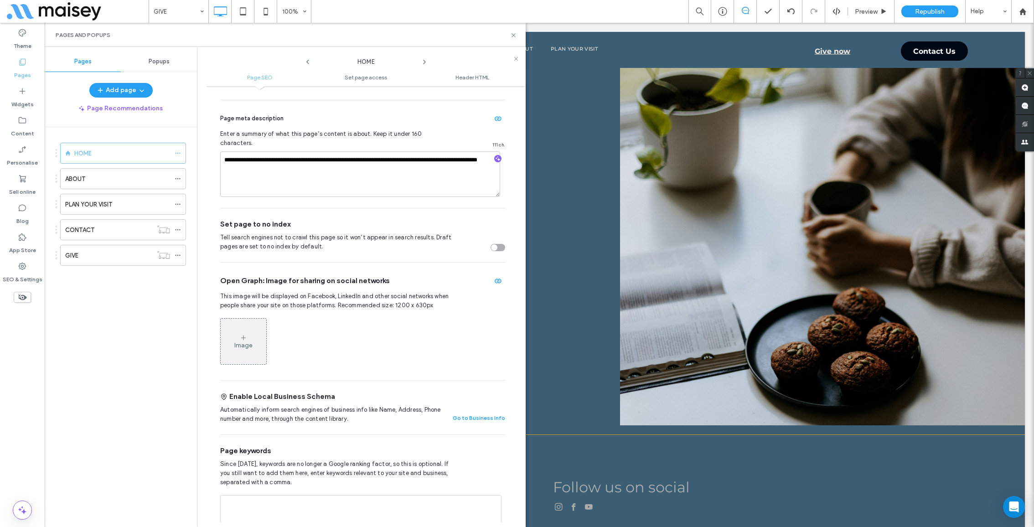
click at [244, 342] on div "Image" at bounding box center [243, 346] width 18 height 8
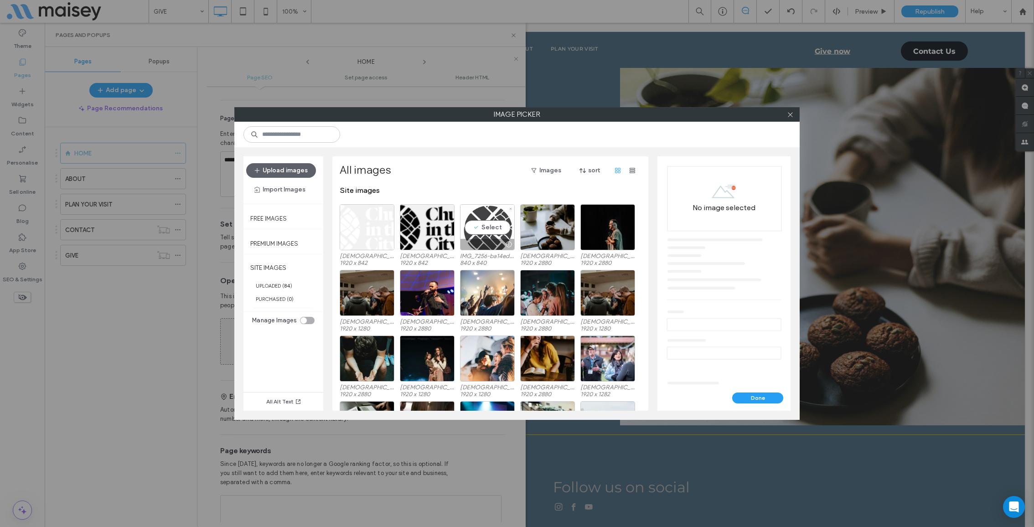
click at [489, 227] on div "Select" at bounding box center [487, 227] width 55 height 46
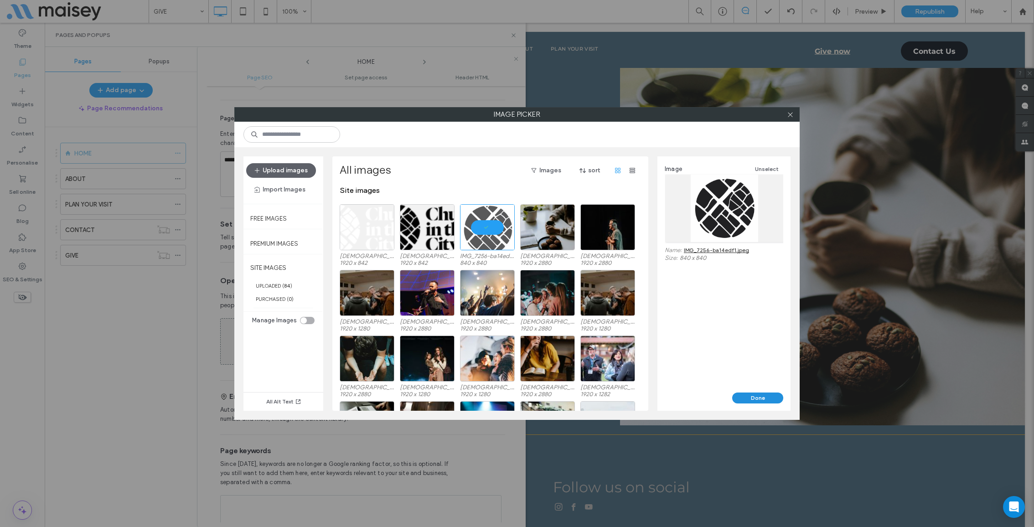
click at [759, 401] on button "Done" at bounding box center [757, 398] width 51 height 11
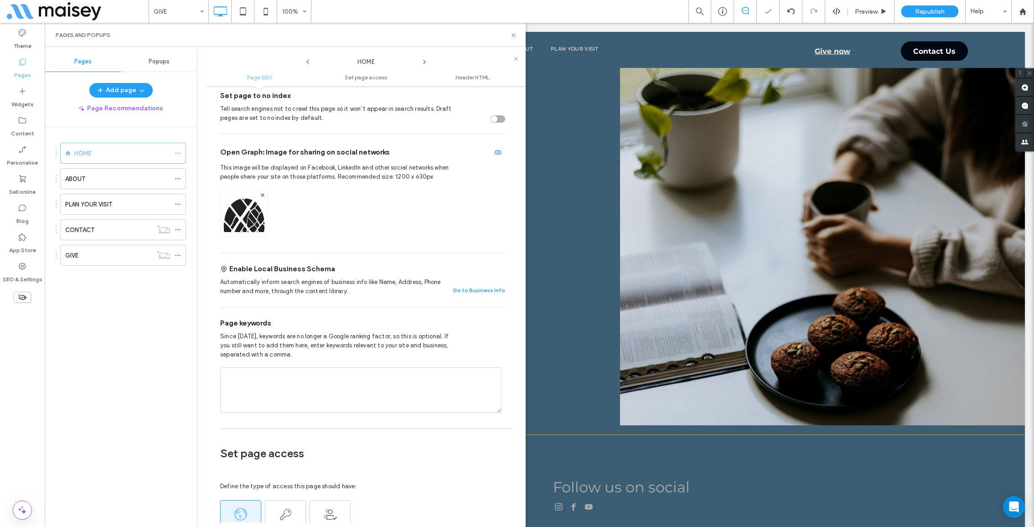
scroll to position [281, 0]
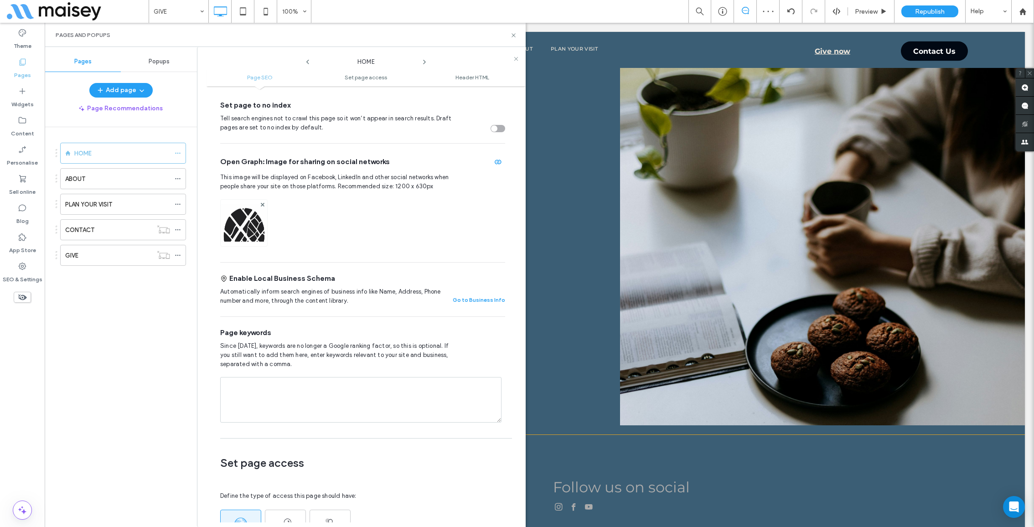
click at [335, 399] on textarea at bounding box center [360, 400] width 281 height 46
paste textarea "**********"
type textarea "**********"
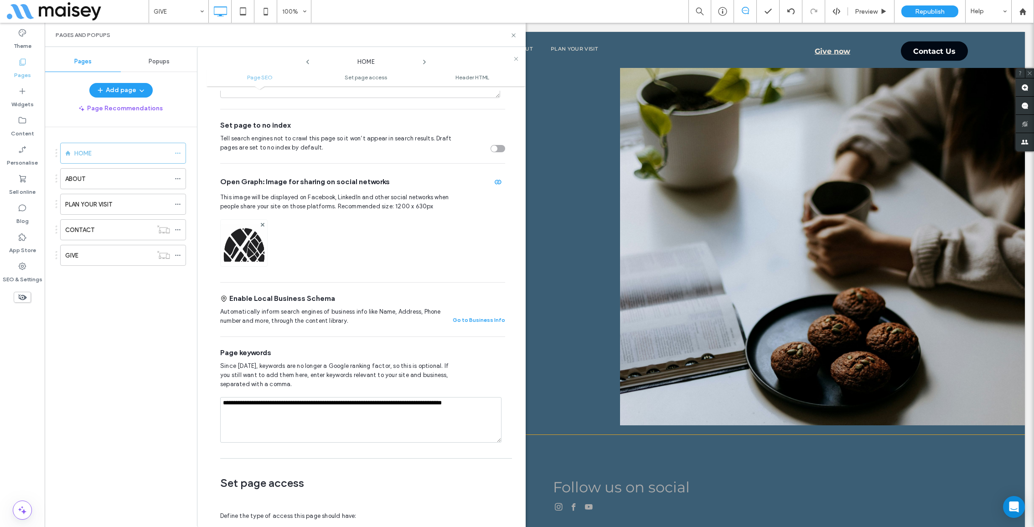
scroll to position [255, 0]
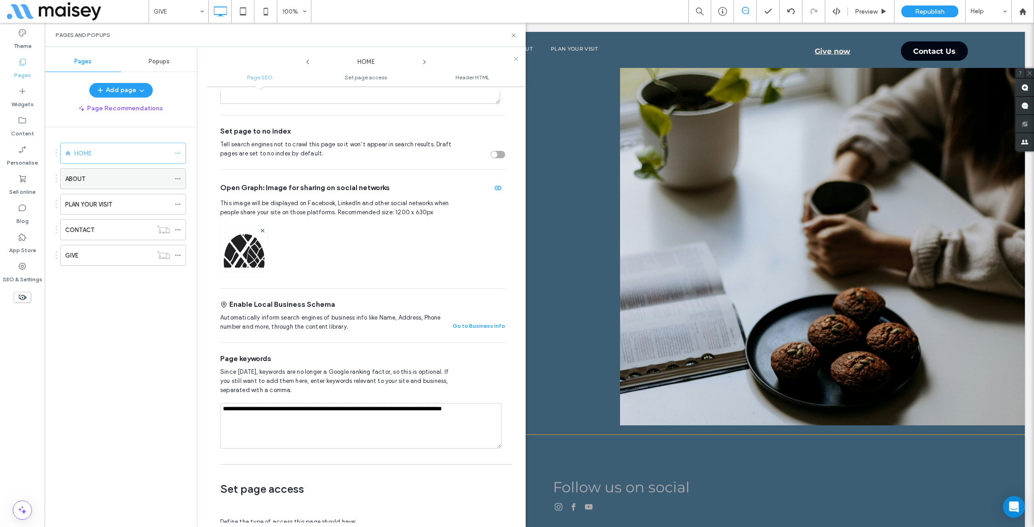
click at [176, 177] on icon at bounding box center [178, 179] width 6 height 6
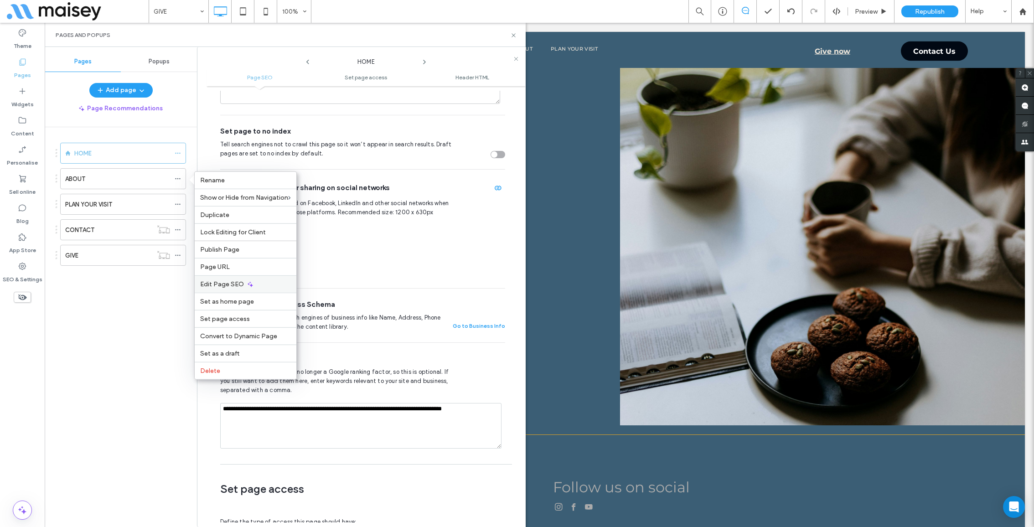
click at [237, 285] on span "Edit Page SEO" at bounding box center [222, 284] width 44 height 8
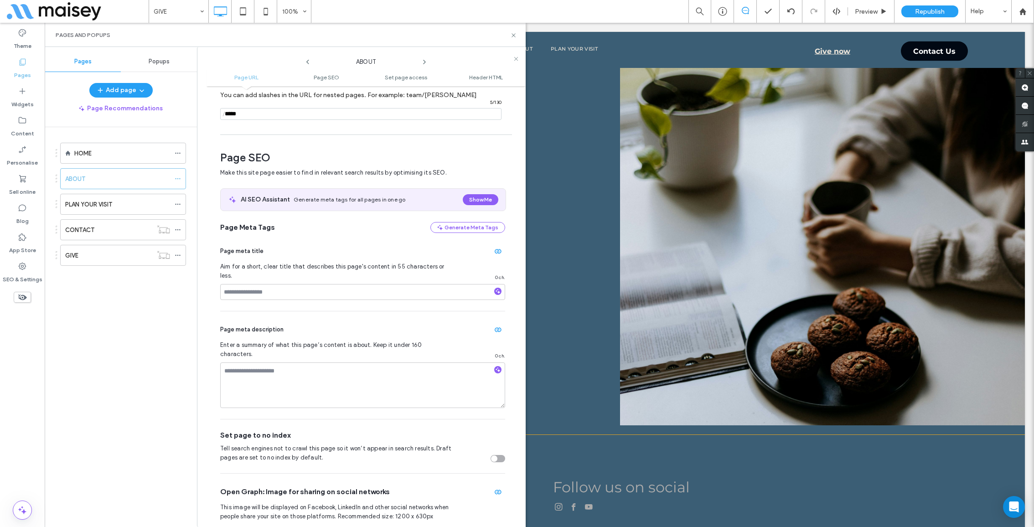
scroll to position [124, 0]
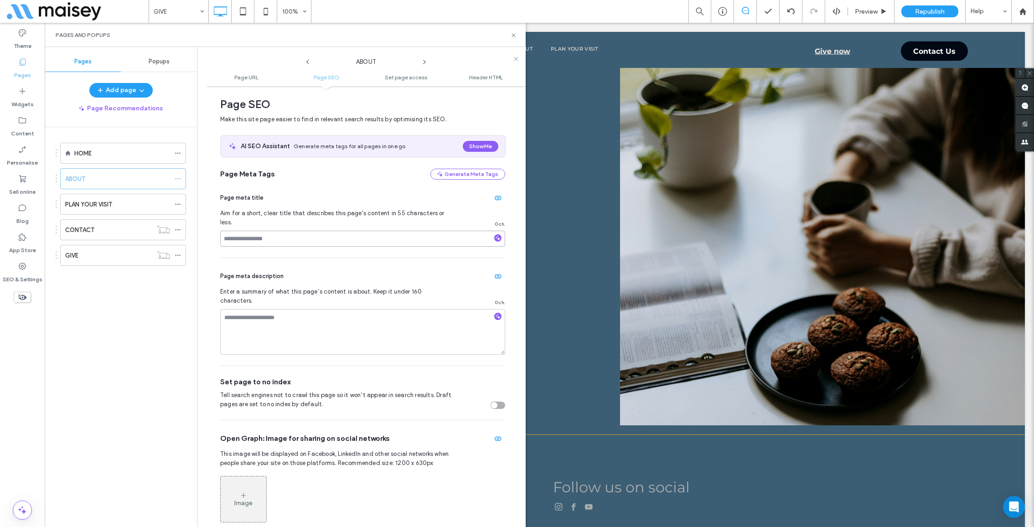
click at [301, 231] on input at bounding box center [362, 239] width 285 height 16
paste input "**********"
type input "**********"
click at [317, 318] on textarea at bounding box center [362, 332] width 285 height 46
paste textarea "**********"
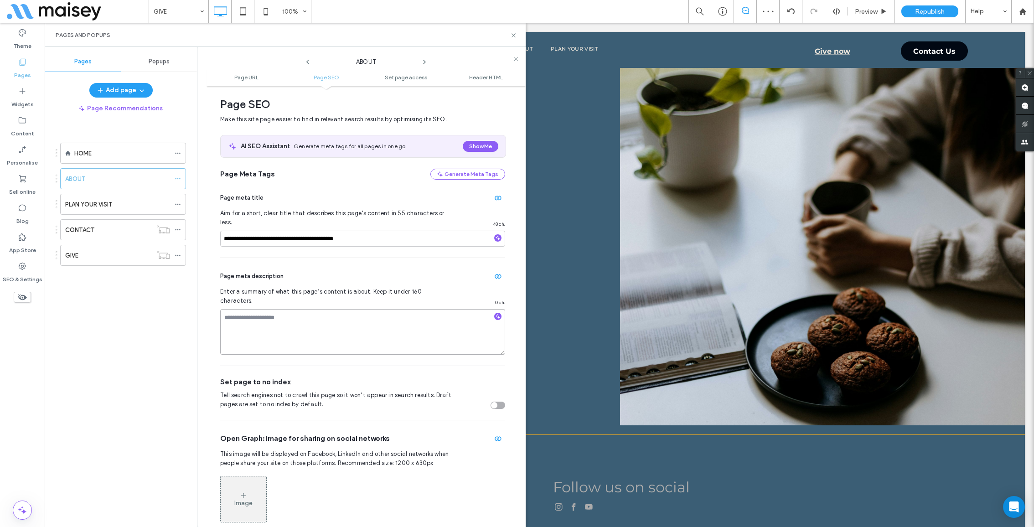
type textarea "**********"
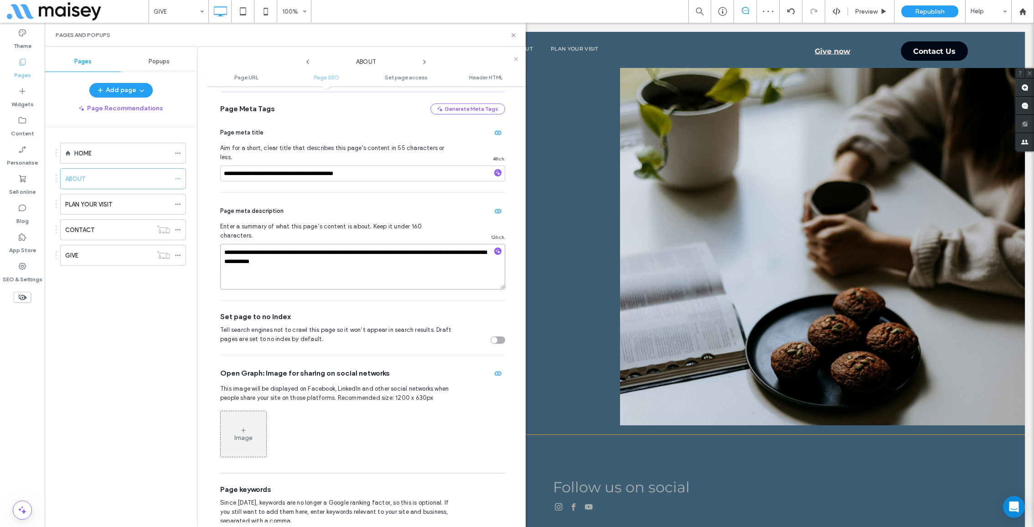
scroll to position [261, 0]
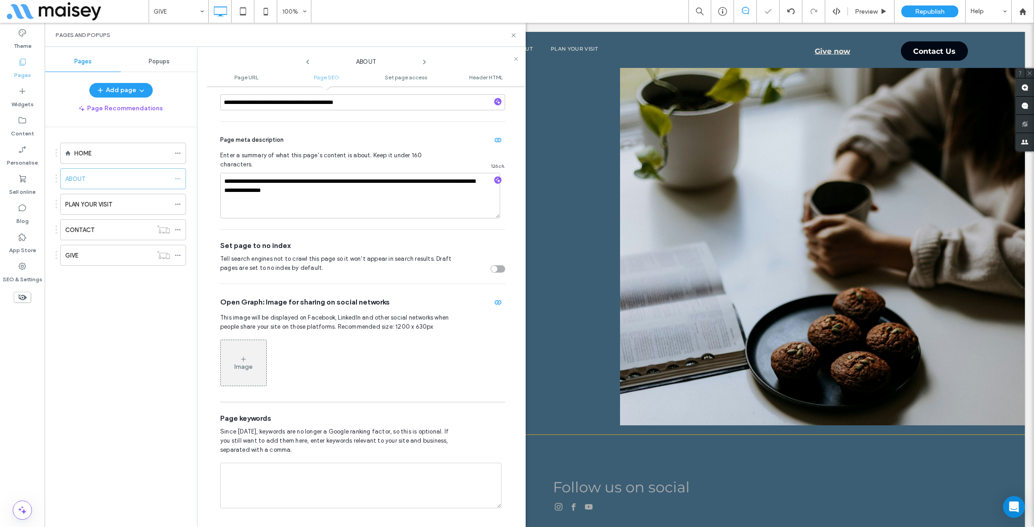
click at [237, 343] on div "Image" at bounding box center [244, 363] width 46 height 44
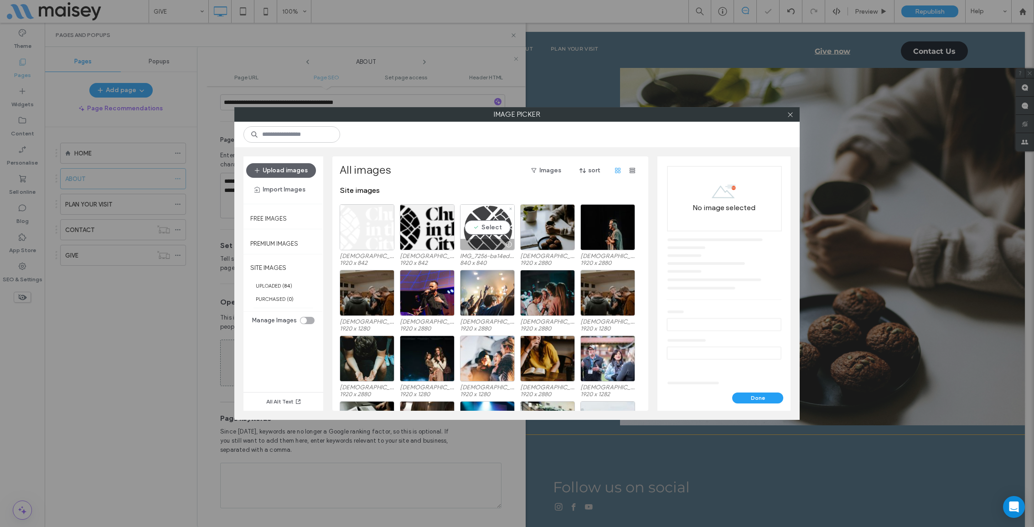
click at [497, 233] on div "Select" at bounding box center [487, 227] width 55 height 46
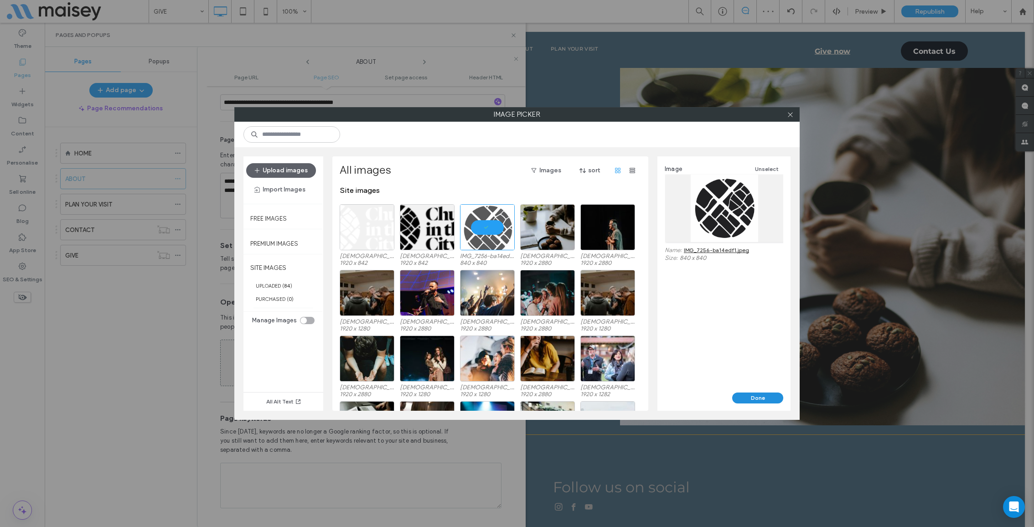
click at [773, 398] on button "Done" at bounding box center [757, 398] width 51 height 11
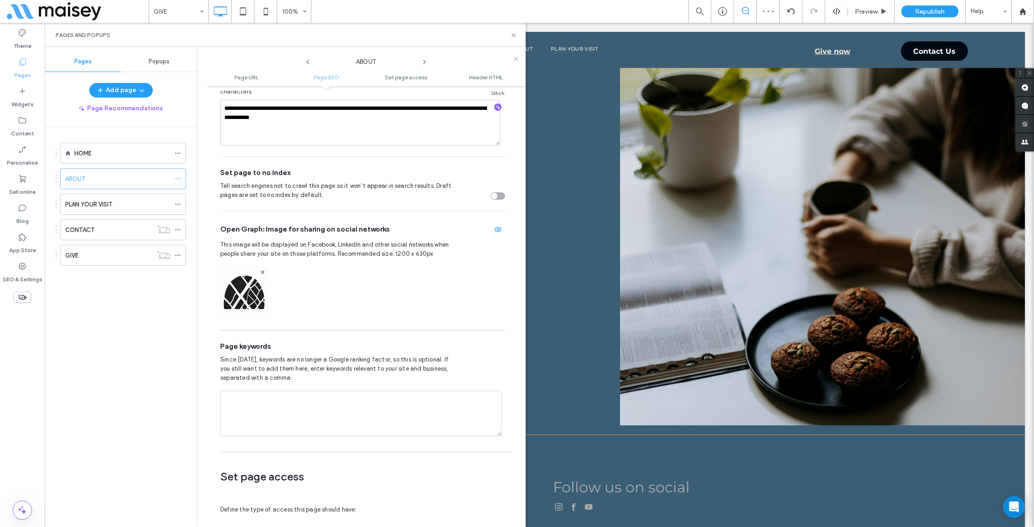
scroll to position [412, 0]
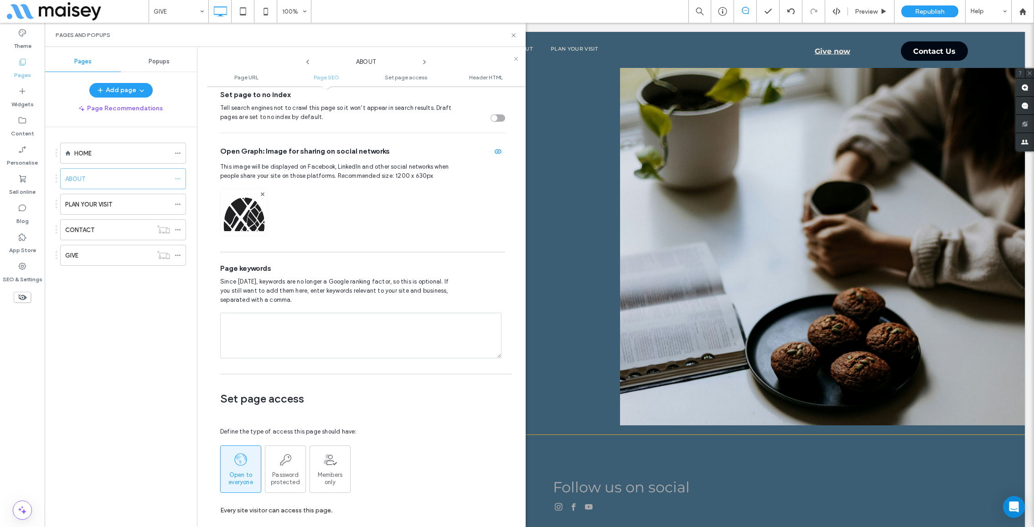
click at [308, 313] on textarea at bounding box center [360, 336] width 281 height 46
paste textarea "**********"
type textarea "**********"
click at [183, 205] on div at bounding box center [180, 204] width 11 height 14
click at [178, 202] on icon at bounding box center [178, 204] width 6 height 6
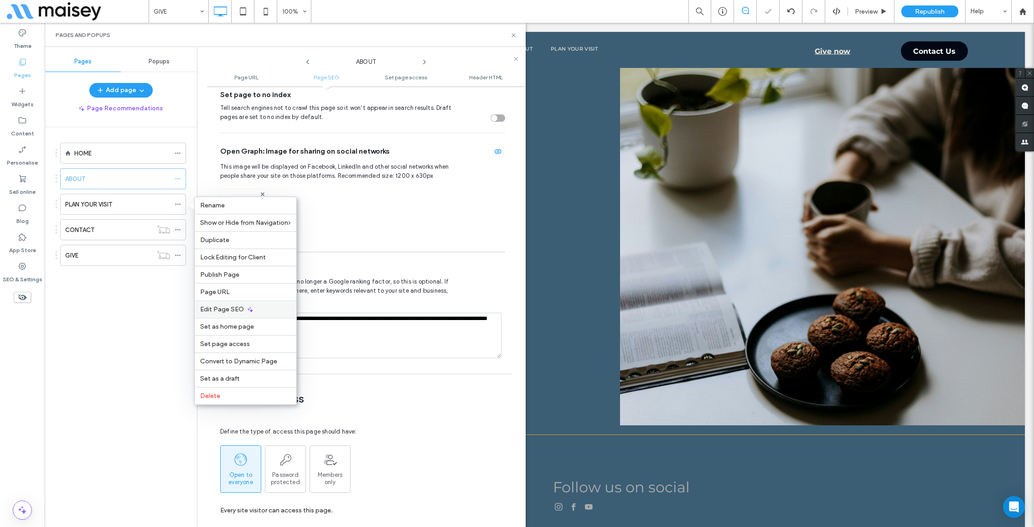
click at [252, 306] on div "Edit Page SEO" at bounding box center [246, 309] width 102 height 17
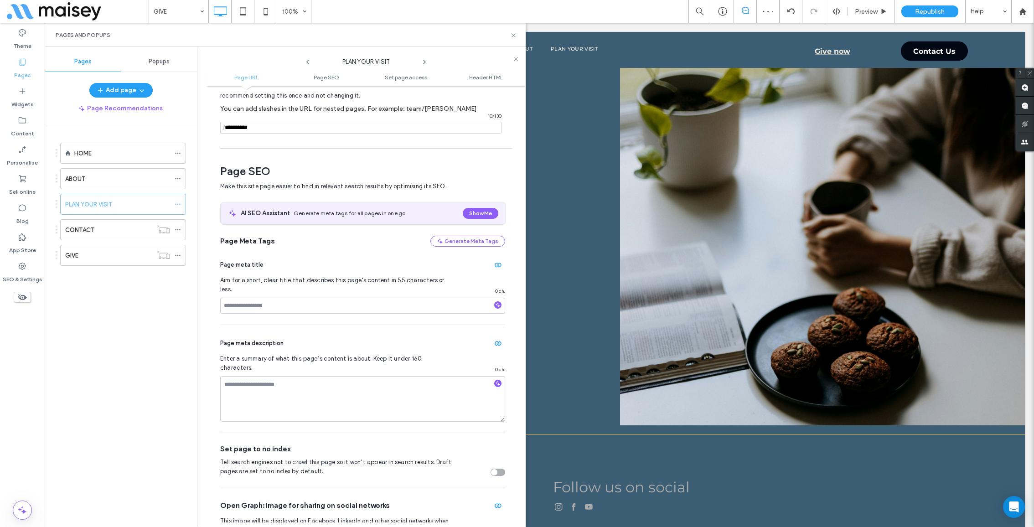
scroll to position [124, 0]
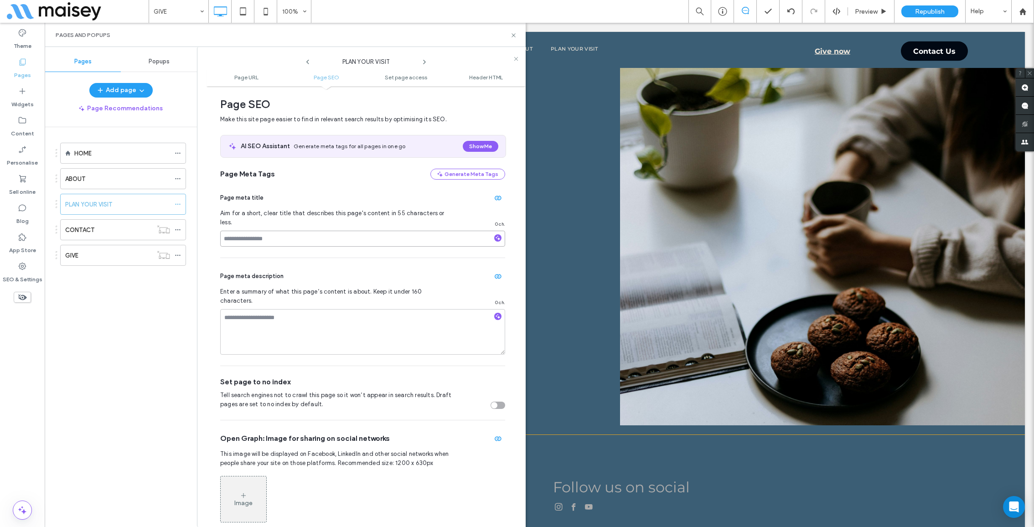
click at [310, 232] on input at bounding box center [362, 239] width 285 height 16
paste input "**********"
type input "**********"
click at [307, 339] on div "Page meta description Enter a summary of what this page’s content is about. Kee…" at bounding box center [362, 312] width 285 height 108
click at [296, 309] on textarea at bounding box center [362, 332] width 285 height 46
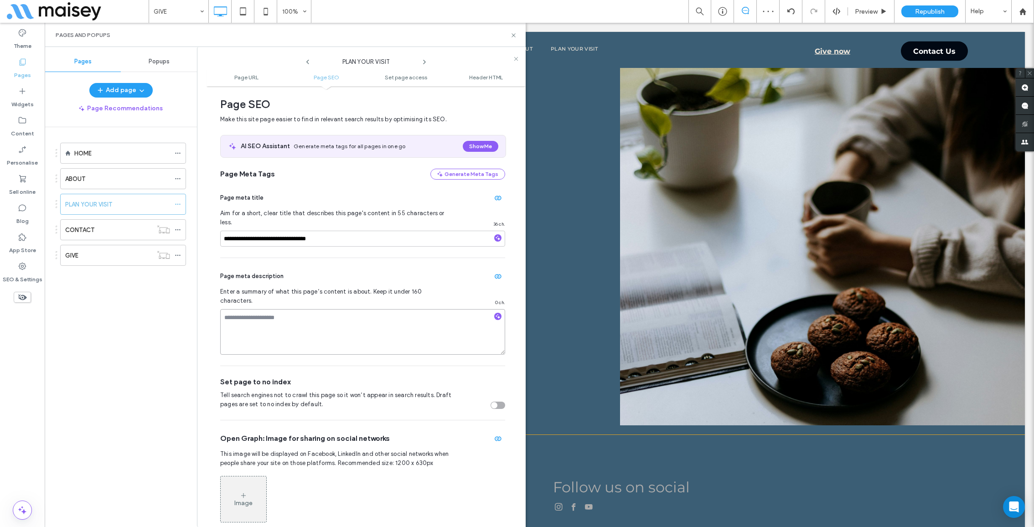
paste textarea "**********"
type textarea "**********"
click at [245, 499] on div "Image" at bounding box center [243, 503] width 18 height 8
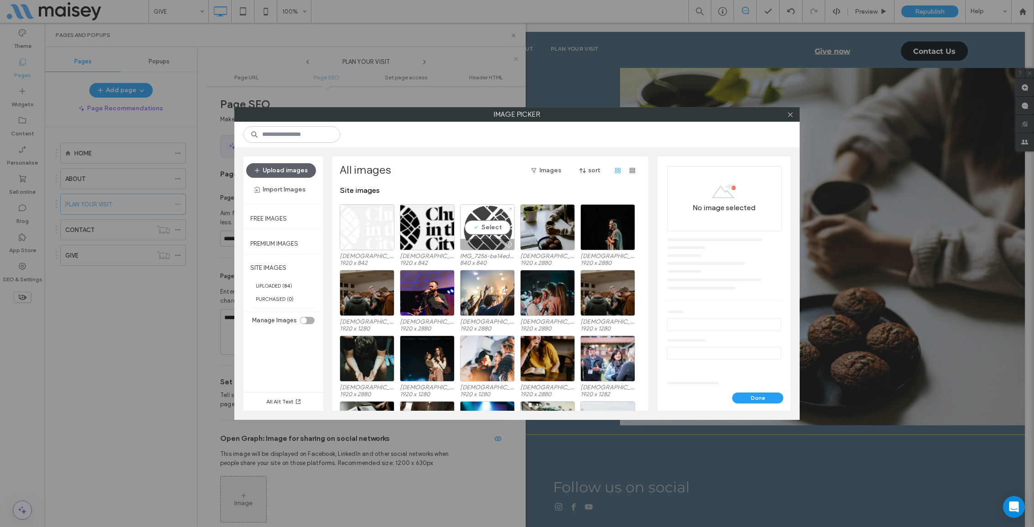
click at [496, 230] on div "Select" at bounding box center [487, 227] width 55 height 46
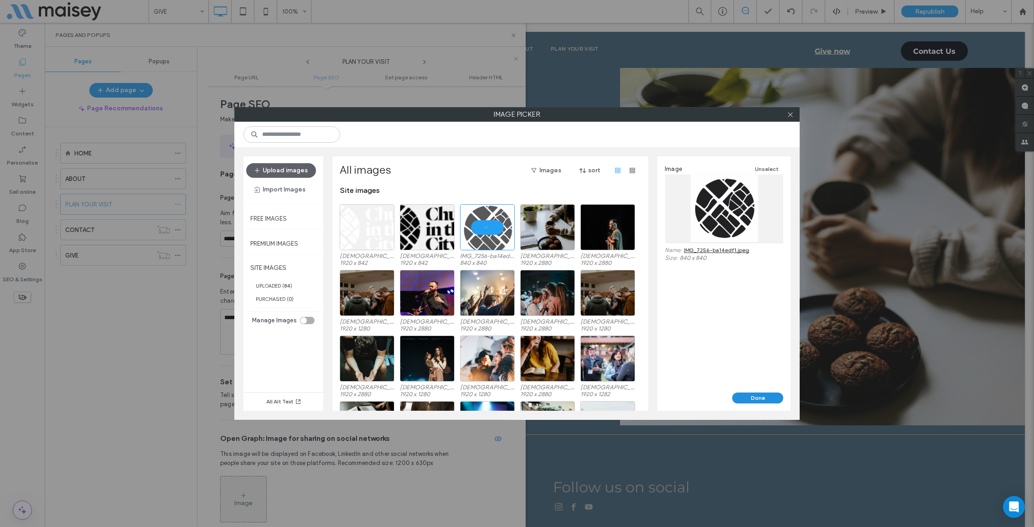
click at [752, 401] on button "Done" at bounding box center [757, 398] width 51 height 11
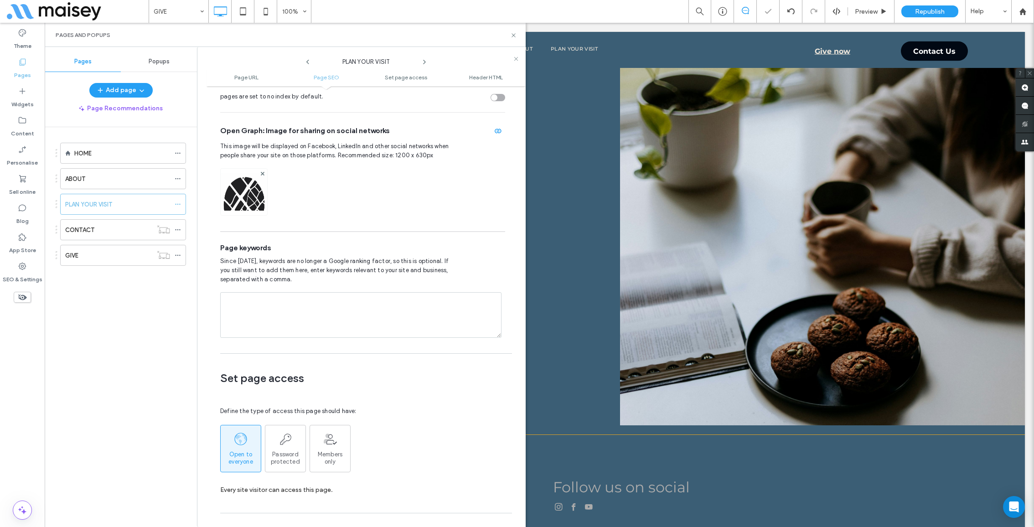
scroll to position [515, 0]
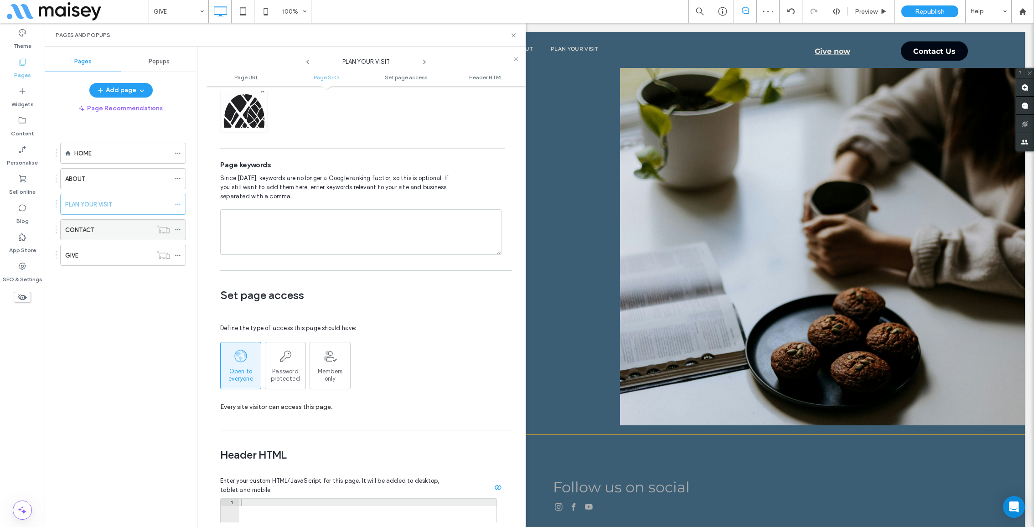
click at [176, 228] on icon at bounding box center [178, 230] width 6 height 6
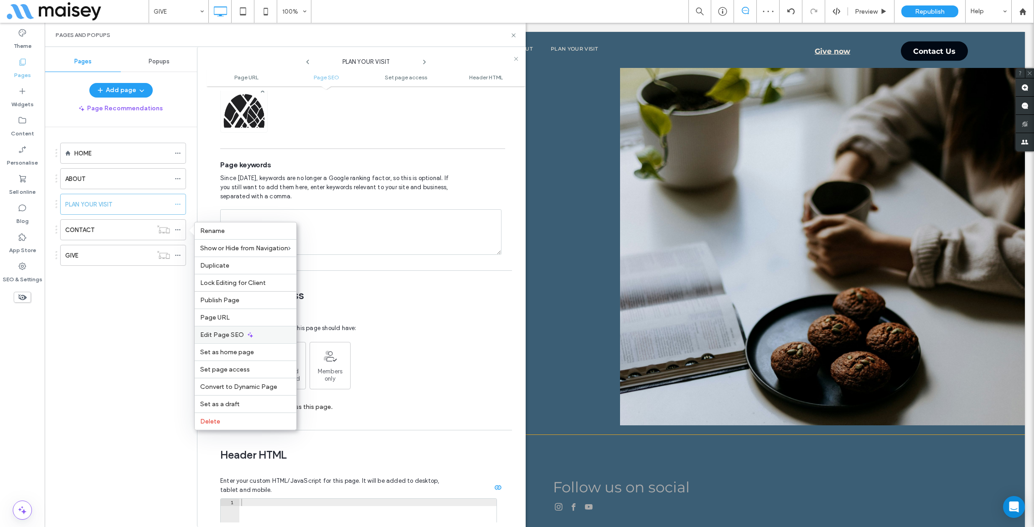
click at [247, 331] on icon at bounding box center [250, 334] width 7 height 7
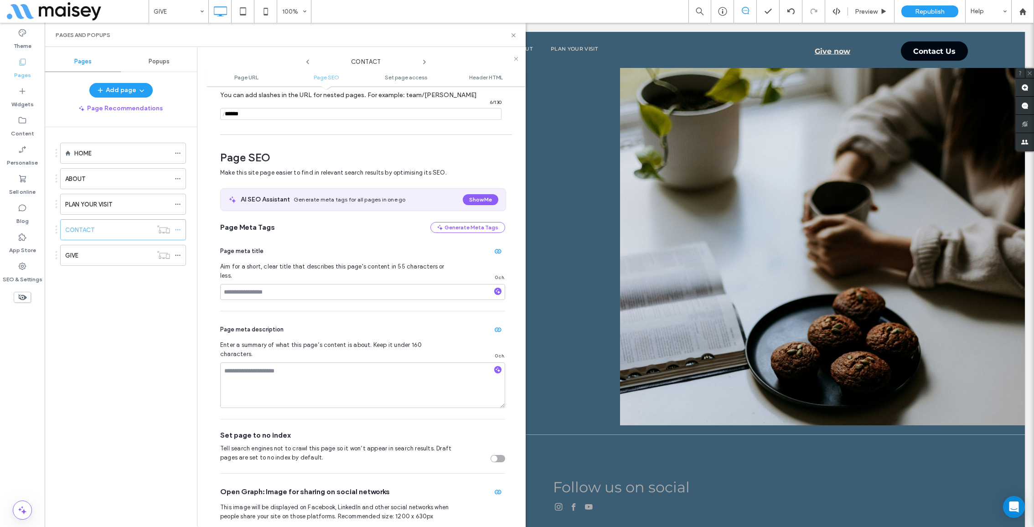
scroll to position [124, 0]
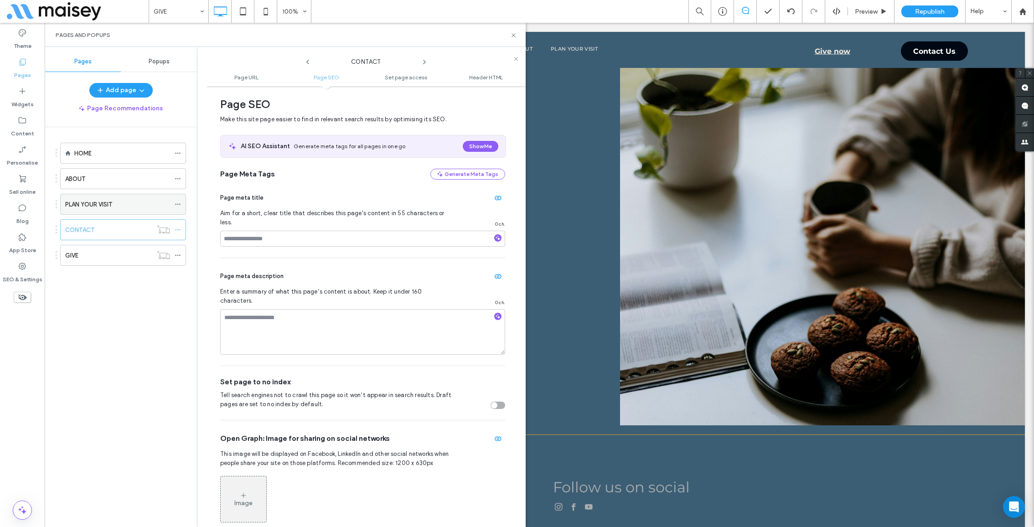
click at [183, 200] on div at bounding box center [180, 204] width 11 height 14
click at [177, 204] on icon at bounding box center [178, 204] width 6 height 6
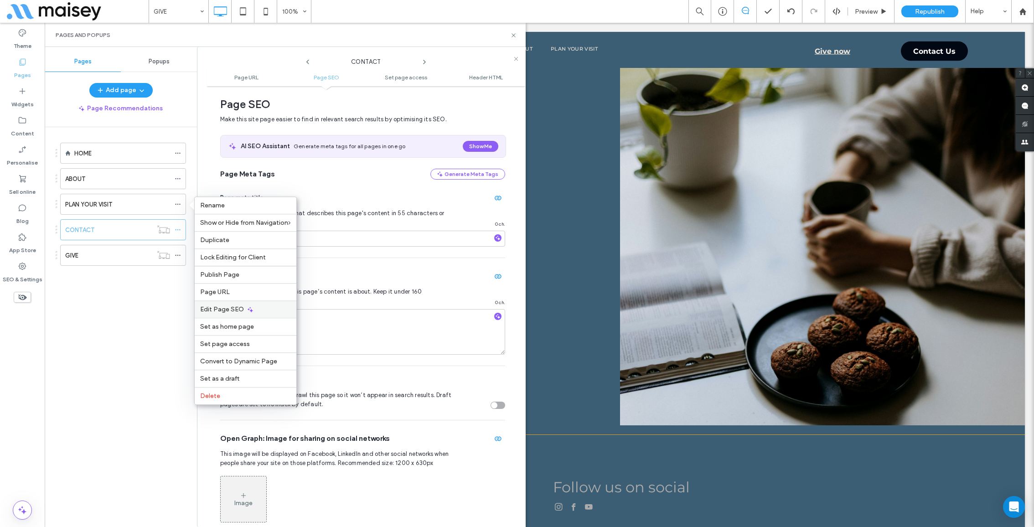
click at [247, 306] on icon at bounding box center [250, 309] width 7 height 7
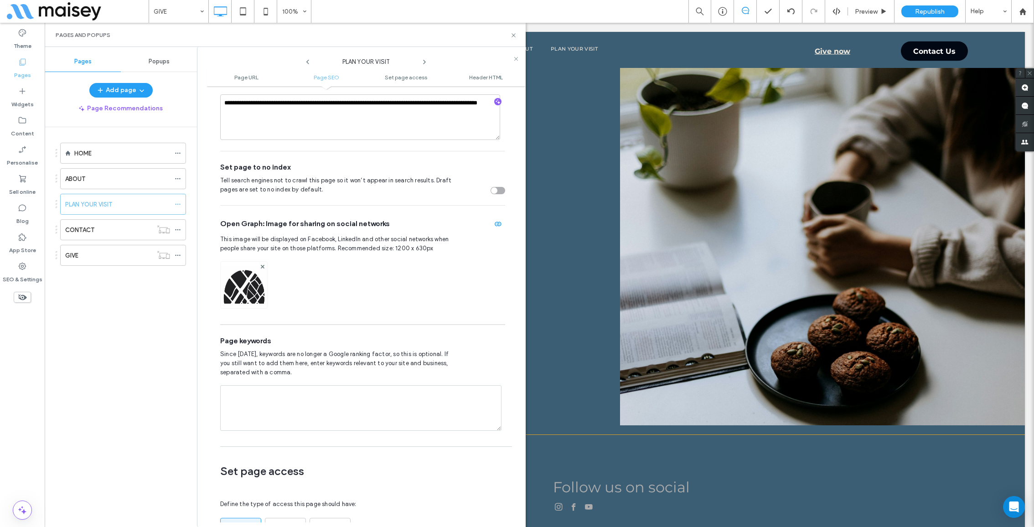
scroll to position [347, 0]
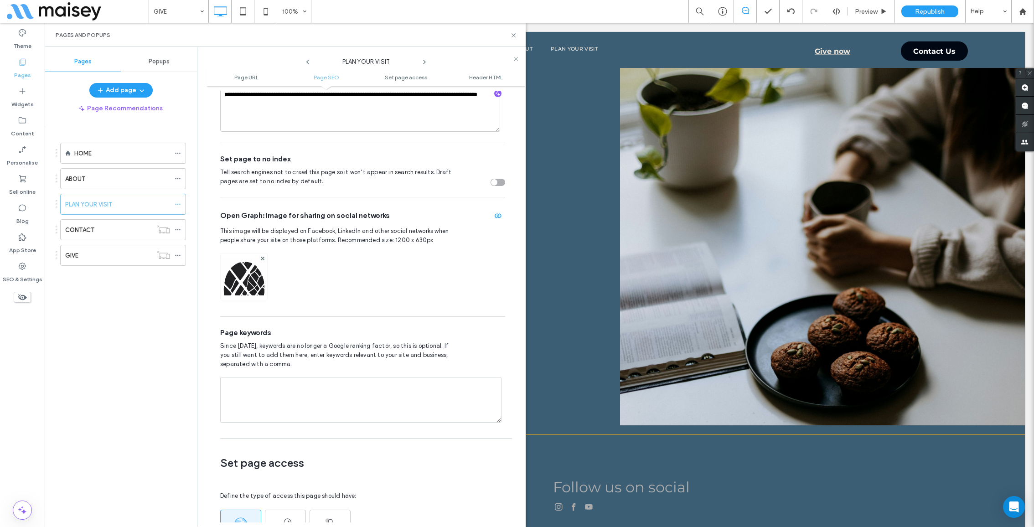
click at [290, 377] on textarea at bounding box center [360, 400] width 281 height 46
paste textarea "**********"
type textarea "**********"
click at [174, 225] on div at bounding box center [163, 229] width 22 height 9
click at [181, 231] on div at bounding box center [180, 230] width 11 height 14
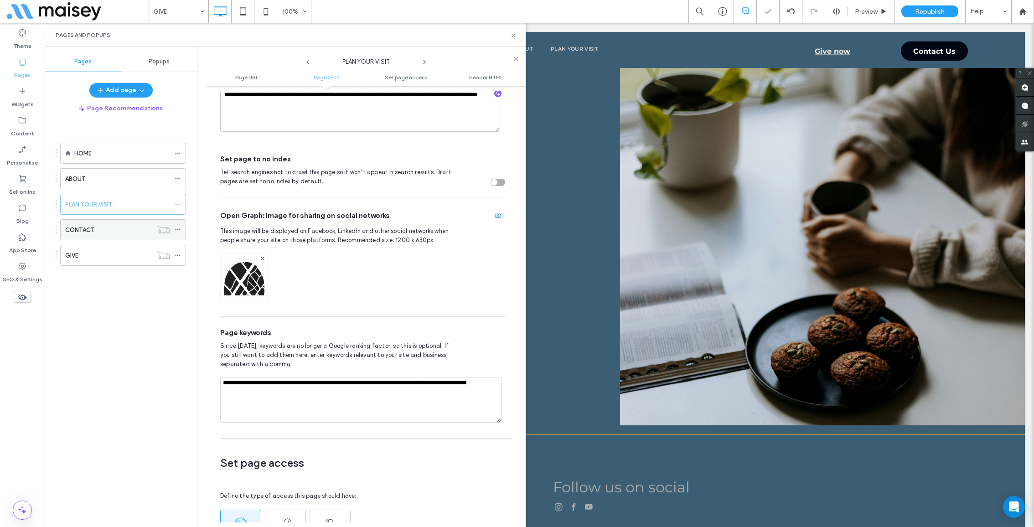
click at [180, 229] on use at bounding box center [177, 229] width 5 height 1
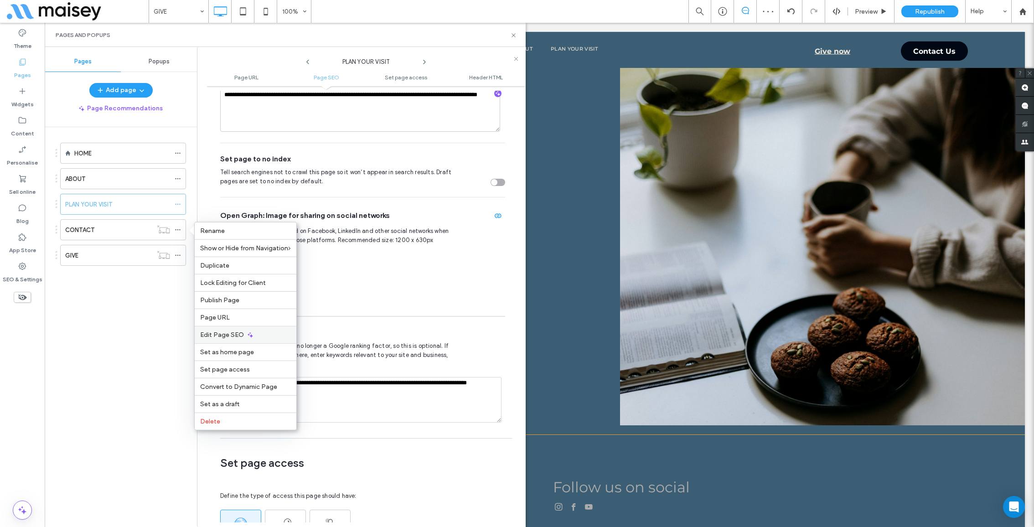
click at [239, 332] on span "Edit Page SEO" at bounding box center [222, 335] width 44 height 8
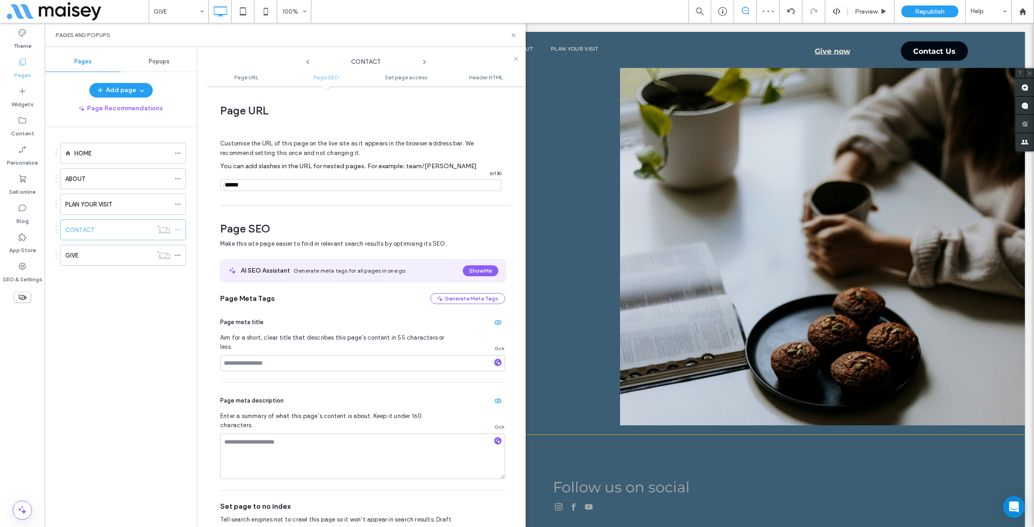
scroll to position [124, 0]
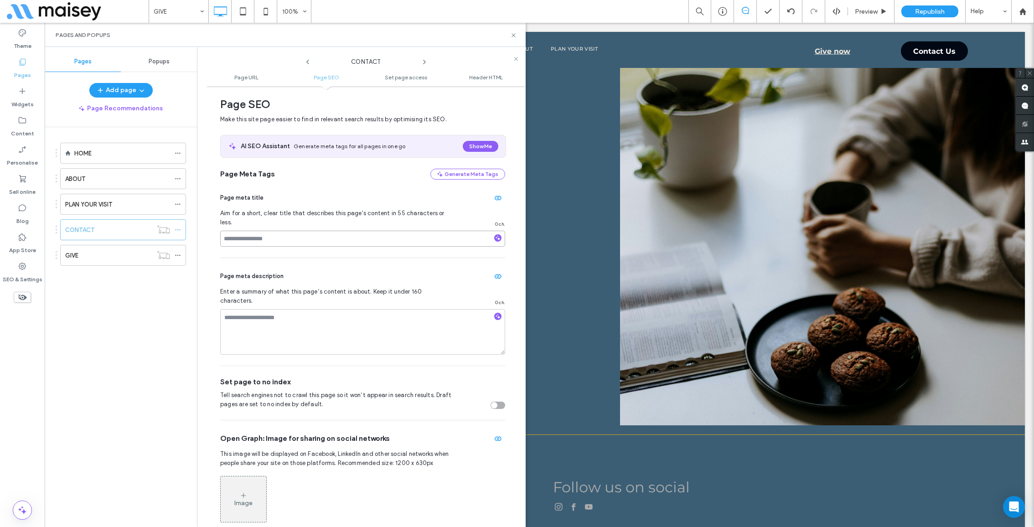
click at [284, 231] on input at bounding box center [362, 239] width 285 height 16
paste input "**********"
type input "**********"
click at [293, 325] on textarea at bounding box center [362, 332] width 285 height 46
paste textarea "**********"
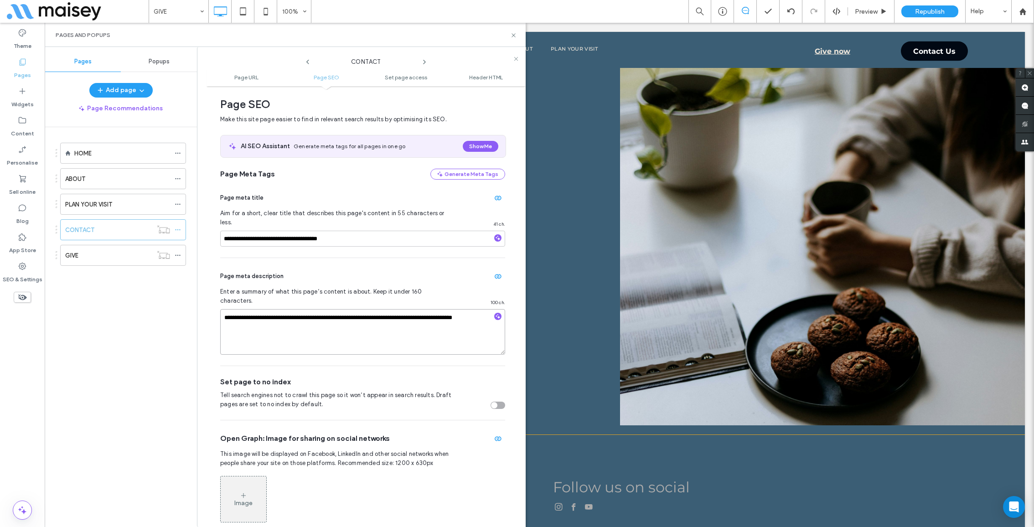
type textarea "**********"
click at [246, 477] on div "Image" at bounding box center [244, 499] width 46 height 44
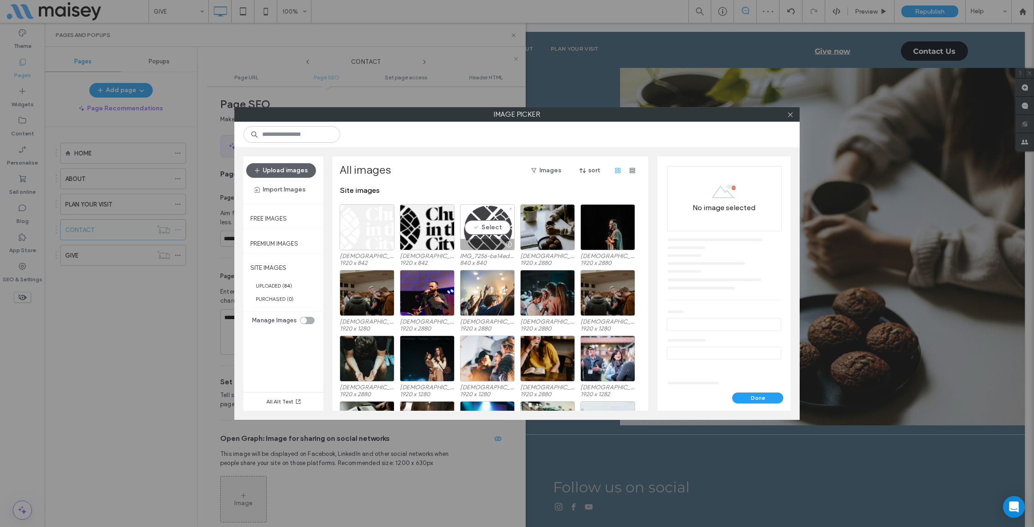
click at [488, 231] on div "Select" at bounding box center [487, 227] width 55 height 46
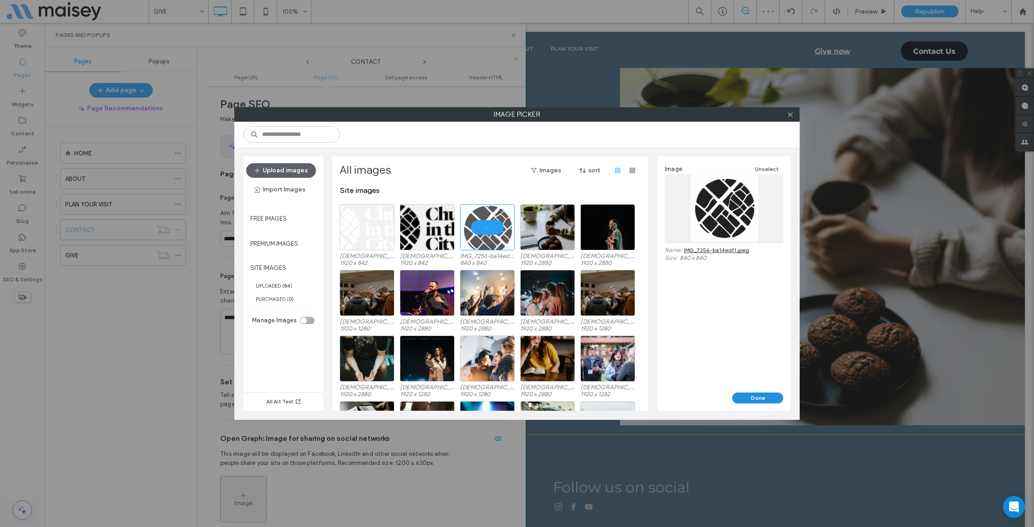
click at [757, 395] on button "Done" at bounding box center [757, 398] width 51 height 11
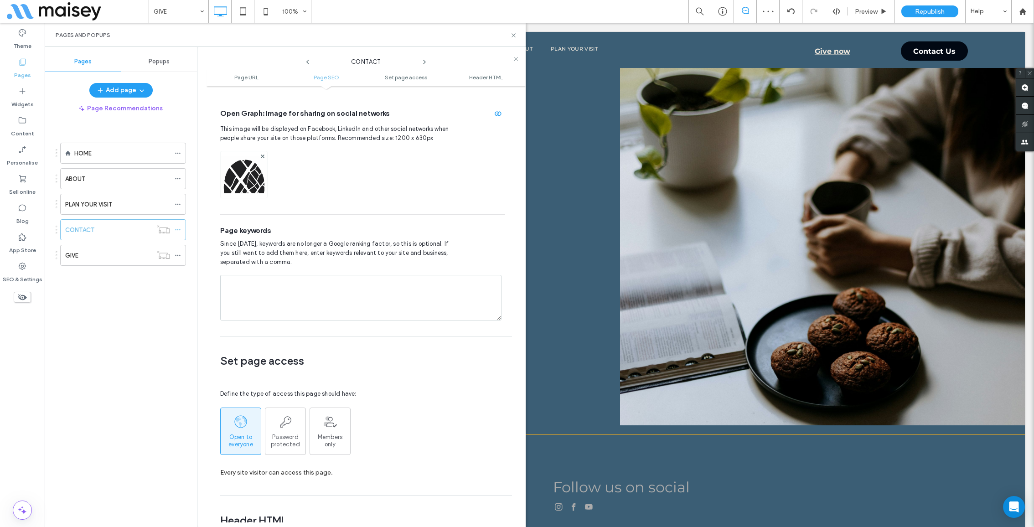
scroll to position [451, 0]
click at [270, 282] on textarea at bounding box center [360, 297] width 281 height 46
paste textarea "**********"
type textarea "**********"
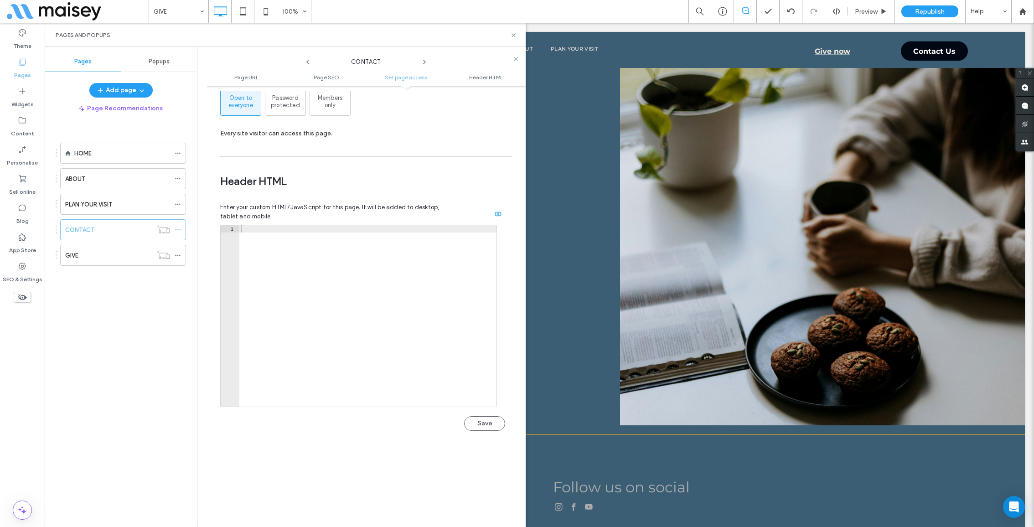
scroll to position [838, 0]
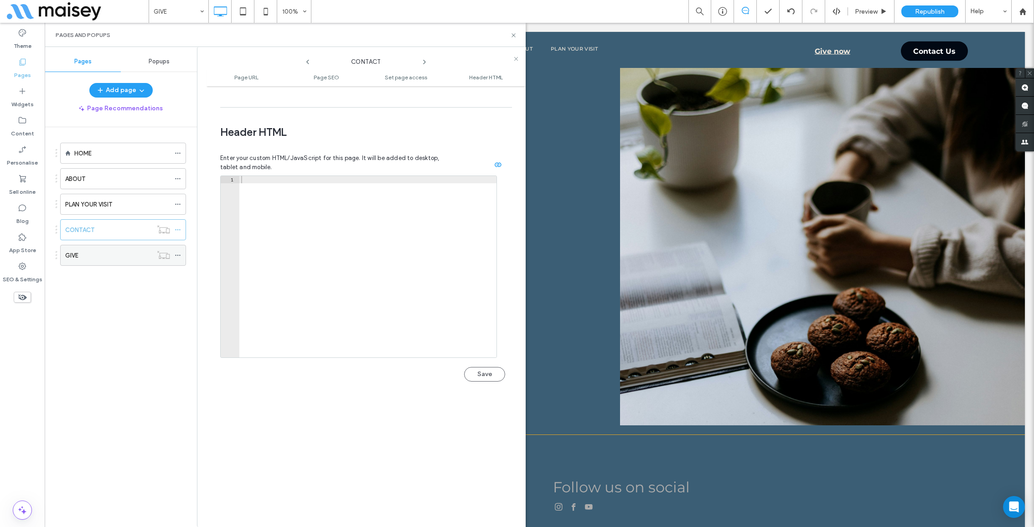
click at [178, 252] on icon at bounding box center [178, 255] width 6 height 6
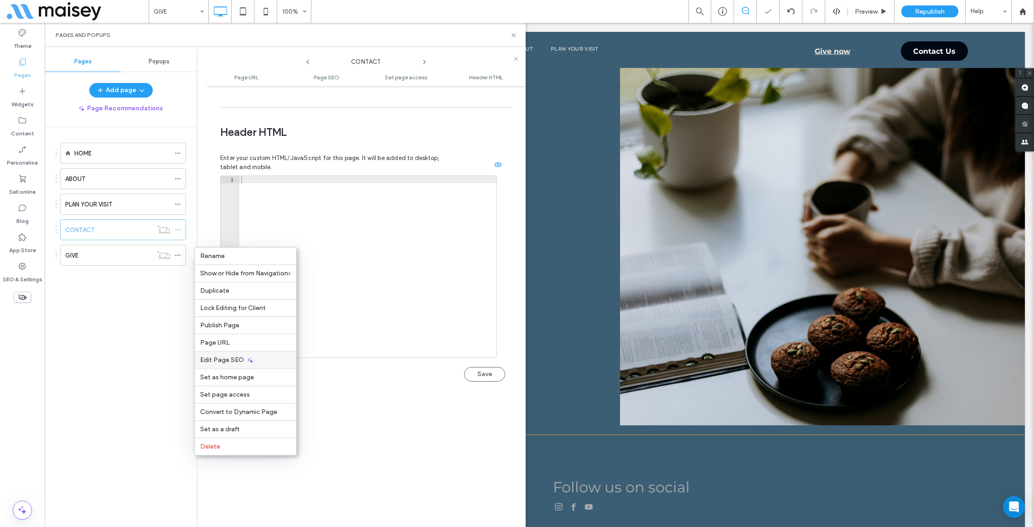
click at [252, 359] on icon at bounding box center [250, 360] width 7 height 7
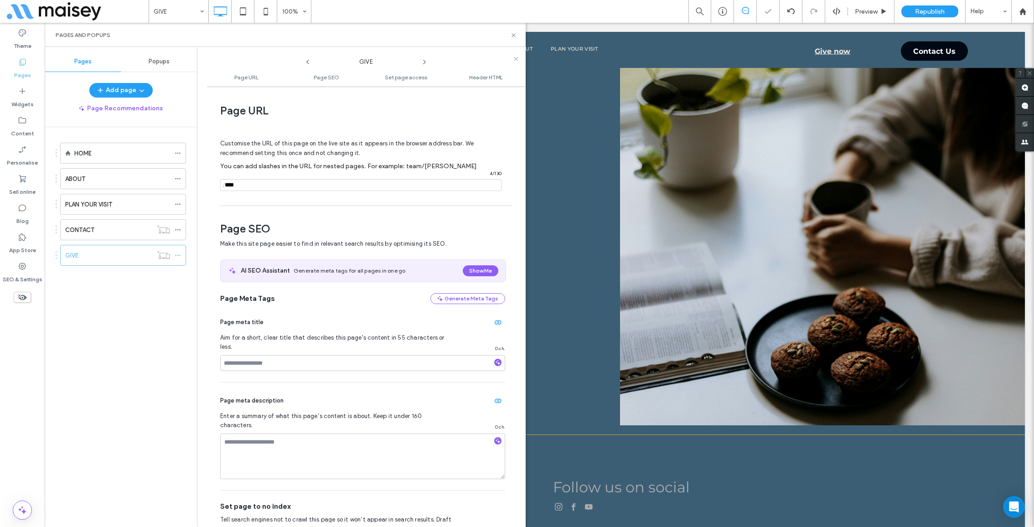
scroll to position [124, 0]
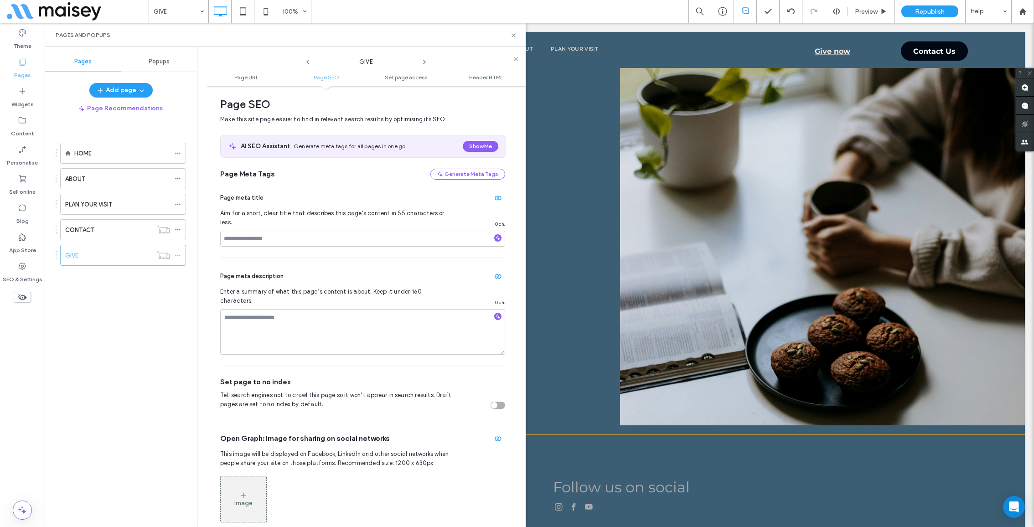
click at [294, 238] on div "Page meta title Aim for a short, clear title that describes this page's content…" at bounding box center [362, 219] width 285 height 78
click at [290, 233] on input at bounding box center [362, 239] width 285 height 16
paste input "**********"
type input "**********"
click at [294, 333] on textarea at bounding box center [362, 332] width 285 height 46
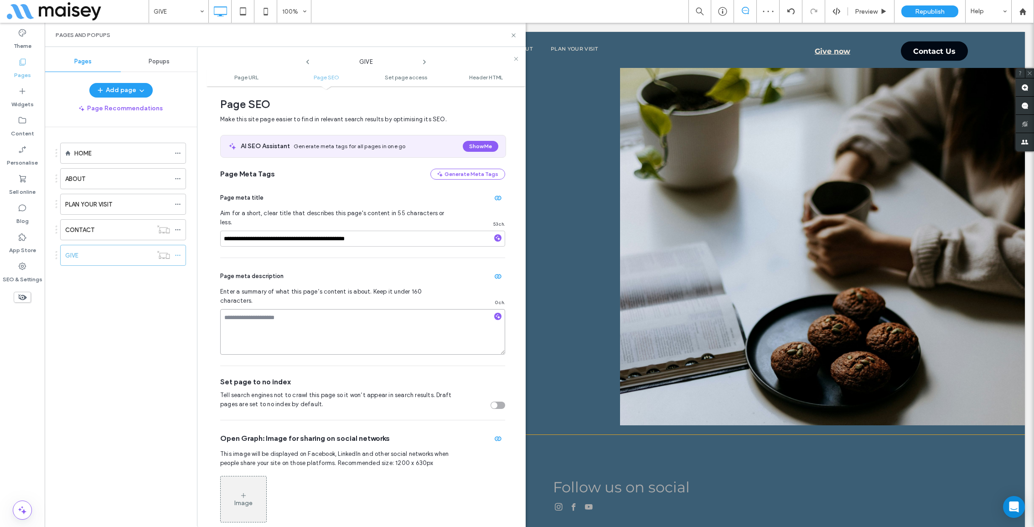
paste textarea "**********"
type textarea "**********"
click at [254, 477] on div "Image" at bounding box center [244, 499] width 46 height 44
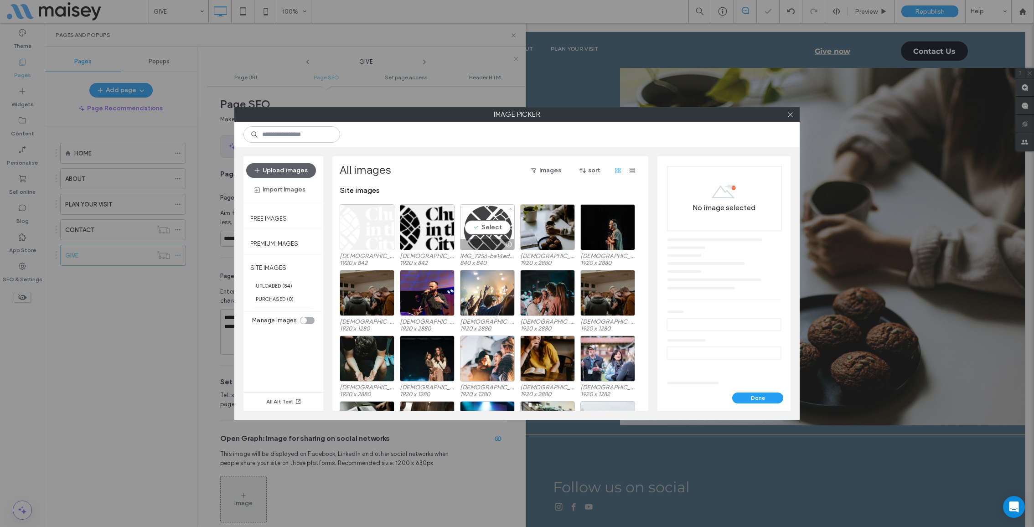
click at [493, 226] on div "Select" at bounding box center [487, 227] width 55 height 46
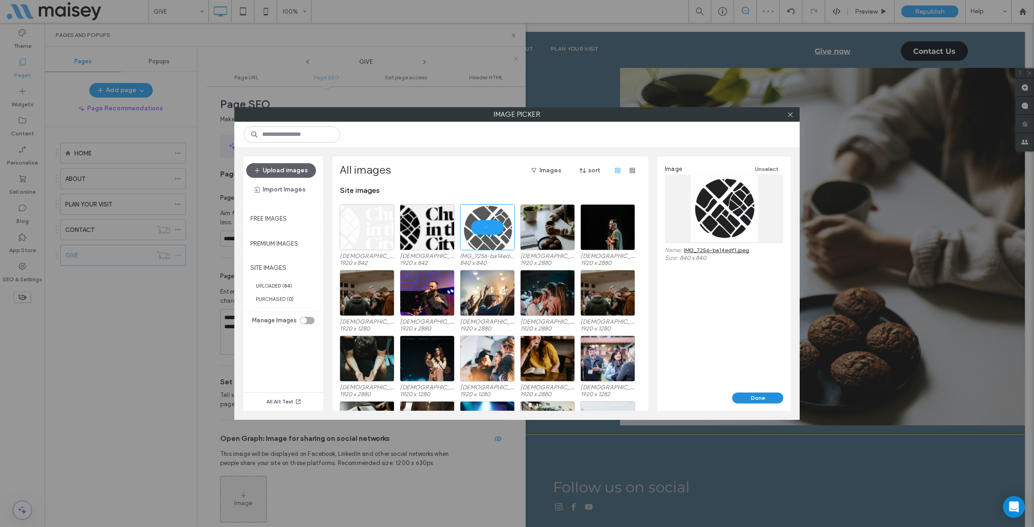
click at [755, 394] on button "Done" at bounding box center [757, 398] width 51 height 11
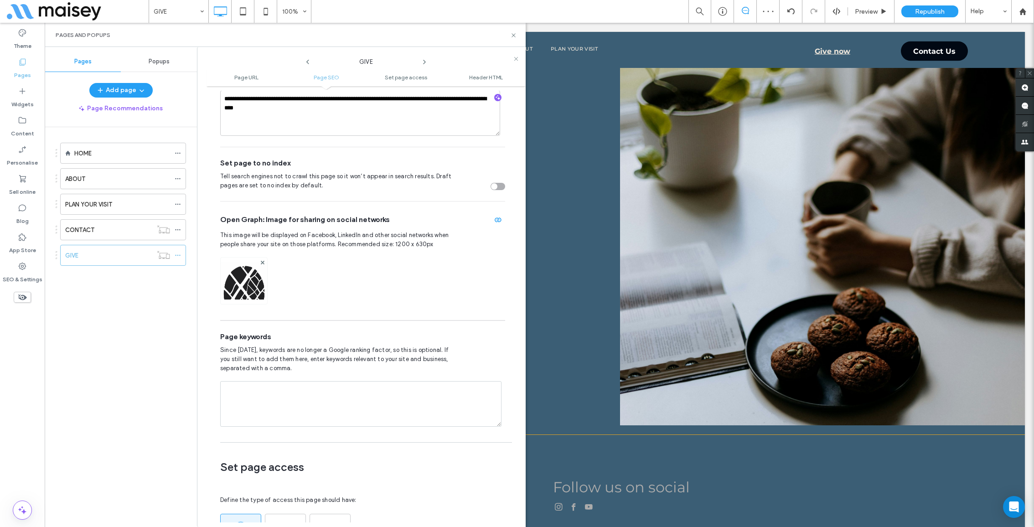
scroll to position [347, 0]
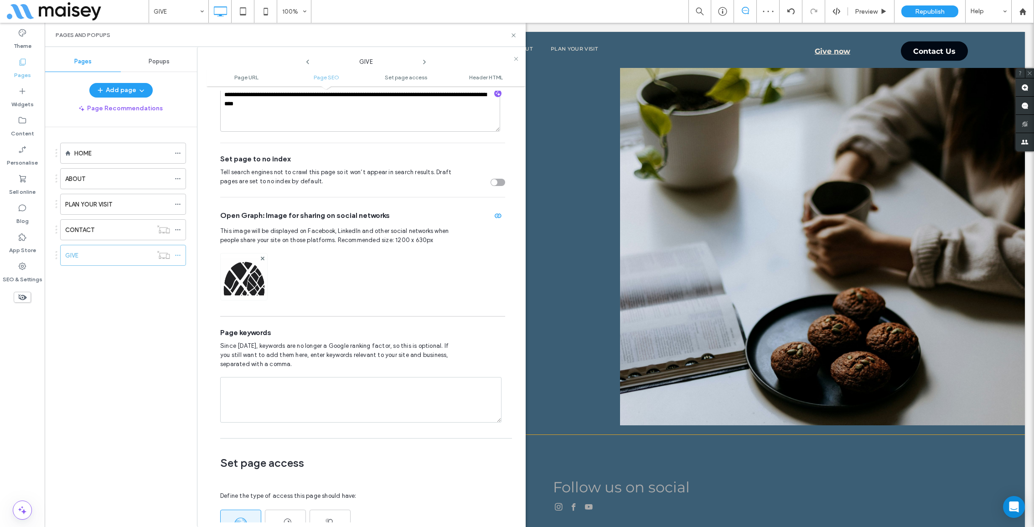
click at [377, 377] on textarea at bounding box center [360, 400] width 281 height 46
paste textarea "**********"
type textarea "**********"
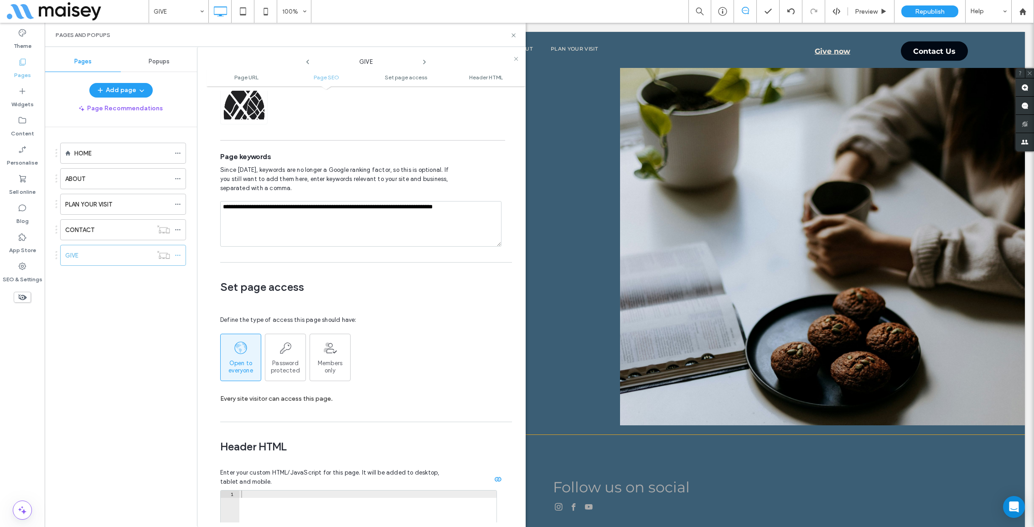
scroll to position [525, 0]
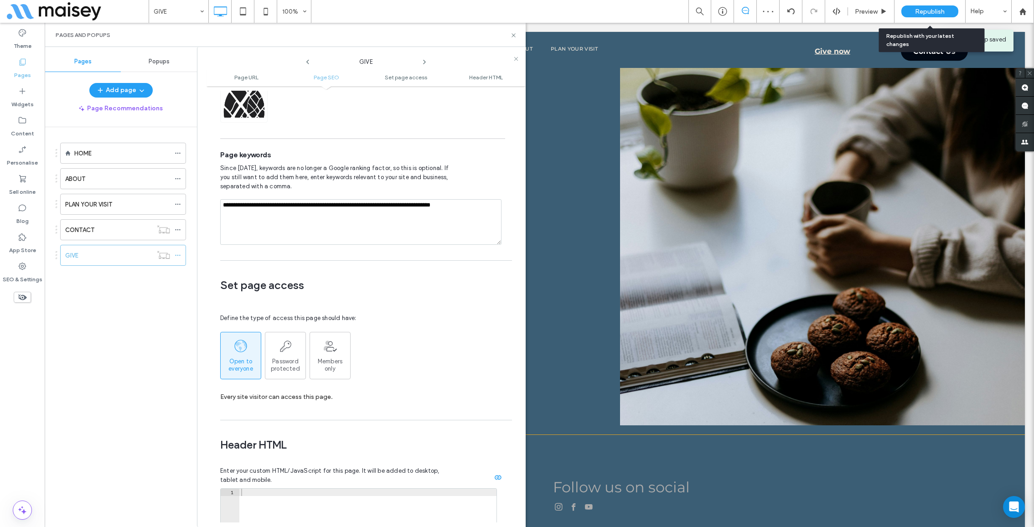
click at [937, 16] on div "Republish" at bounding box center [930, 11] width 57 height 12
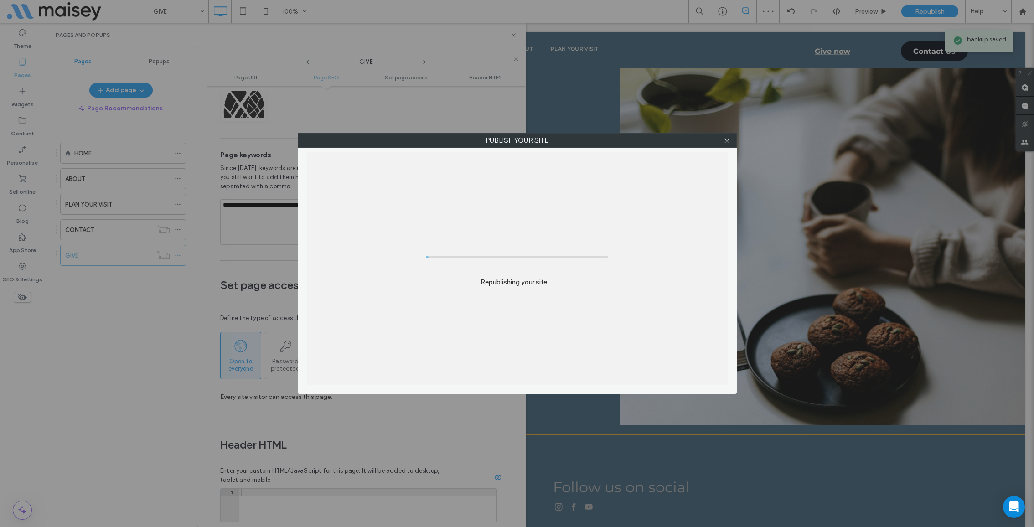
click at [929, 11] on div "Publish your site Republishing your site ..." at bounding box center [517, 263] width 1034 height 527
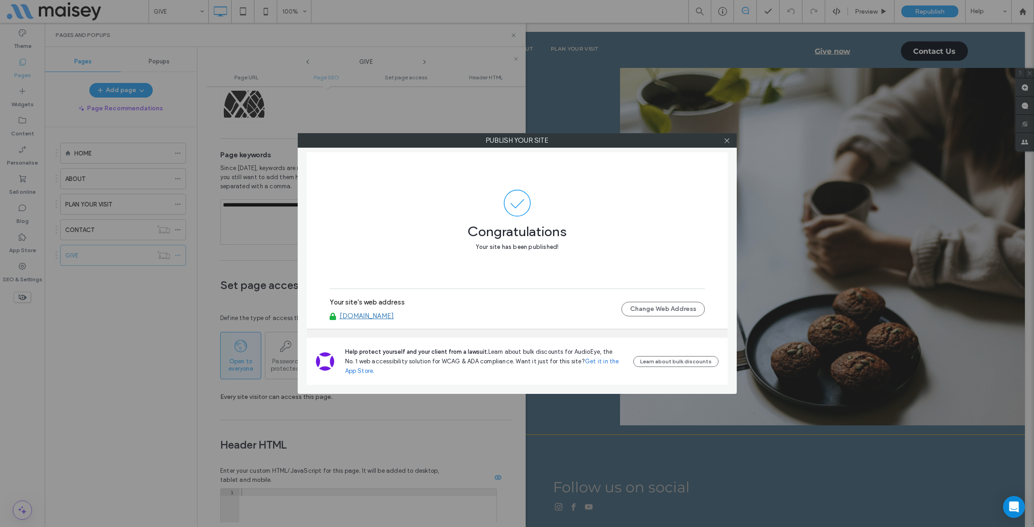
click at [383, 316] on link "[DOMAIN_NAME]" at bounding box center [367, 316] width 54 height 8
